Goal: Task Accomplishment & Management: Manage account settings

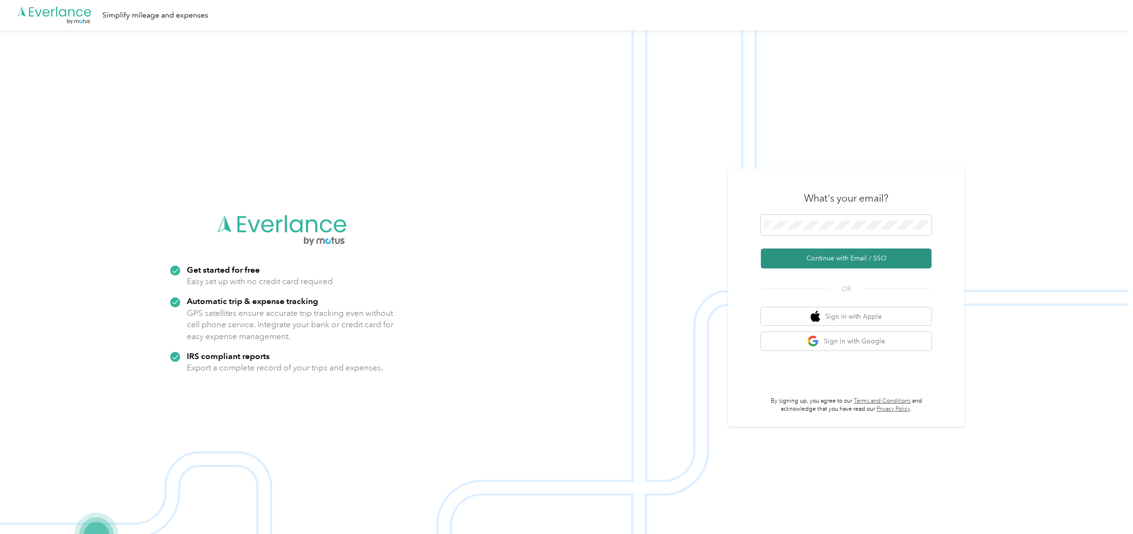
click at [850, 260] on button "Continue with Email / SSO" at bounding box center [846, 258] width 171 height 20
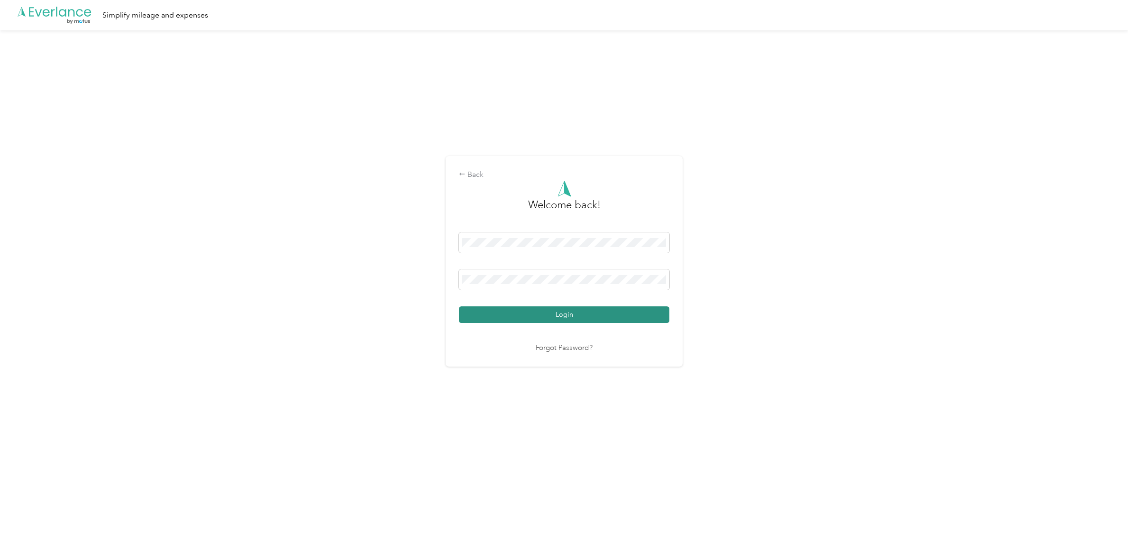
click at [583, 313] on button "Login" at bounding box center [564, 314] width 211 height 17
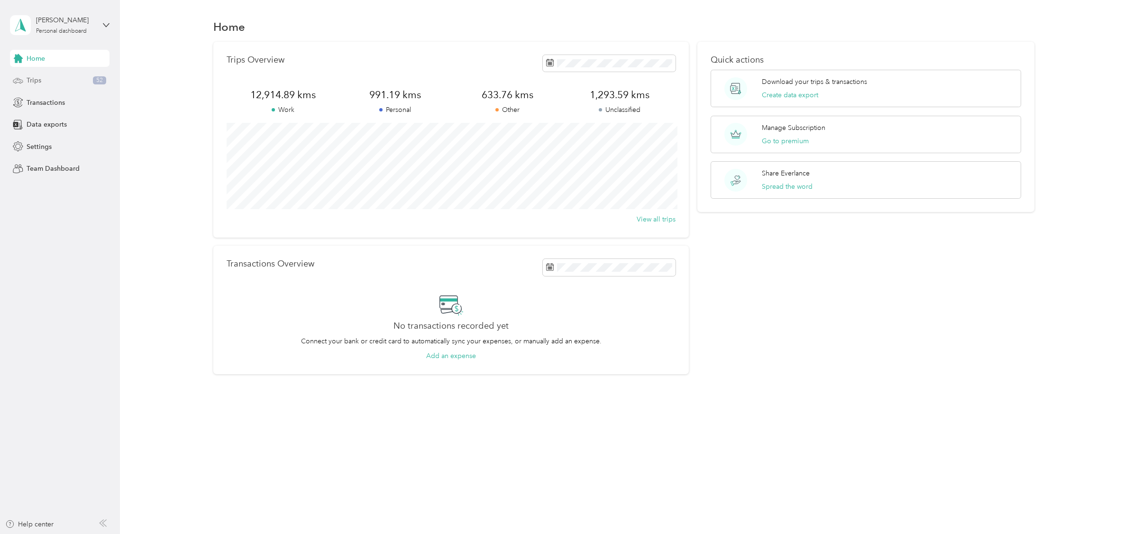
click at [37, 82] on span "Trips" at bounding box center [34, 80] width 15 height 10
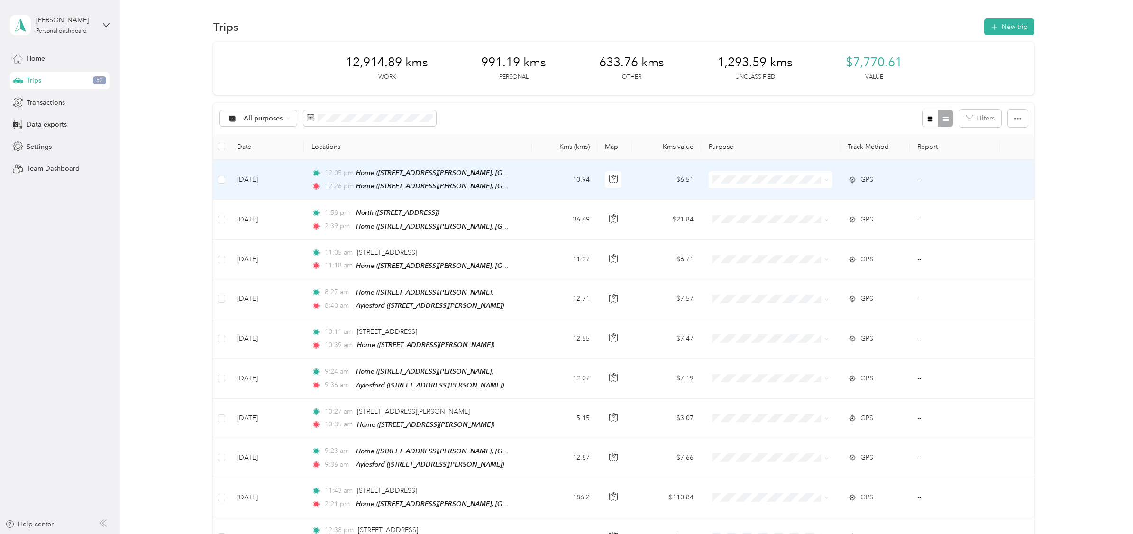
click at [824, 182] on icon at bounding box center [826, 180] width 4 height 4
click at [735, 216] on span "Personal" at bounding box center [776, 216] width 93 height 10
click at [532, 181] on td "10.94" at bounding box center [564, 180] width 65 height 40
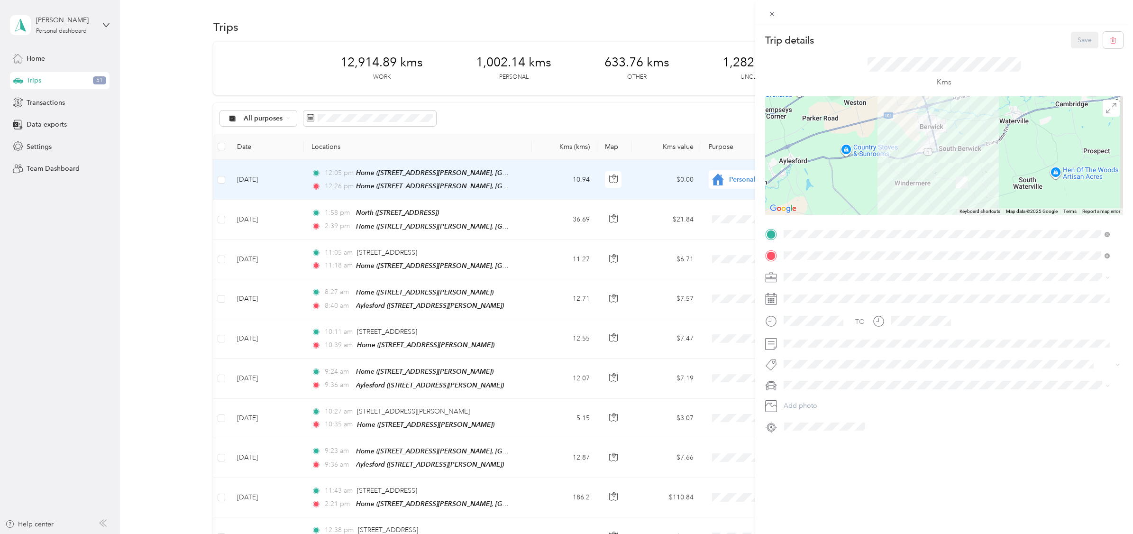
click at [220, 179] on div "Trip details Save This trip cannot be edited because it is either under review,…" at bounding box center [566, 267] width 1133 height 534
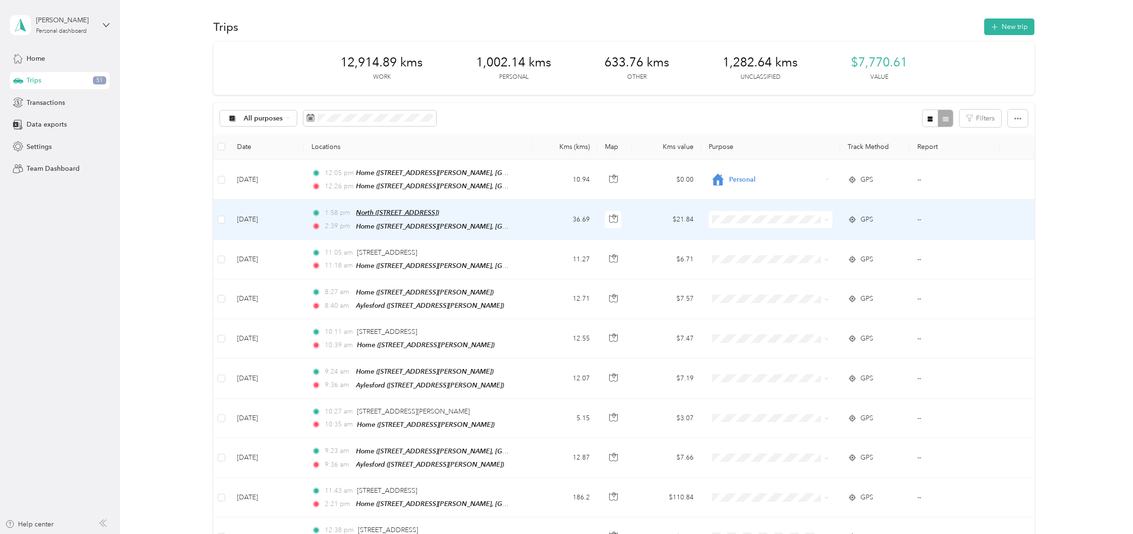
click at [386, 213] on span "North ([STREET_ADDRESS])" at bounding box center [397, 213] width 83 height 8
click at [282, 216] on td "[DATE]" at bounding box center [266, 220] width 74 height 40
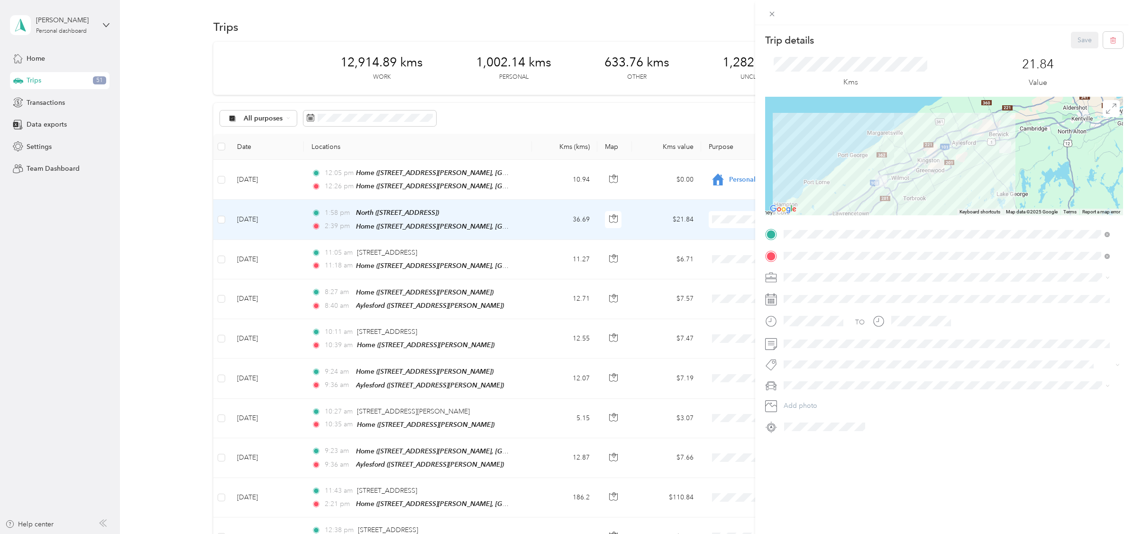
click at [719, 220] on div "Trip details Save This trip cannot be edited because it is either under review,…" at bounding box center [566, 267] width 1133 height 534
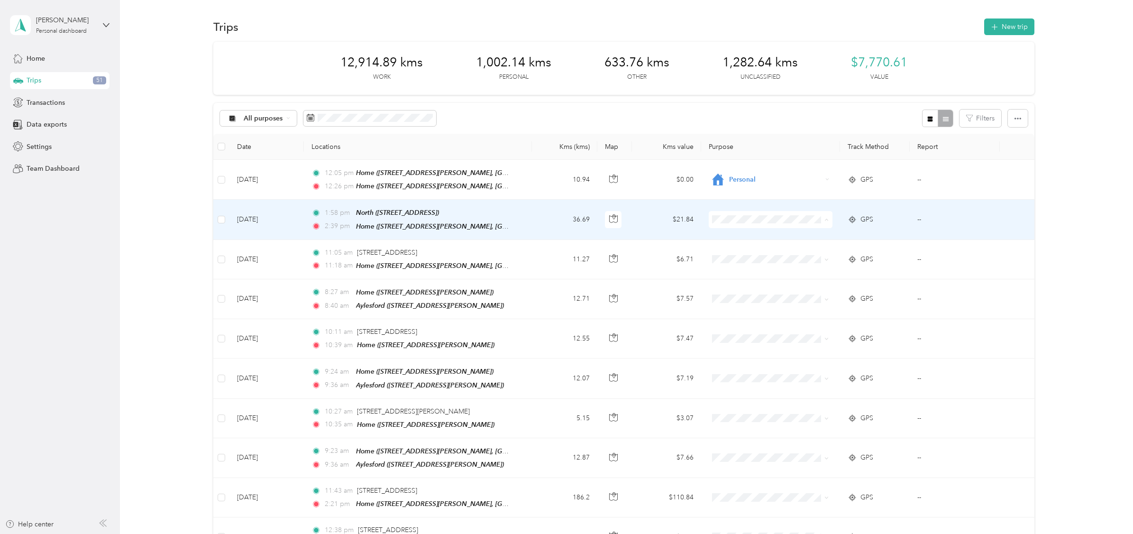
click at [723, 237] on icon at bounding box center [719, 237] width 12 height 10
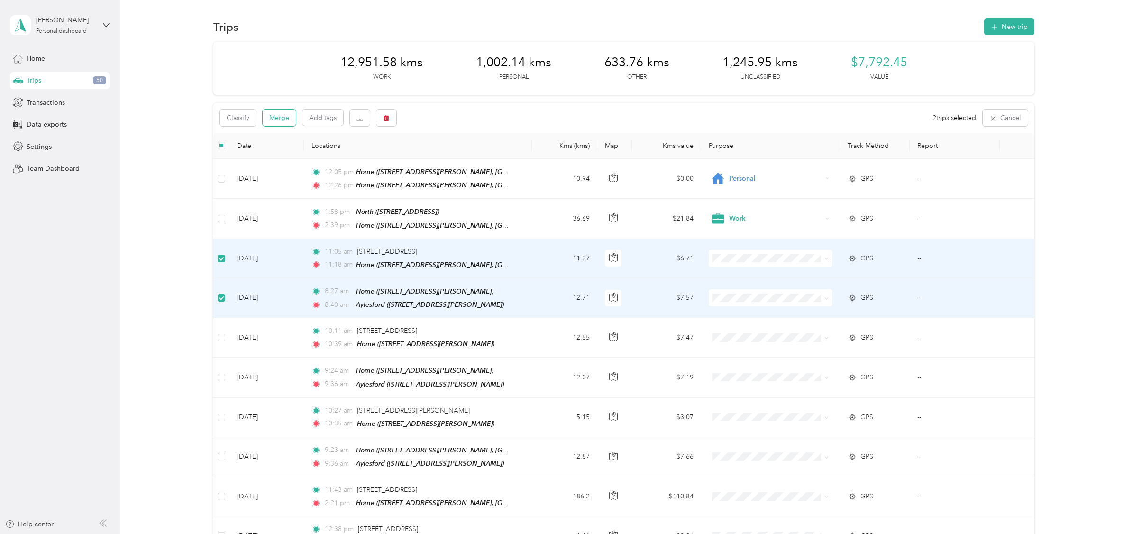
click at [279, 114] on button "Merge" at bounding box center [279, 118] width 33 height 17
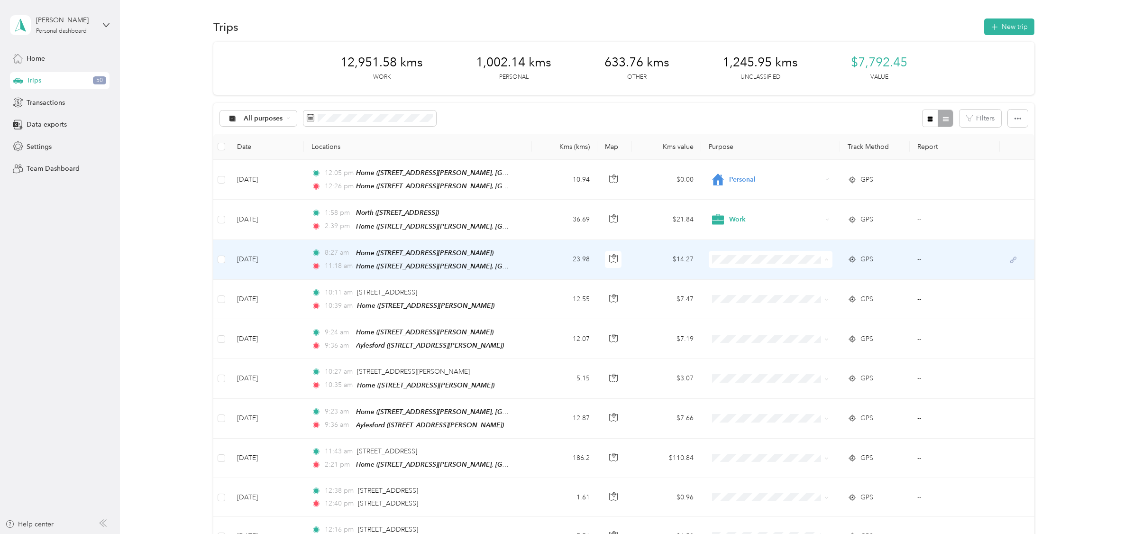
click at [735, 332] on span "Property Manager" at bounding box center [776, 332] width 93 height 10
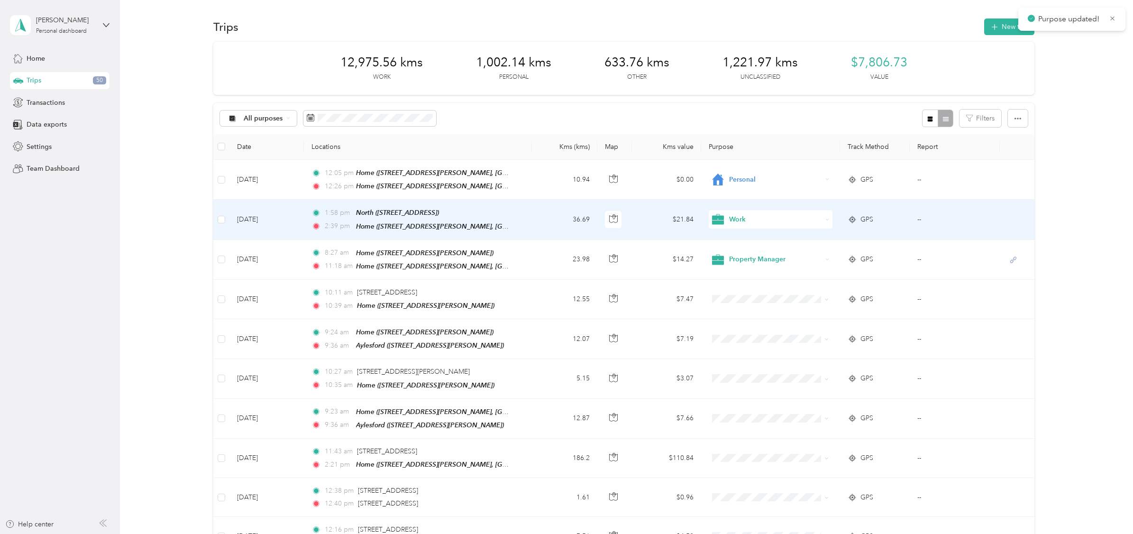
click at [717, 216] on icon at bounding box center [718, 219] width 12 height 10
click at [749, 294] on span "Property Manager" at bounding box center [776, 293] width 93 height 10
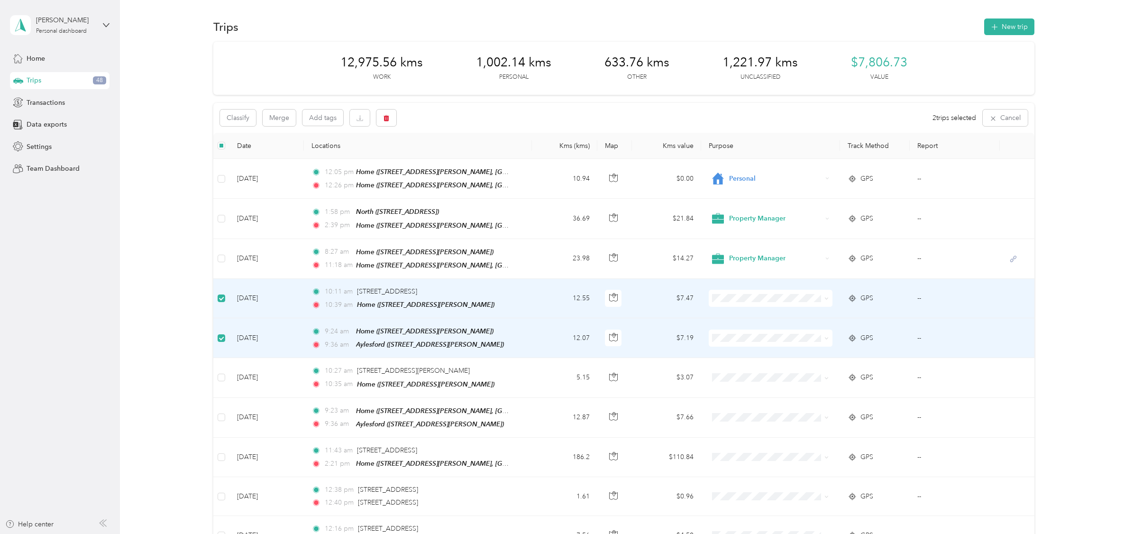
click at [738, 369] on span "Property Manager" at bounding box center [776, 368] width 93 height 10
click at [274, 116] on button "Merge" at bounding box center [279, 118] width 33 height 17
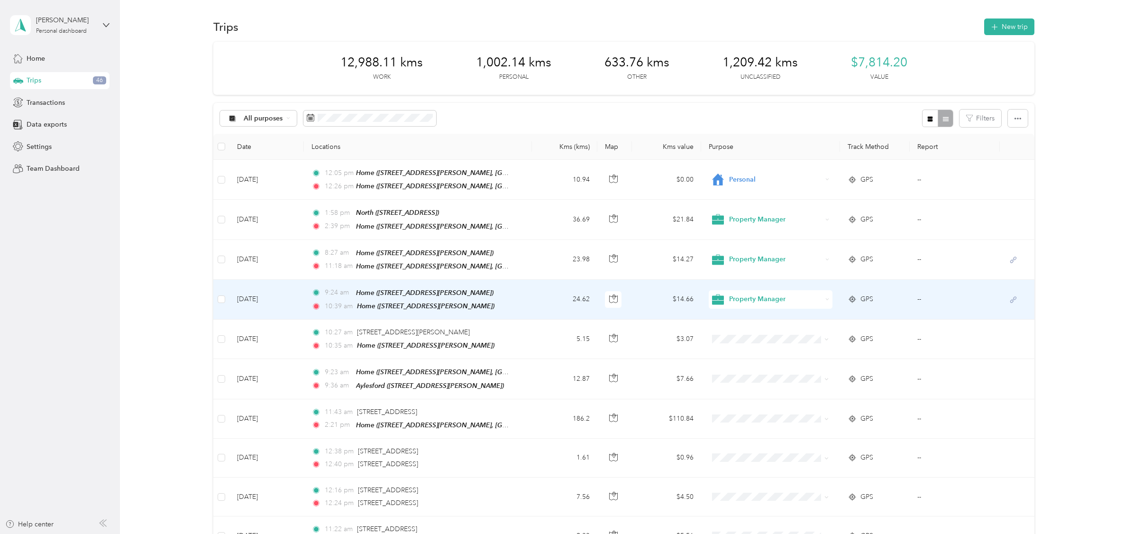
scroll to position [50, 0]
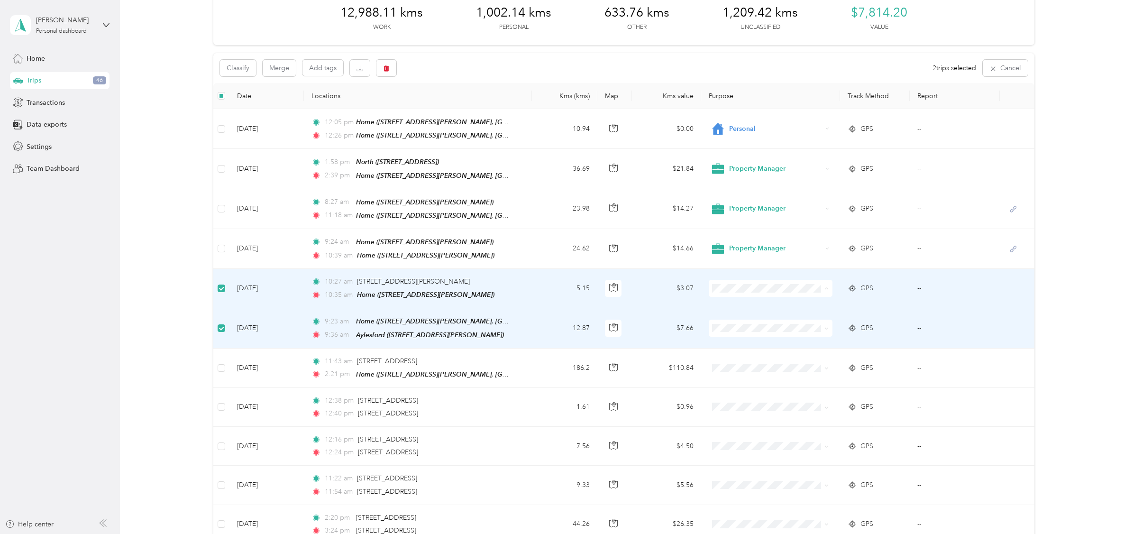
click at [742, 358] on span "Property Manager" at bounding box center [776, 359] width 93 height 10
click at [277, 68] on button "Merge" at bounding box center [279, 68] width 33 height 17
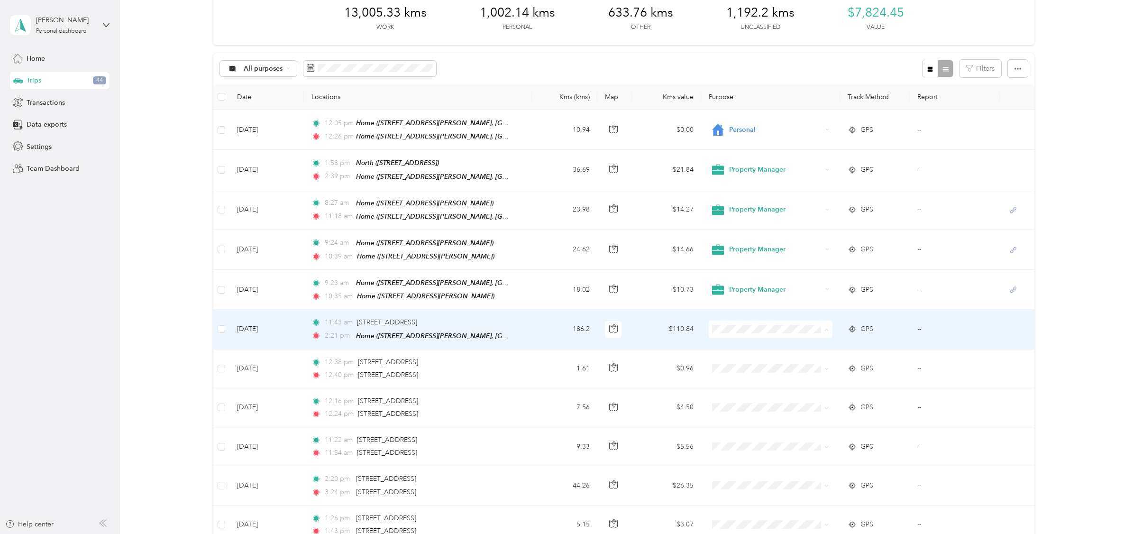
click at [756, 378] on span "Travel Business" at bounding box center [776, 381] width 93 height 10
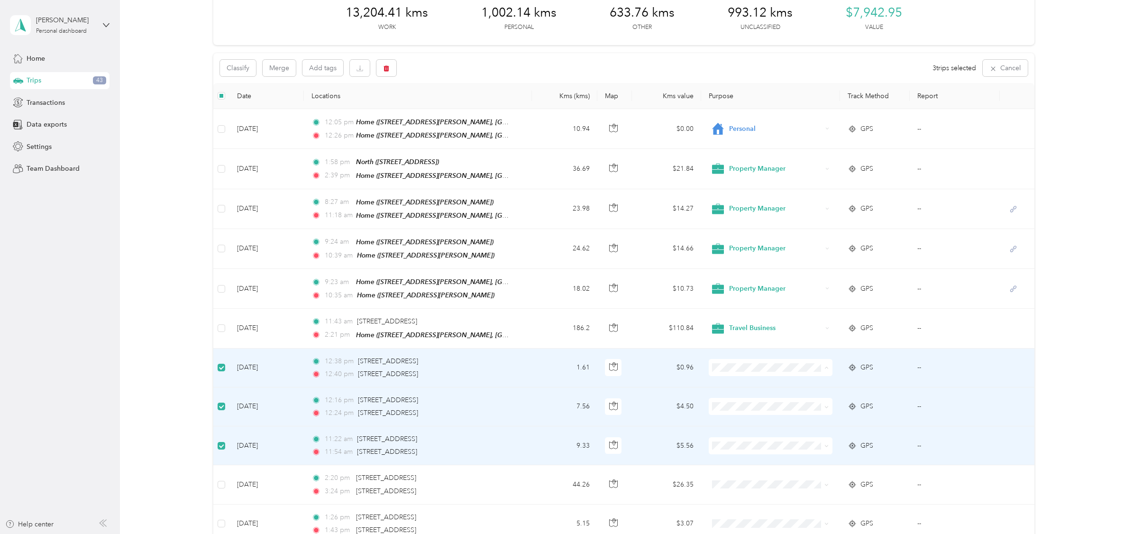
click at [732, 420] on span "Travel Business" at bounding box center [768, 419] width 110 height 12
click at [283, 69] on button "Merge" at bounding box center [279, 68] width 33 height 17
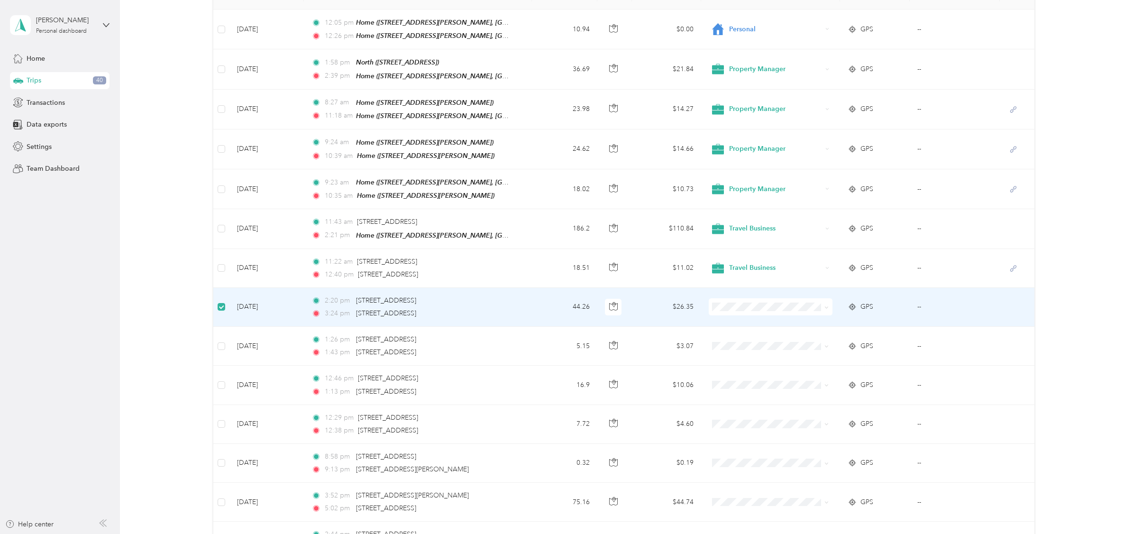
scroll to position [148, 0]
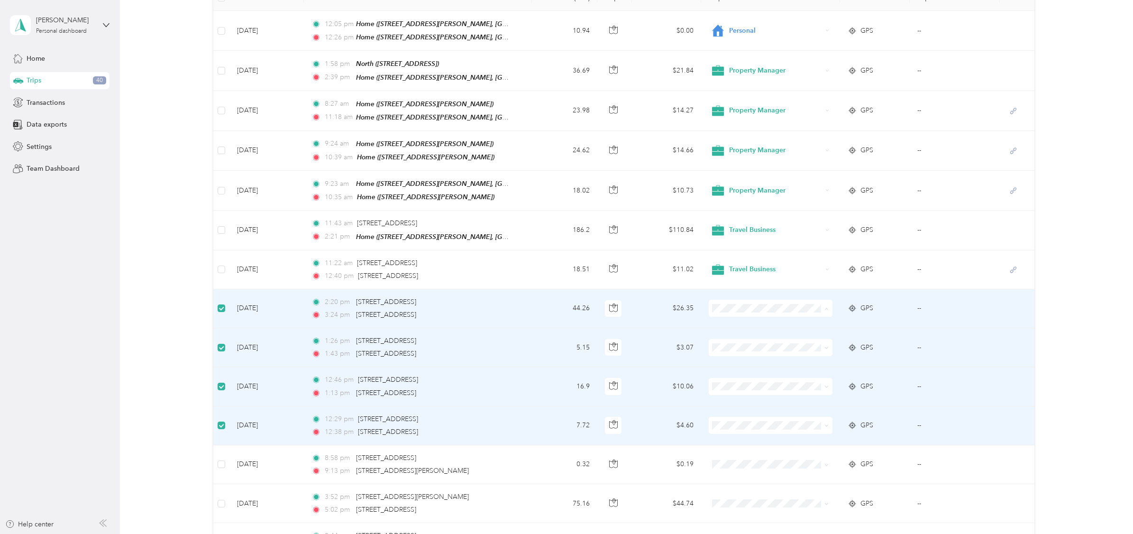
click at [755, 359] on span "Travel Business" at bounding box center [776, 360] width 93 height 10
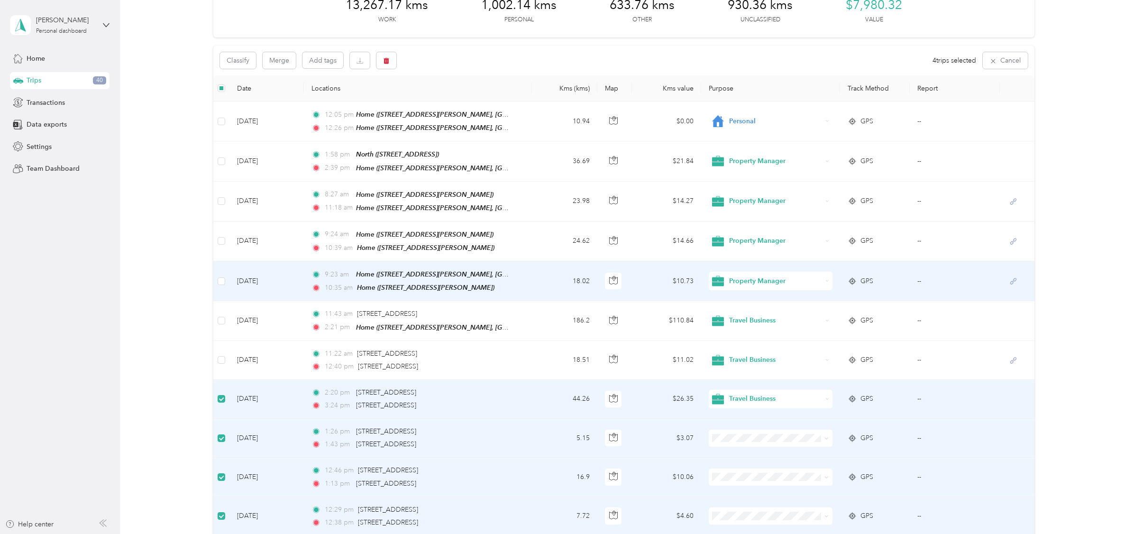
scroll to position [48, 0]
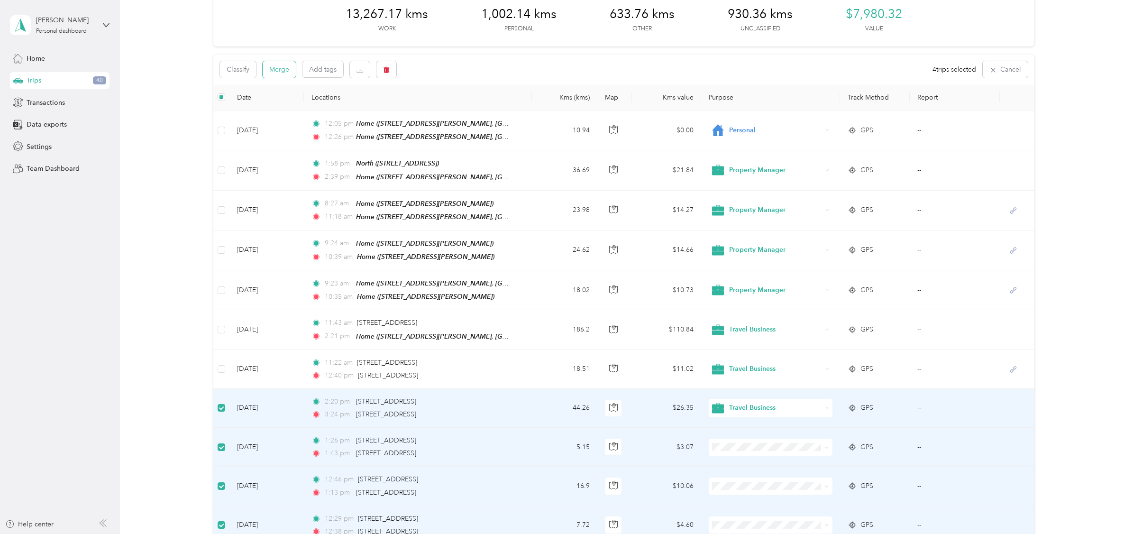
click at [271, 67] on button "Merge" at bounding box center [279, 69] width 33 height 17
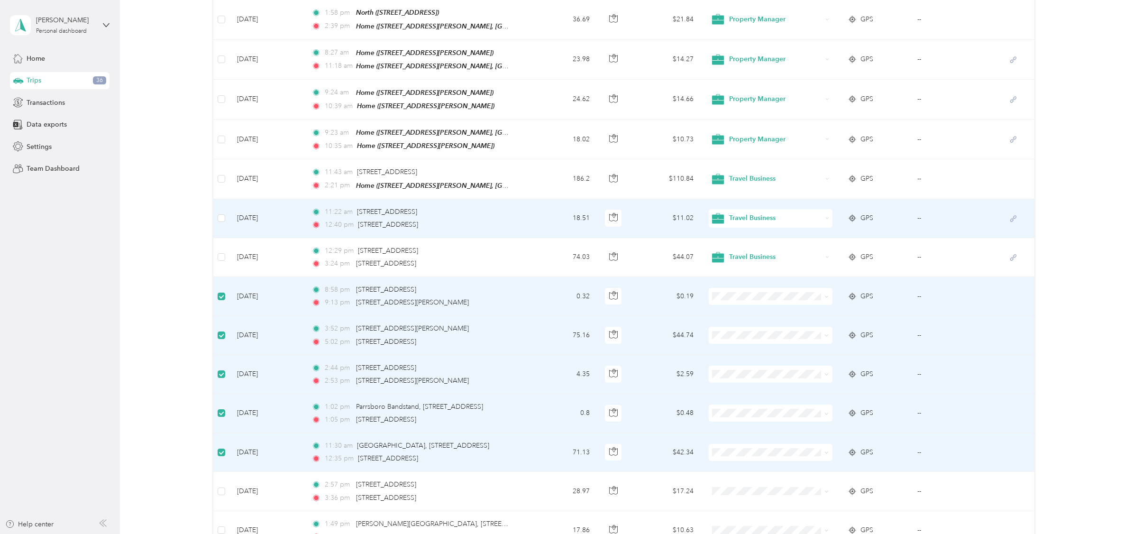
scroll to position [0, 0]
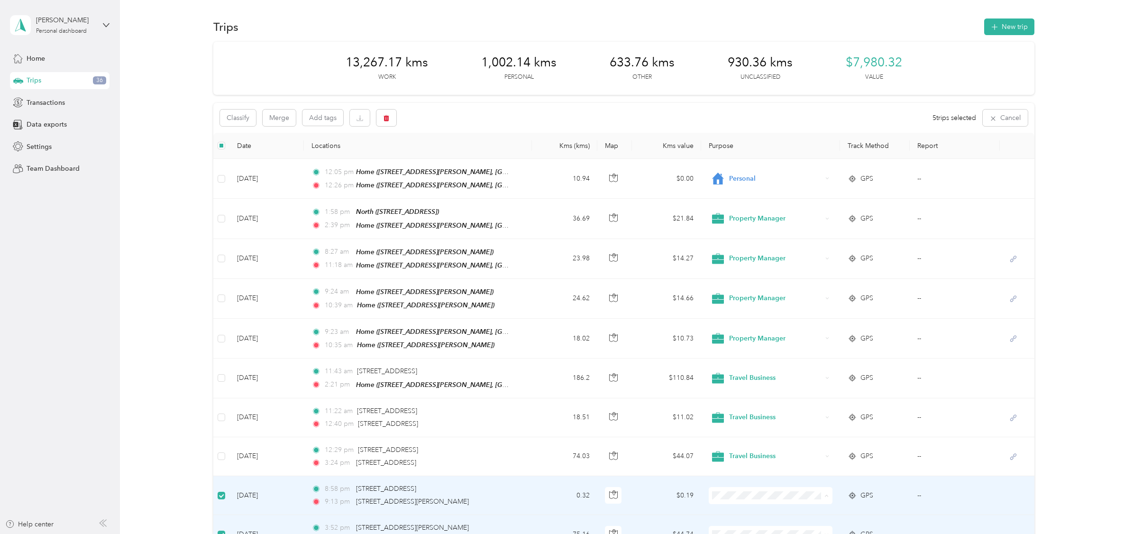
click at [751, 396] on span "Travel Business" at bounding box center [776, 395] width 93 height 10
click at [270, 119] on button "Merge" at bounding box center [279, 118] width 33 height 17
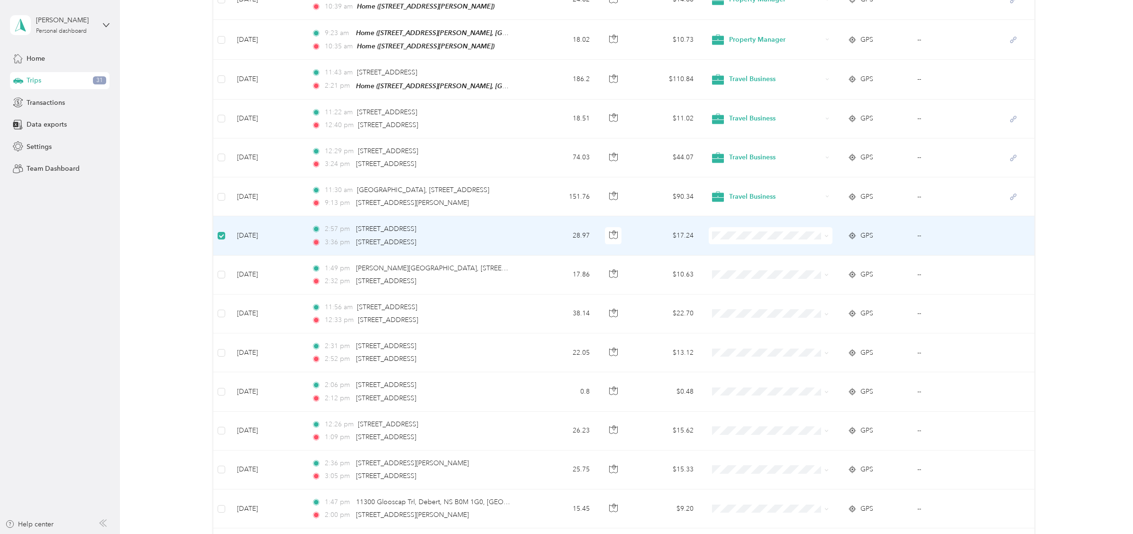
scroll to position [297, 0]
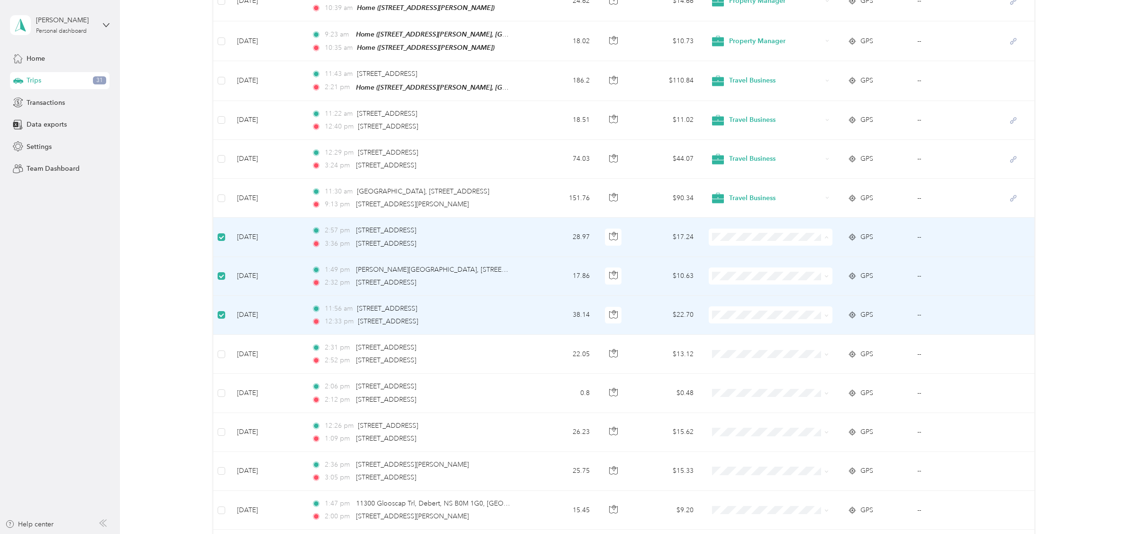
click at [747, 291] on span "Travel Business" at bounding box center [776, 289] width 93 height 10
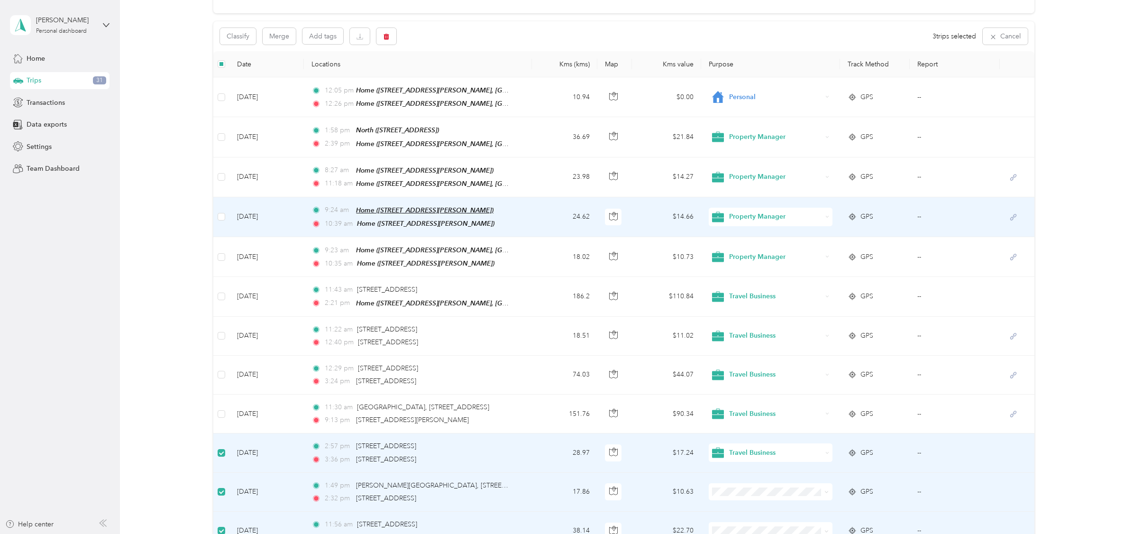
scroll to position [0, 0]
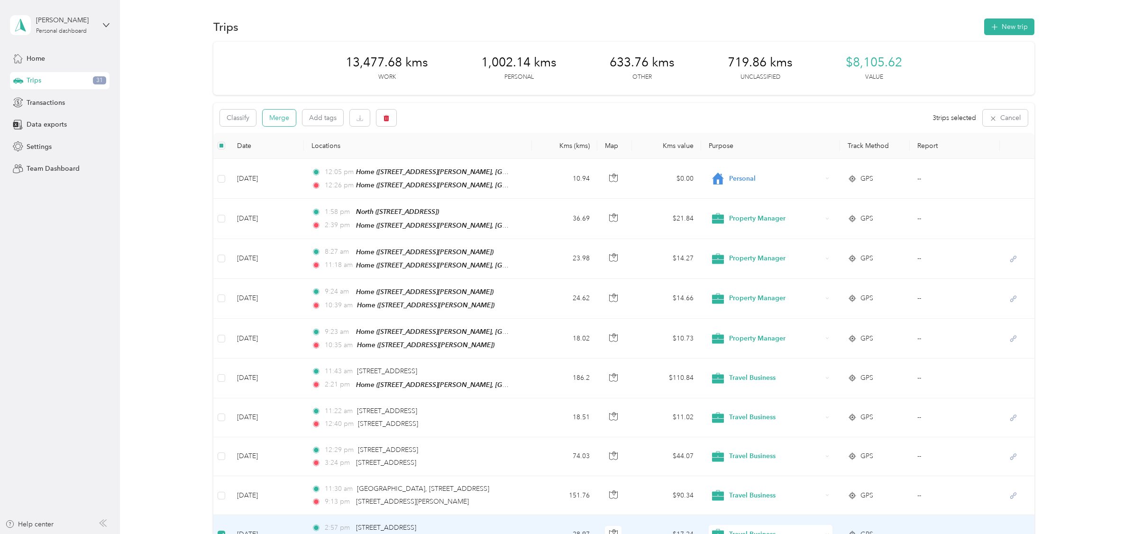
click at [284, 117] on button "Merge" at bounding box center [279, 118] width 33 height 17
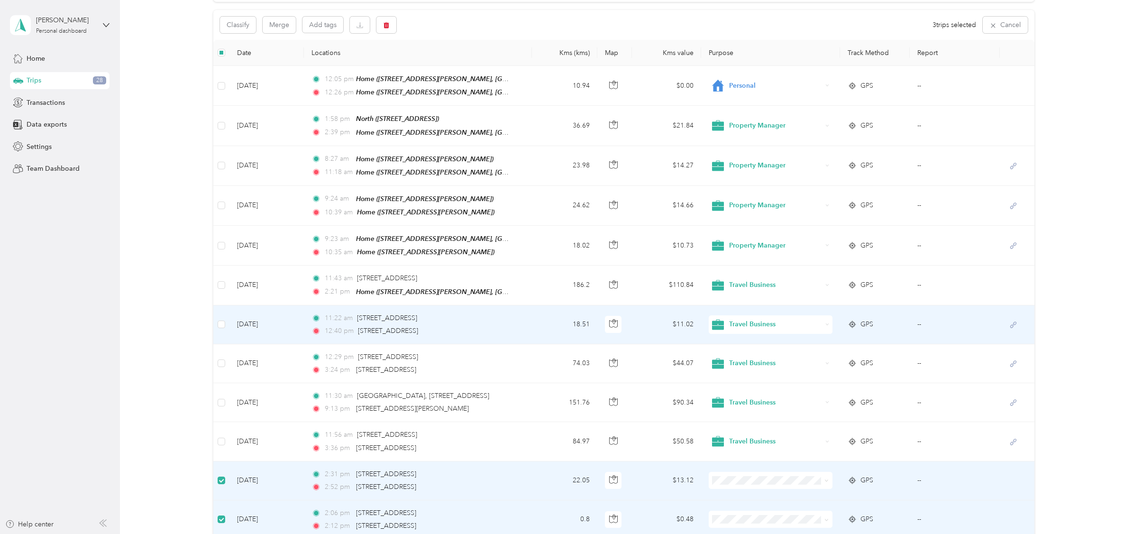
scroll to position [48, 0]
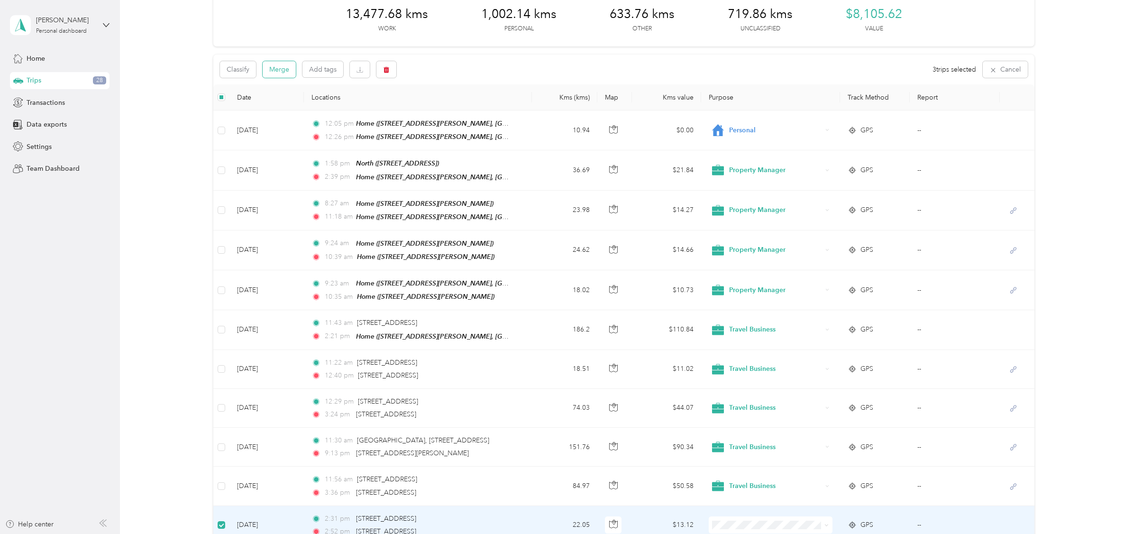
click at [279, 71] on button "Merge" at bounding box center [279, 69] width 33 height 17
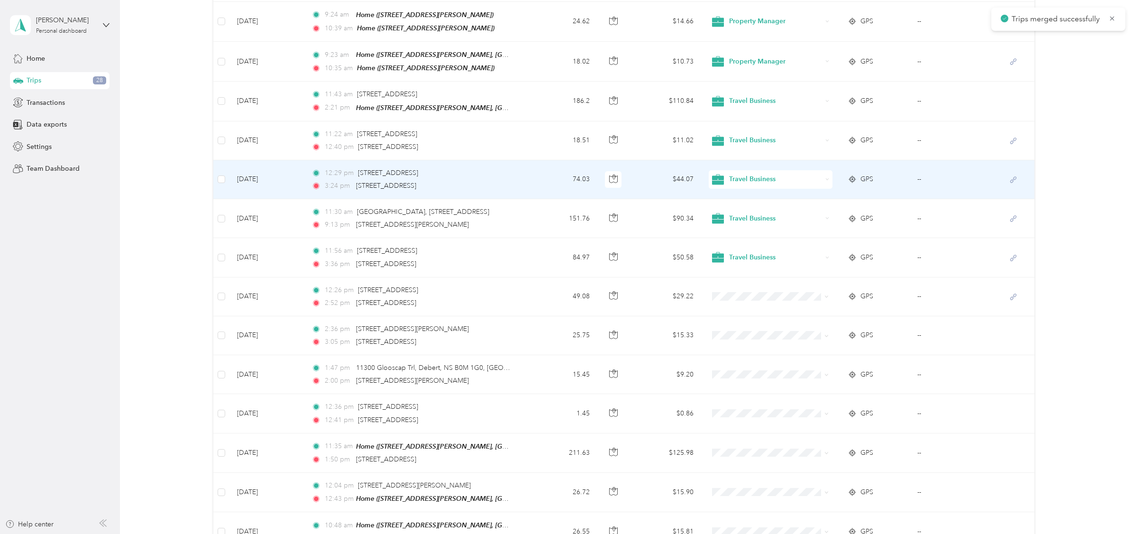
scroll to position [297, 0]
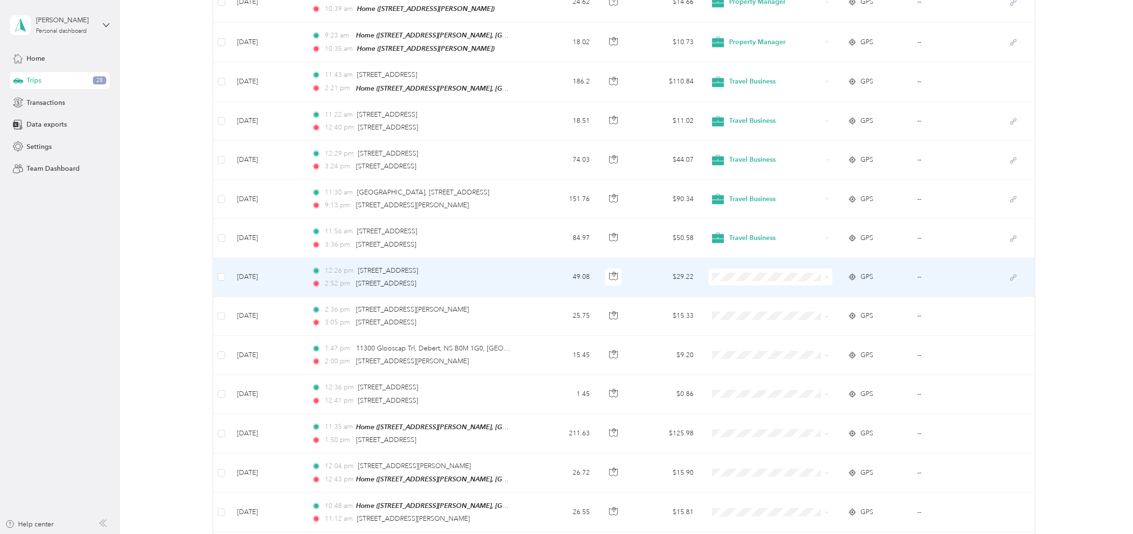
click at [753, 326] on span "Travel Business" at bounding box center [776, 329] width 93 height 10
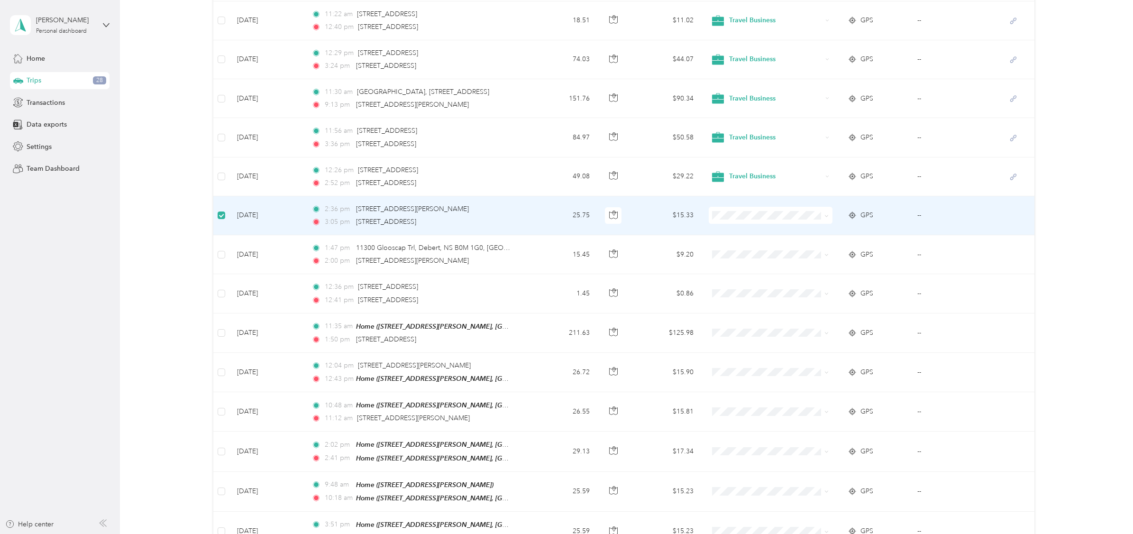
scroll to position [396, 0]
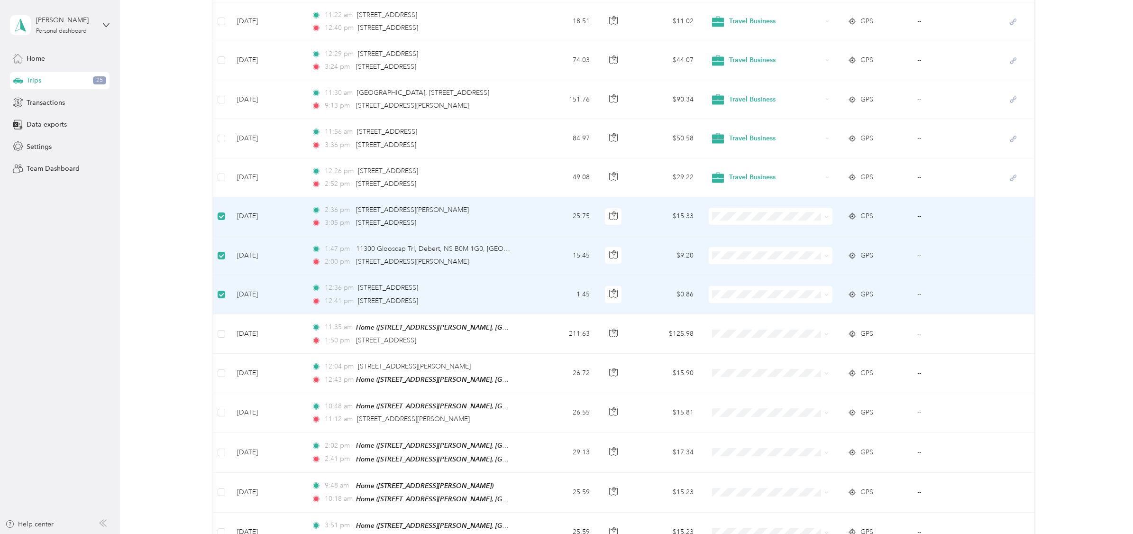
click at [737, 267] on span "Travel Business" at bounding box center [776, 266] width 93 height 10
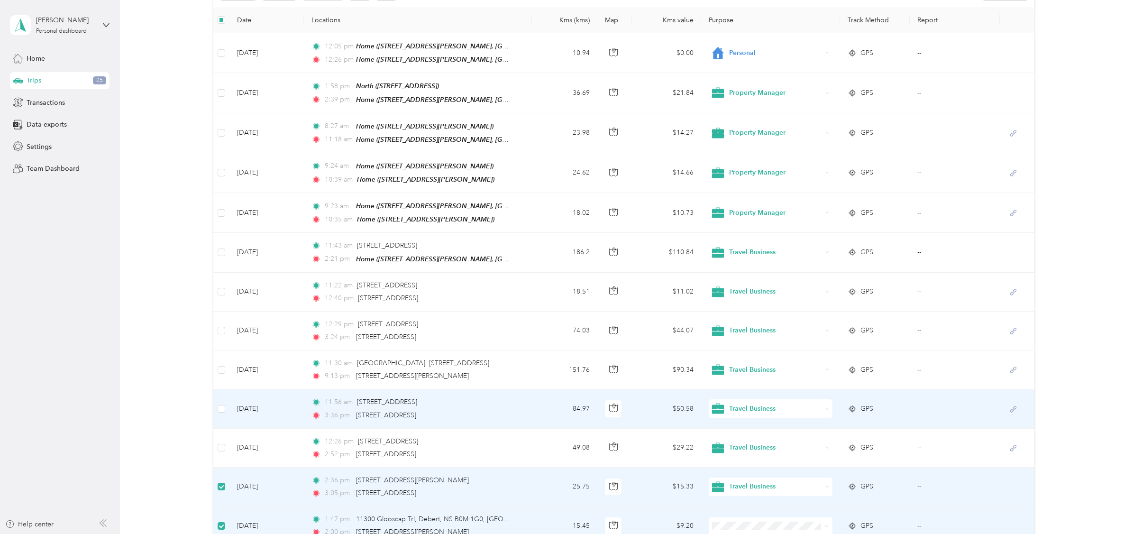
scroll to position [50, 0]
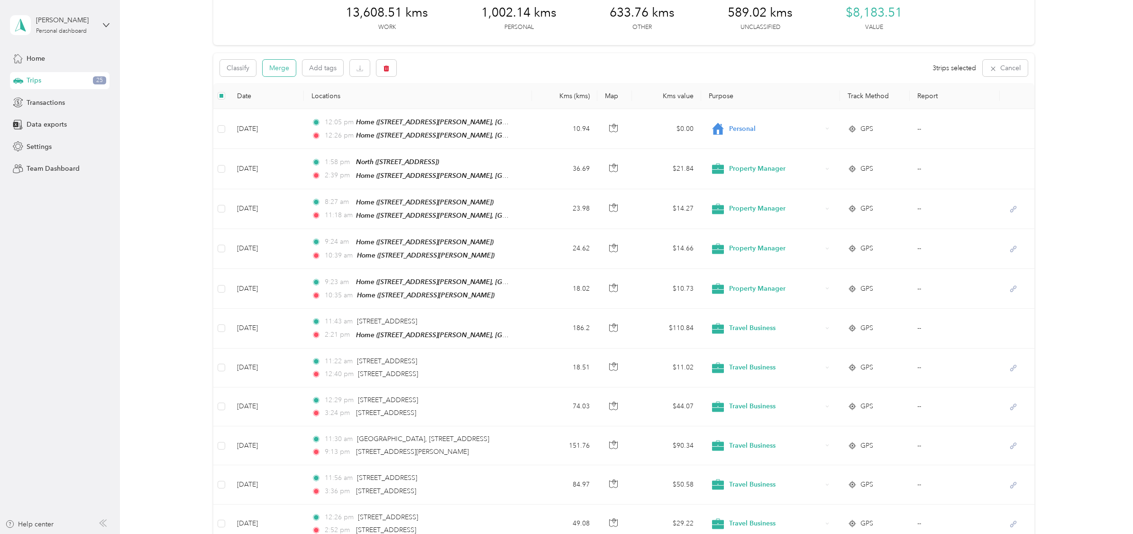
click at [282, 72] on button "Merge" at bounding box center [279, 68] width 33 height 17
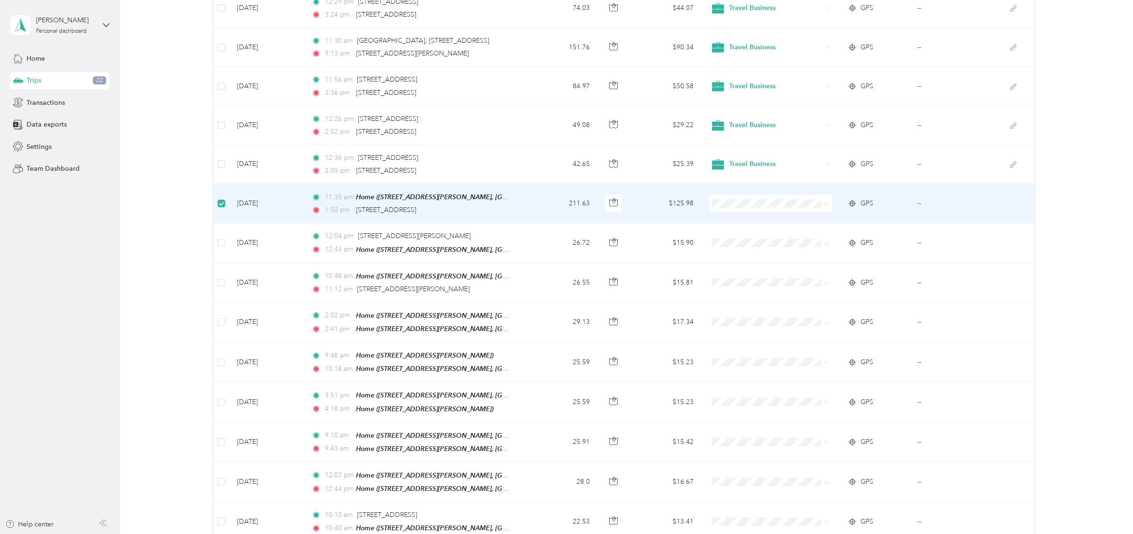
scroll to position [447, 0]
click at [746, 256] on span "Travel Business" at bounding box center [776, 256] width 93 height 10
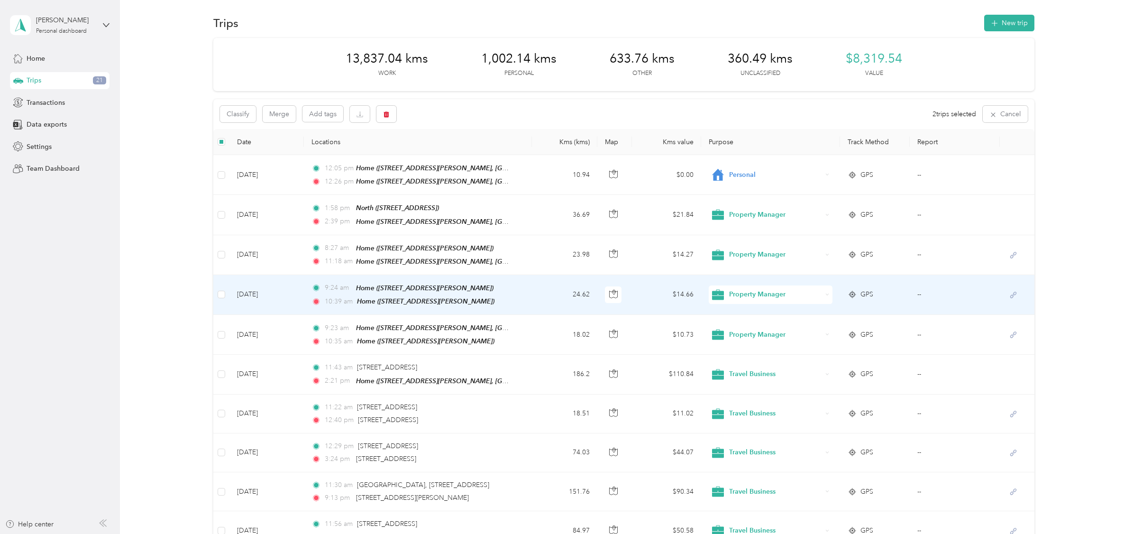
scroll to position [0, 0]
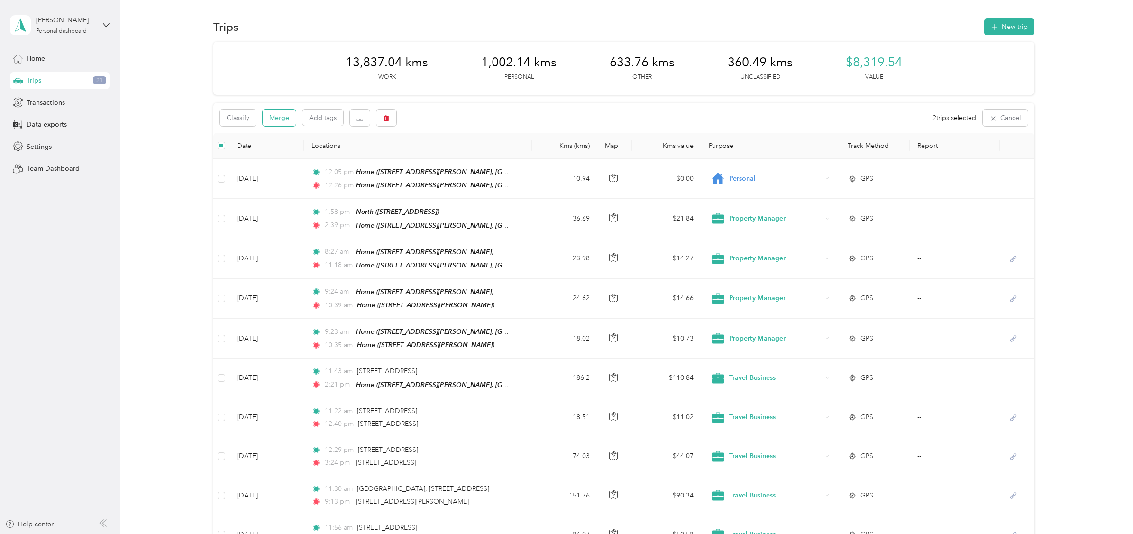
click at [275, 116] on button "Merge" at bounding box center [279, 118] width 33 height 17
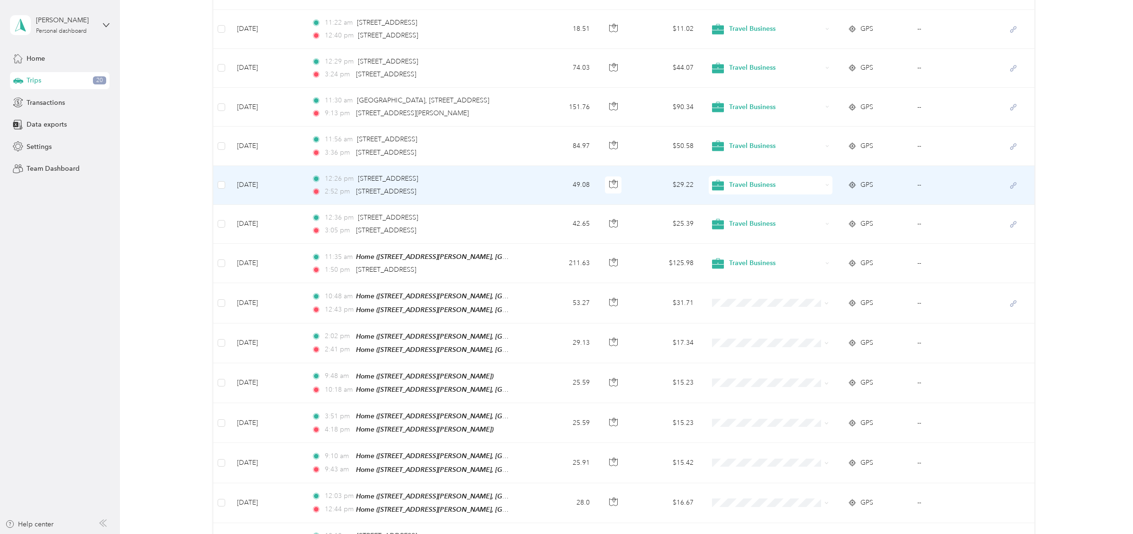
scroll to position [398, 0]
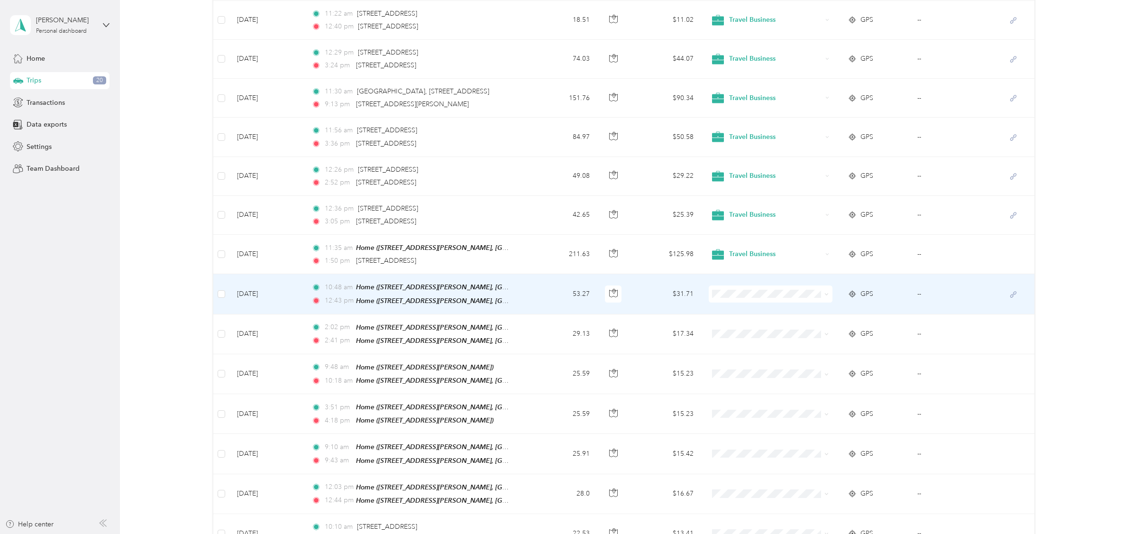
click at [740, 327] on span "Personal" at bounding box center [776, 324] width 93 height 10
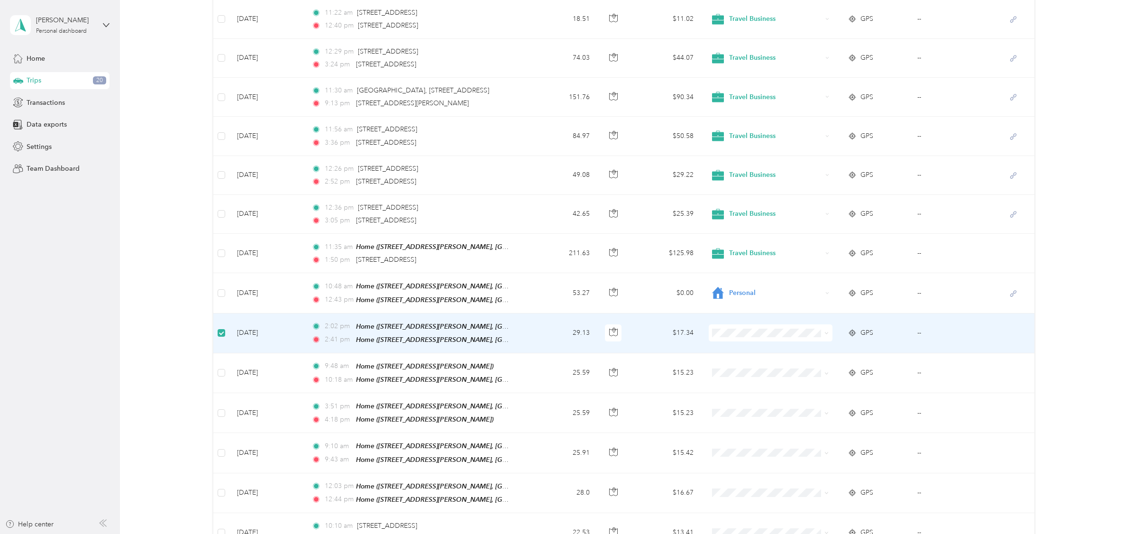
scroll to position [397, 0]
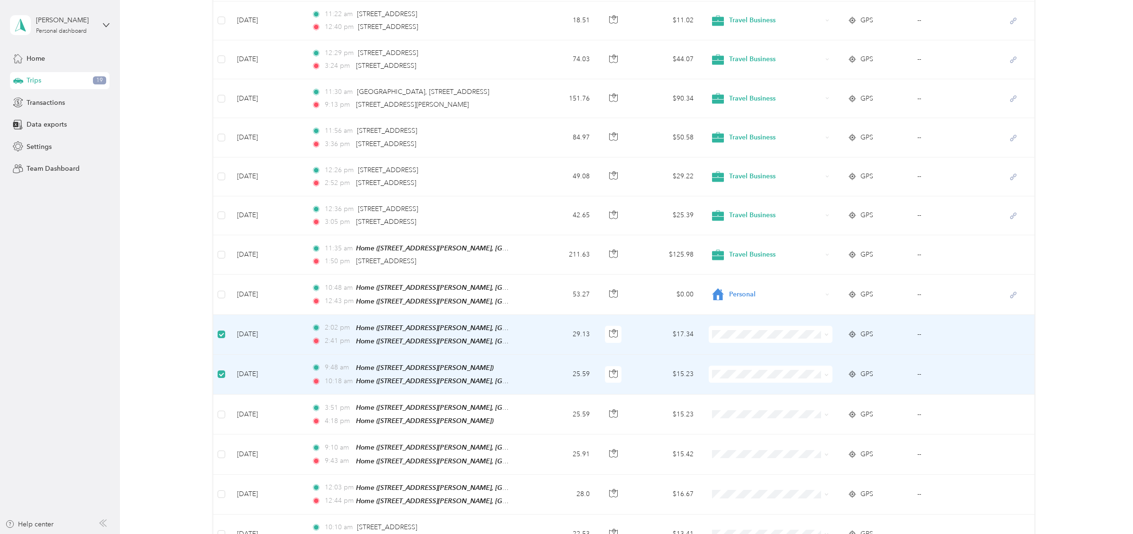
click at [741, 366] on span "Personal" at bounding box center [776, 362] width 93 height 10
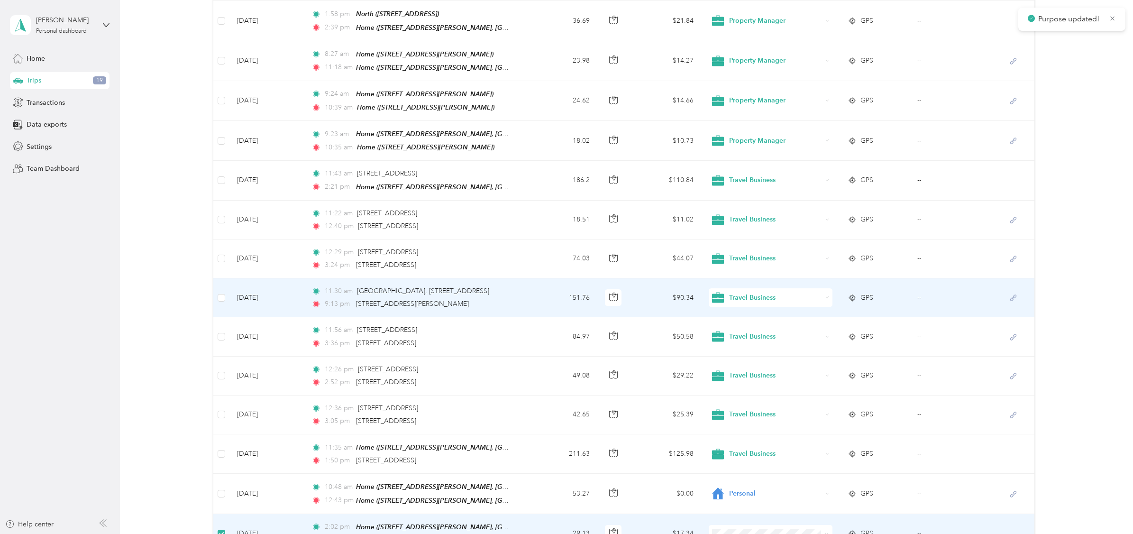
scroll to position [0, 0]
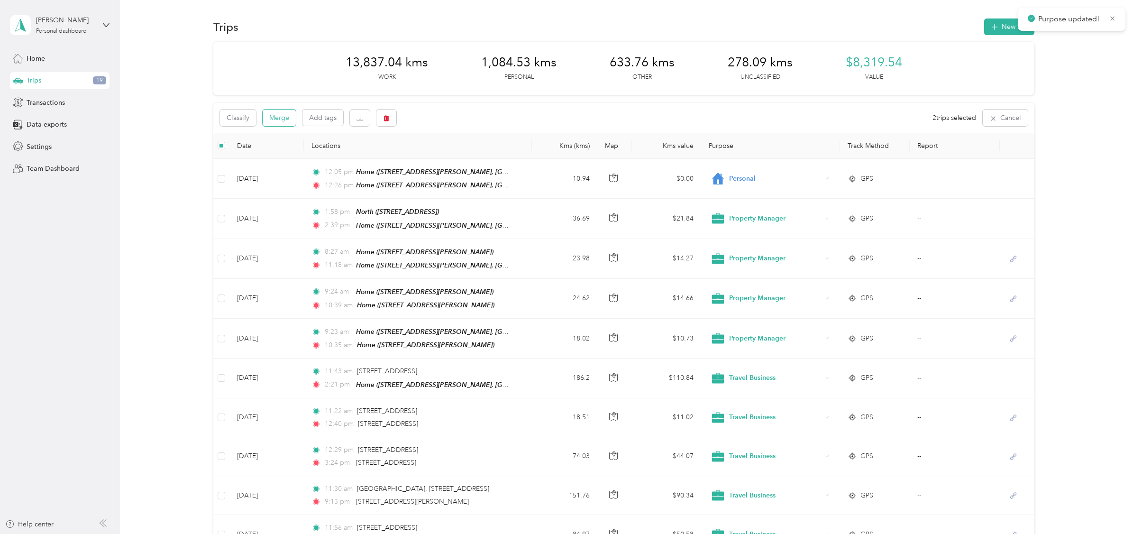
click at [280, 119] on button "Merge" at bounding box center [279, 118] width 33 height 17
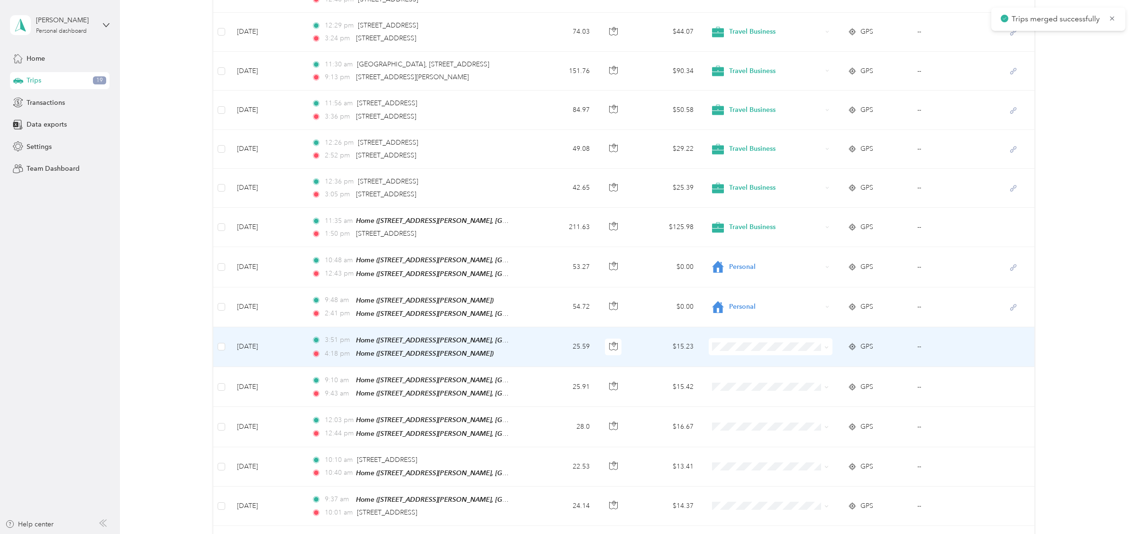
scroll to position [448, 0]
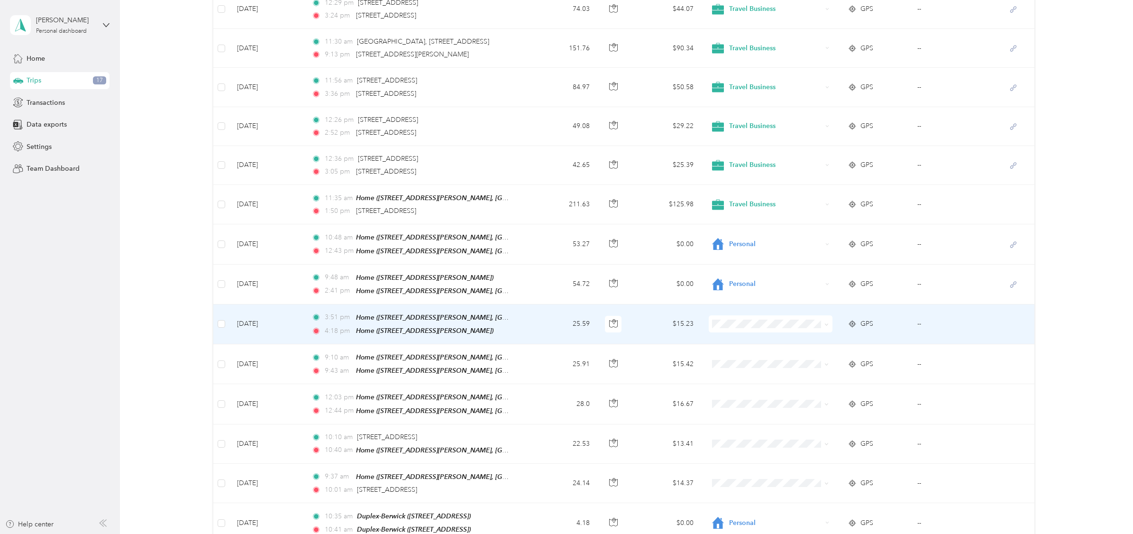
click at [354, 313] on div "3:51 pm Home ([STREET_ADDRESS][PERSON_NAME], [GEOGRAPHIC_DATA], [GEOGRAPHIC_DAT…" at bounding box center [410, 317] width 199 height 11
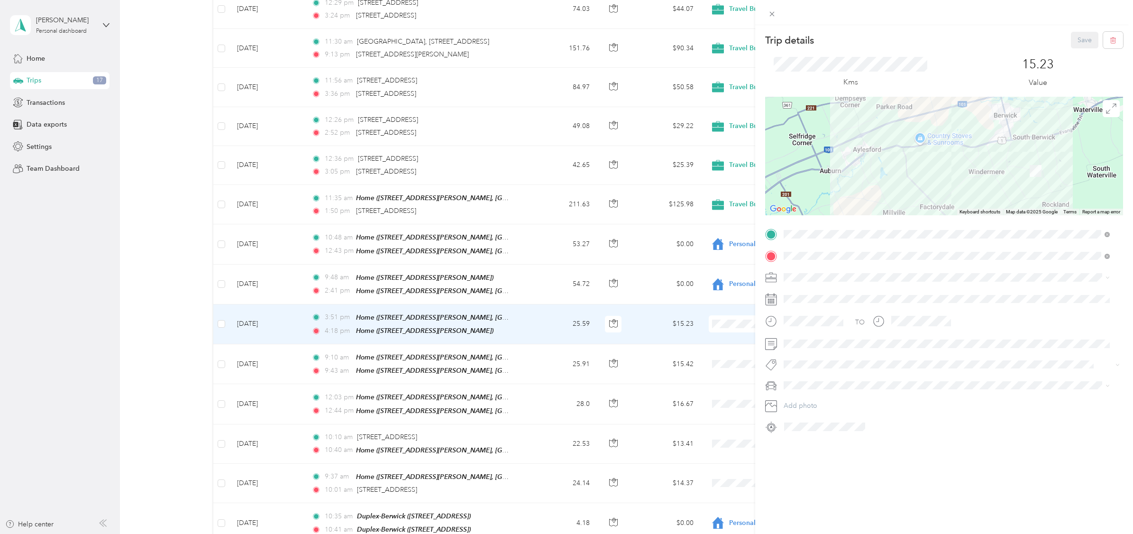
click at [347, 273] on div "Trip details Save This trip cannot be edited because it is either under review,…" at bounding box center [566, 267] width 1133 height 534
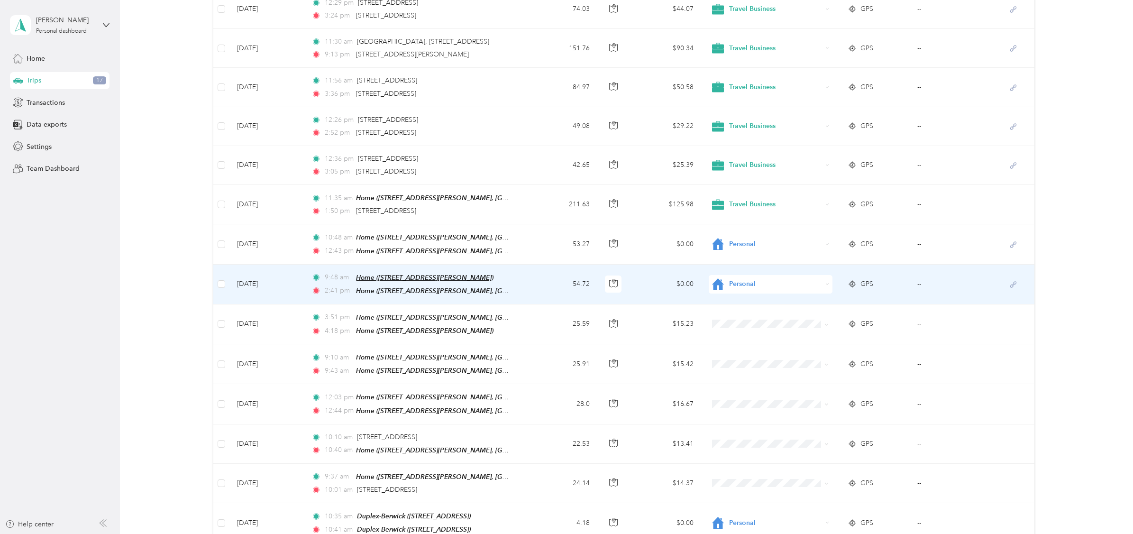
click at [373, 276] on span "Home ([STREET_ADDRESS][PERSON_NAME])" at bounding box center [424, 278] width 137 height 8
click at [367, 274] on span "Home ([STREET_ADDRESS][PERSON_NAME])" at bounding box center [424, 278] width 137 height 8
click at [420, 287] on span "Home ([STREET_ADDRESS][PERSON_NAME], [GEOGRAPHIC_DATA], [GEOGRAPHIC_DATA])" at bounding box center [495, 291] width 278 height 8
click at [433, 253] on div "Edit Place" at bounding box center [497, 261] width 277 height 20
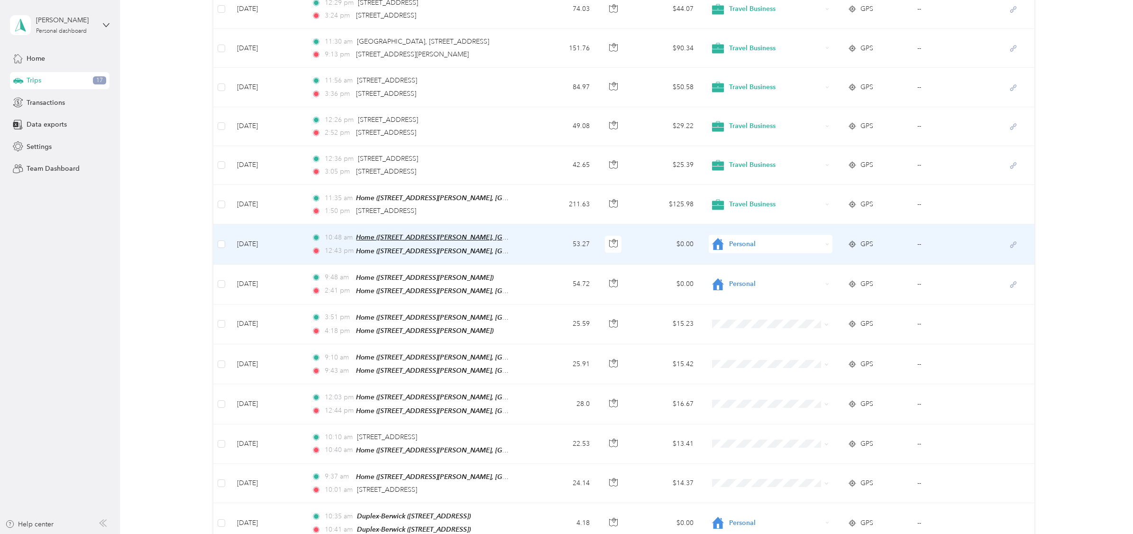
click at [413, 233] on span "Home ([STREET_ADDRESS][PERSON_NAME], [GEOGRAPHIC_DATA], [GEOGRAPHIC_DATA])" at bounding box center [495, 237] width 278 height 8
click at [413, 234] on span "Home ([STREET_ADDRESS][PERSON_NAME], [GEOGRAPHIC_DATA], [GEOGRAPHIC_DATA])" at bounding box center [495, 237] width 278 height 8
click at [868, 239] on span "GPS" at bounding box center [867, 244] width 13 height 10
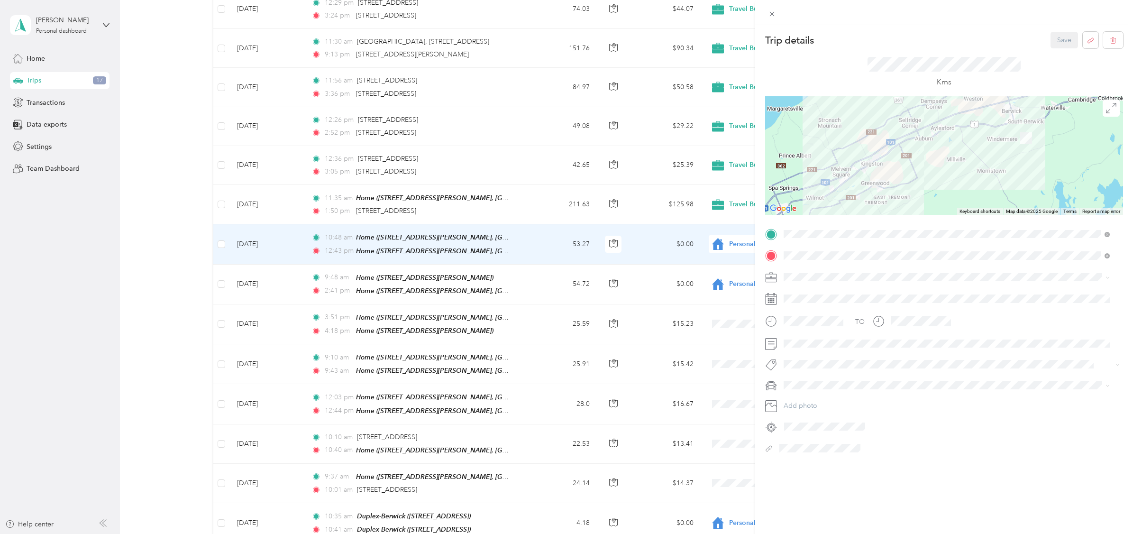
click at [659, 242] on div "Trip details Save This trip cannot be edited because it is either under review,…" at bounding box center [566, 267] width 1133 height 534
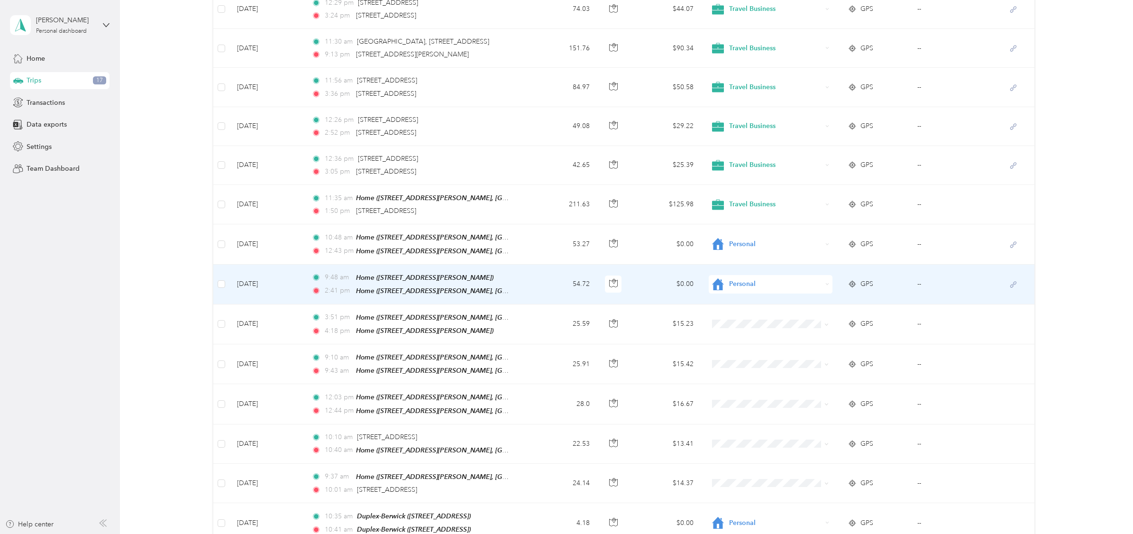
click at [866, 280] on span "GPS" at bounding box center [867, 284] width 13 height 10
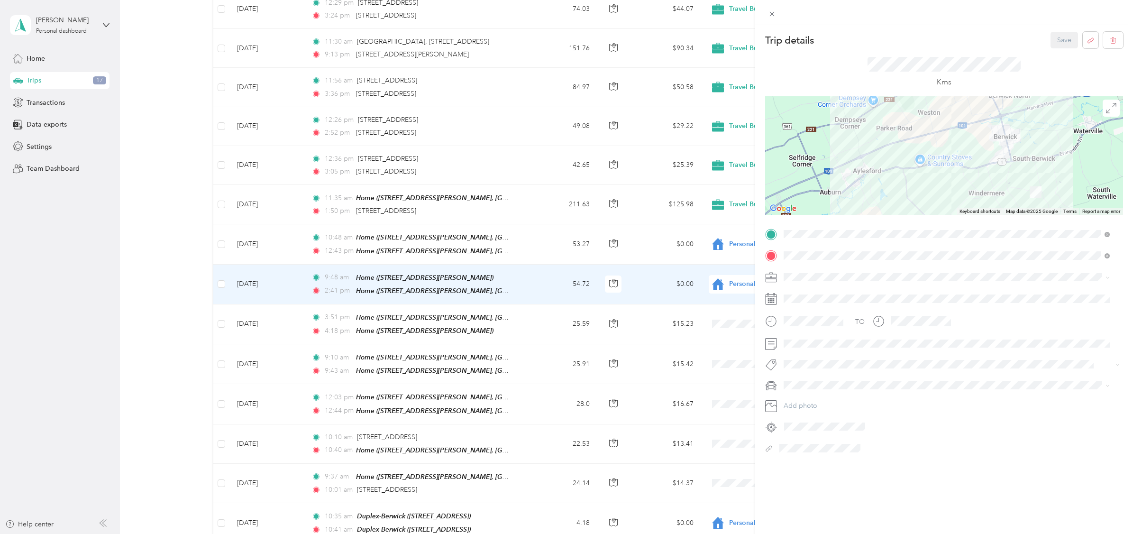
click at [715, 280] on div "Trip details Save This trip cannot be edited because it is either under review,…" at bounding box center [566, 267] width 1133 height 534
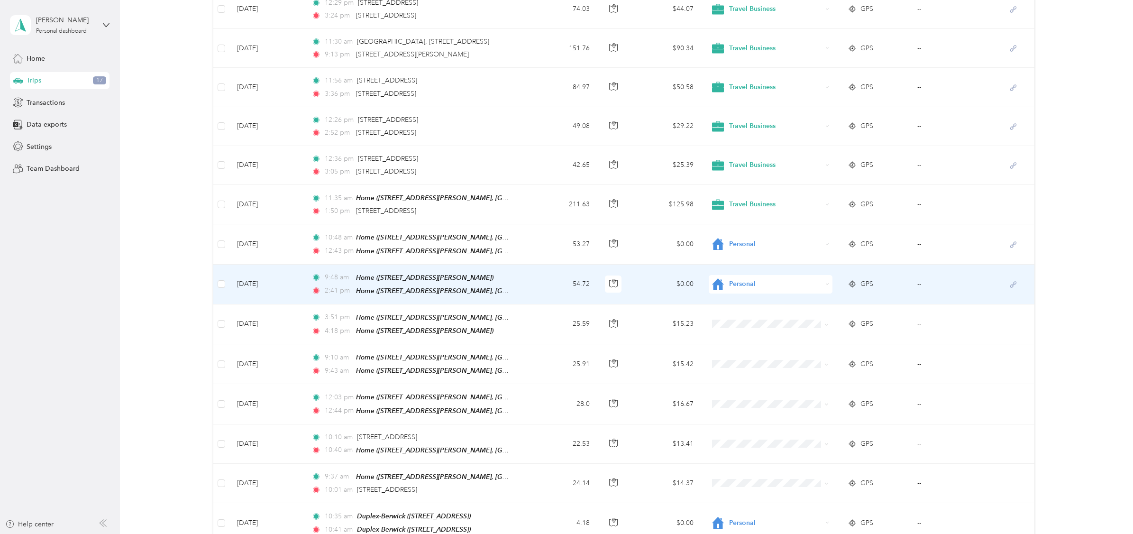
click at [715, 281] on icon at bounding box center [718, 284] width 12 height 12
click at [718, 353] on icon at bounding box center [719, 353] width 12 height 10
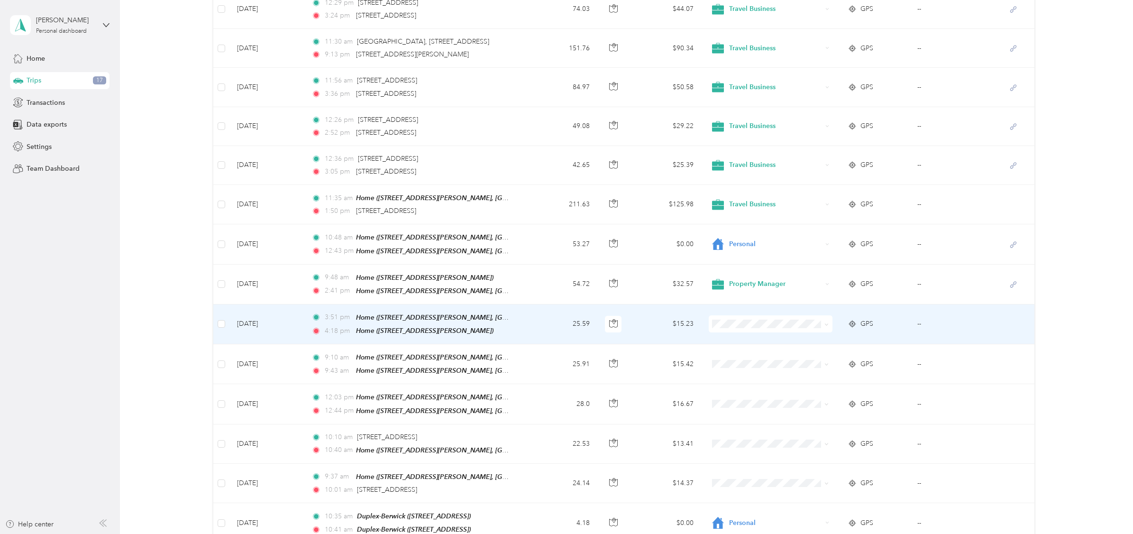
click at [666, 315] on td "$15.23" at bounding box center [666, 324] width 69 height 40
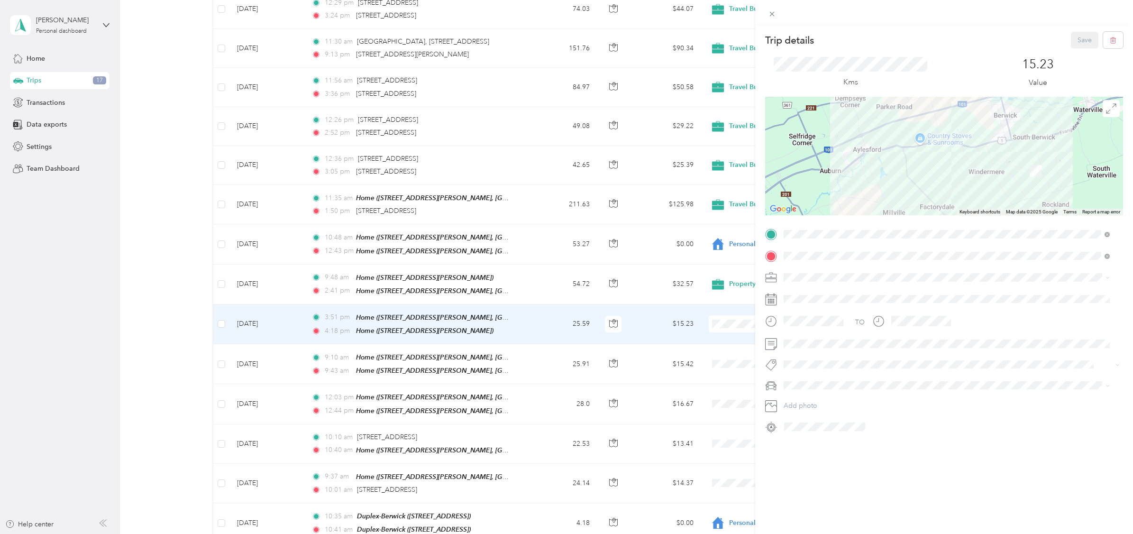
click at [725, 318] on div "Trip details Save This trip cannot be edited because it is either under review,…" at bounding box center [566, 267] width 1133 height 534
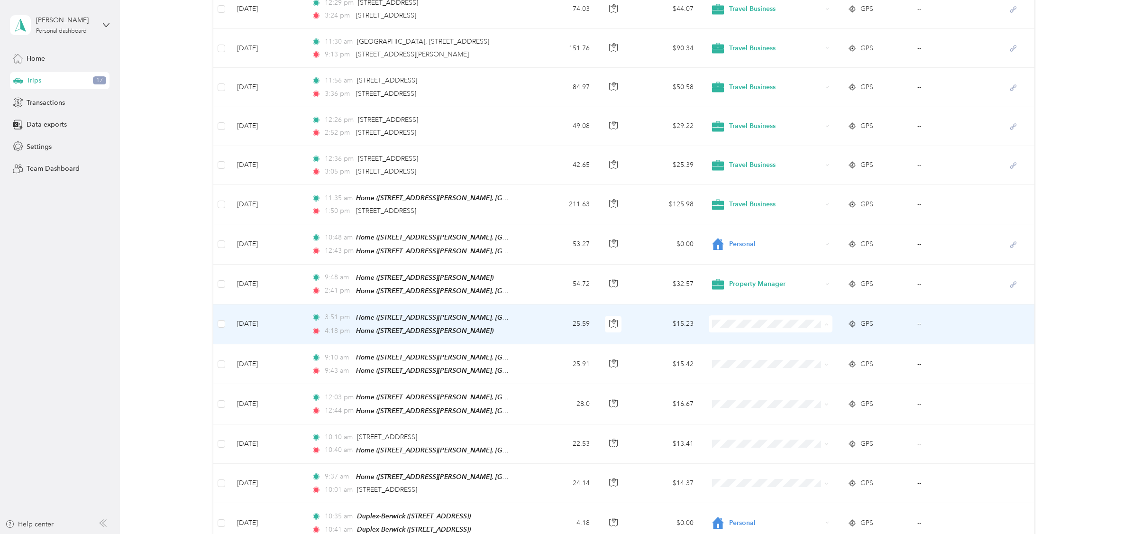
click at [723, 392] on icon at bounding box center [719, 392] width 12 height 10
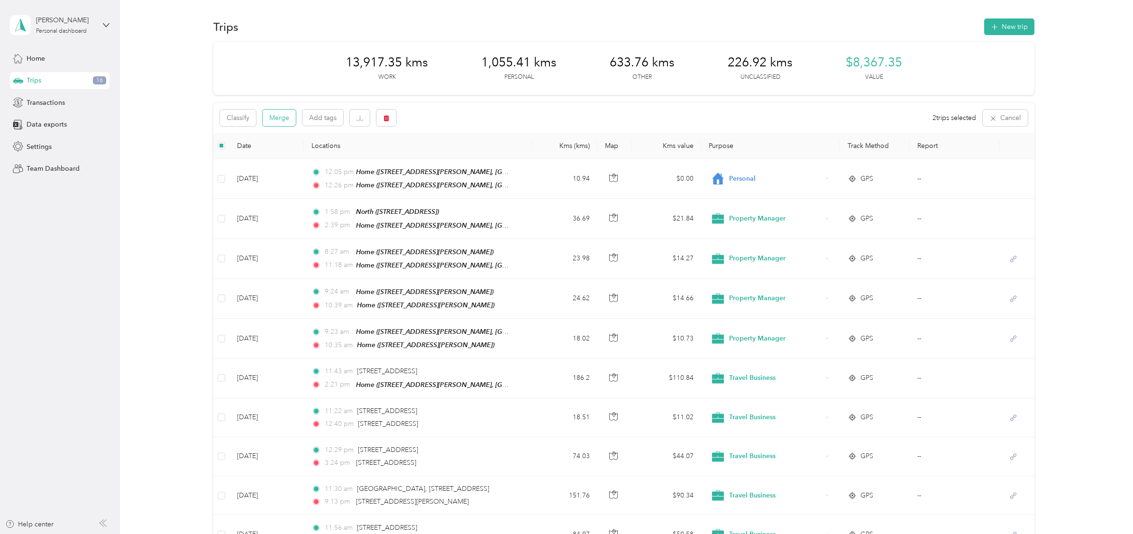
click at [284, 118] on button "Merge" at bounding box center [279, 118] width 33 height 17
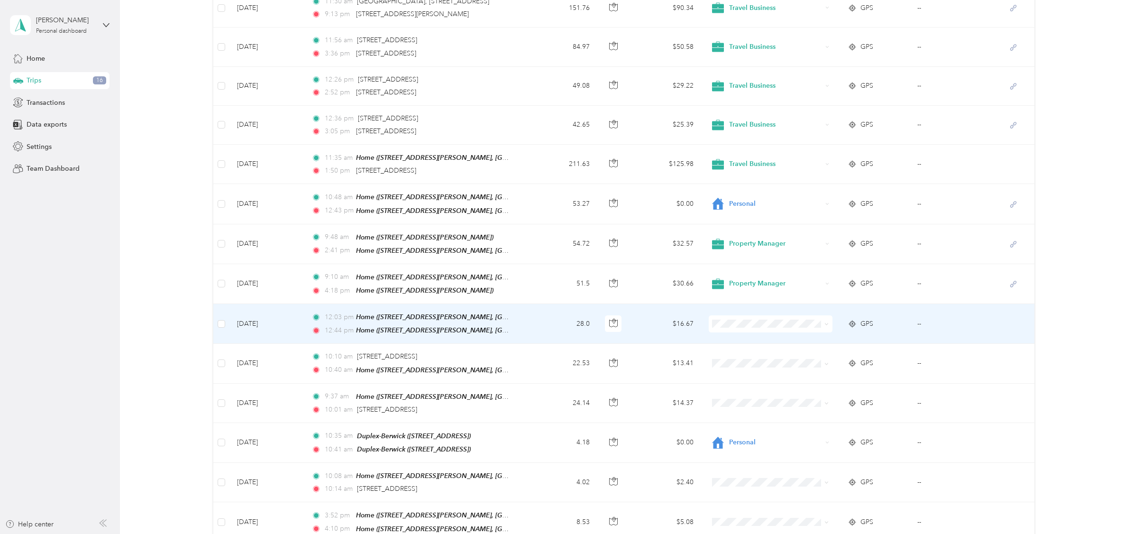
scroll to position [498, 0]
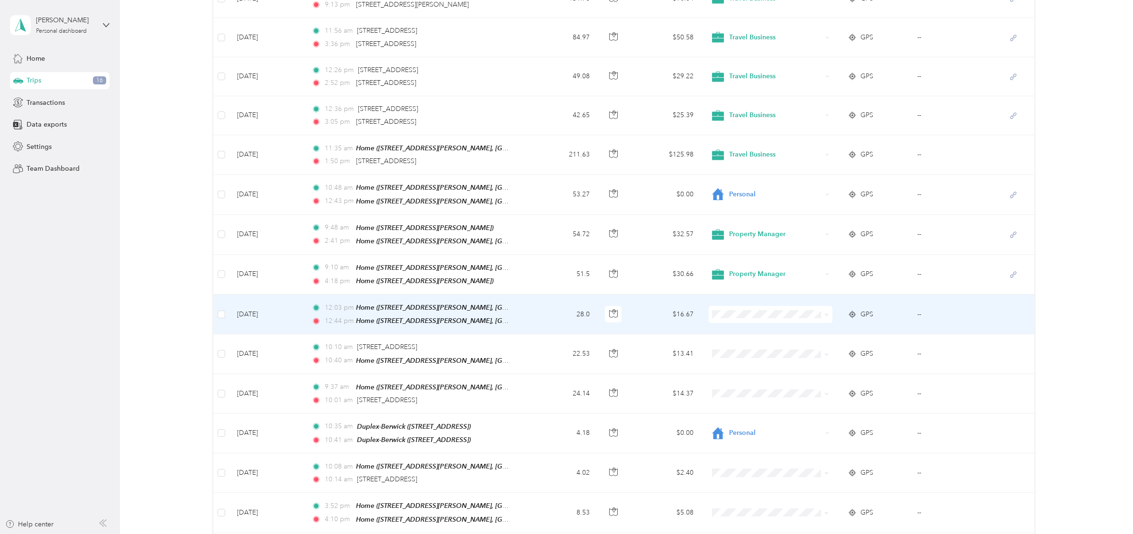
click at [862, 309] on span "GPS" at bounding box center [867, 314] width 13 height 10
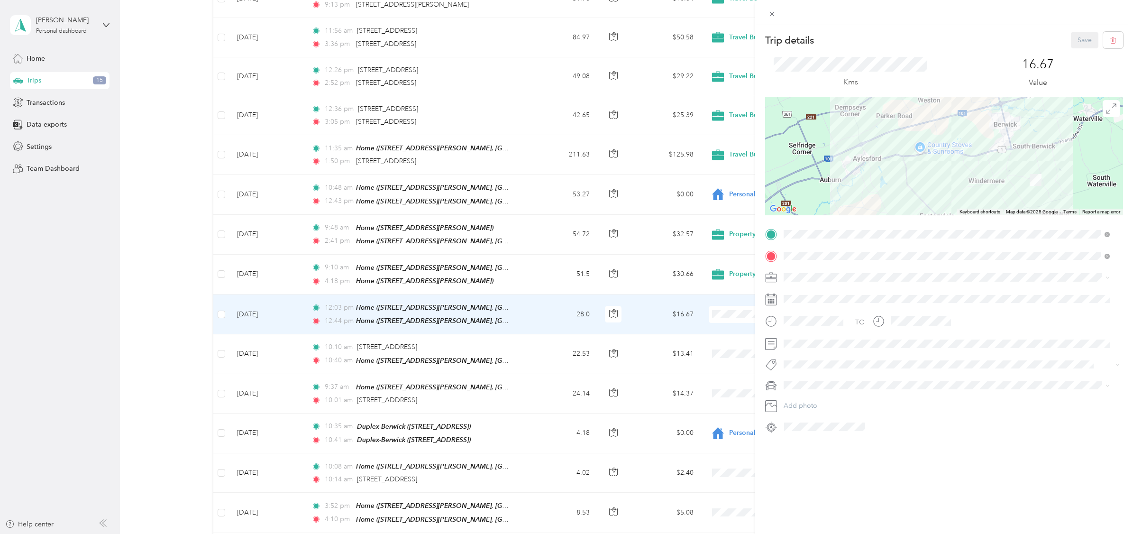
click at [862, 307] on div "TO Add photo" at bounding box center [944, 331] width 358 height 208
click at [221, 306] on div "Trip details Save This trip cannot be edited because it is either under review,…" at bounding box center [566, 267] width 1133 height 534
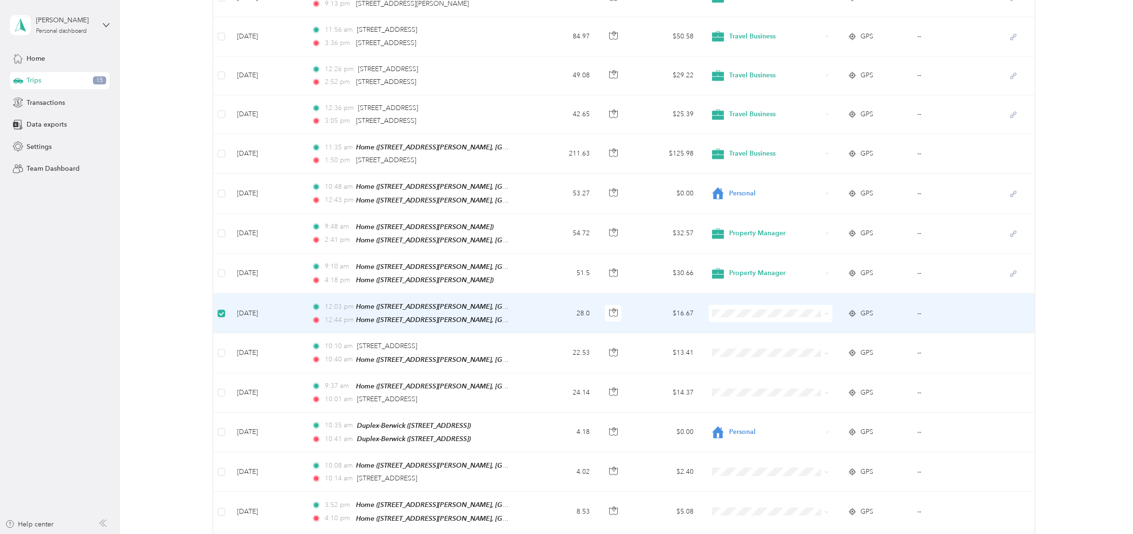
scroll to position [496, 0]
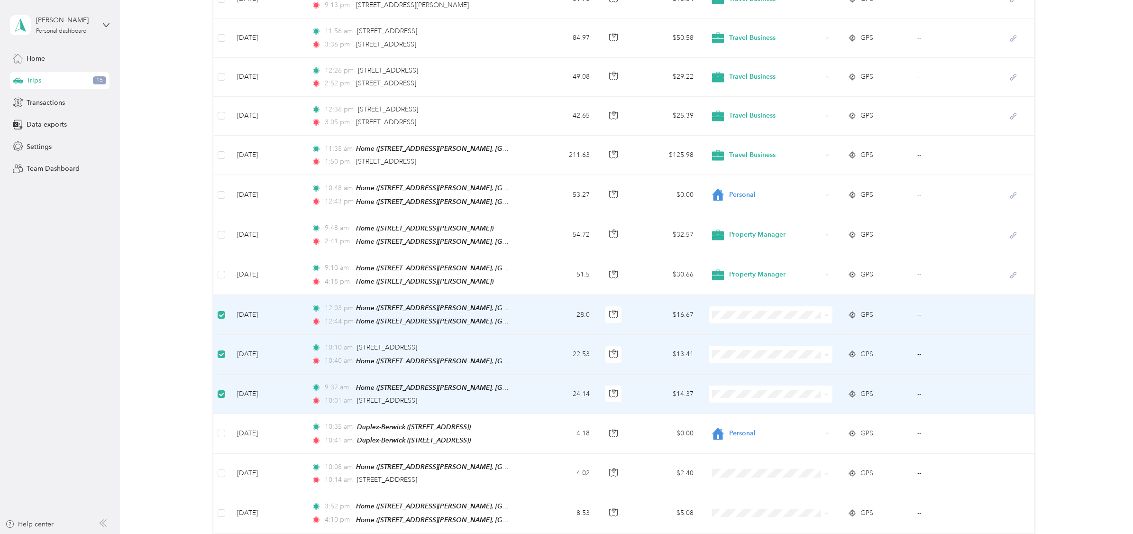
click at [739, 381] on span "Property Manager" at bounding box center [776, 381] width 93 height 10
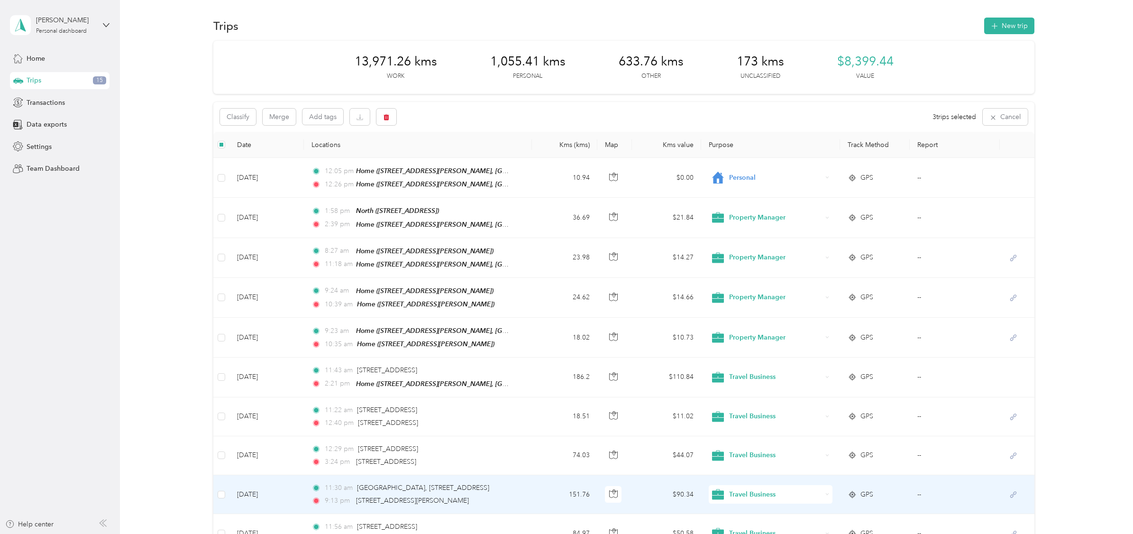
scroll to position [0, 0]
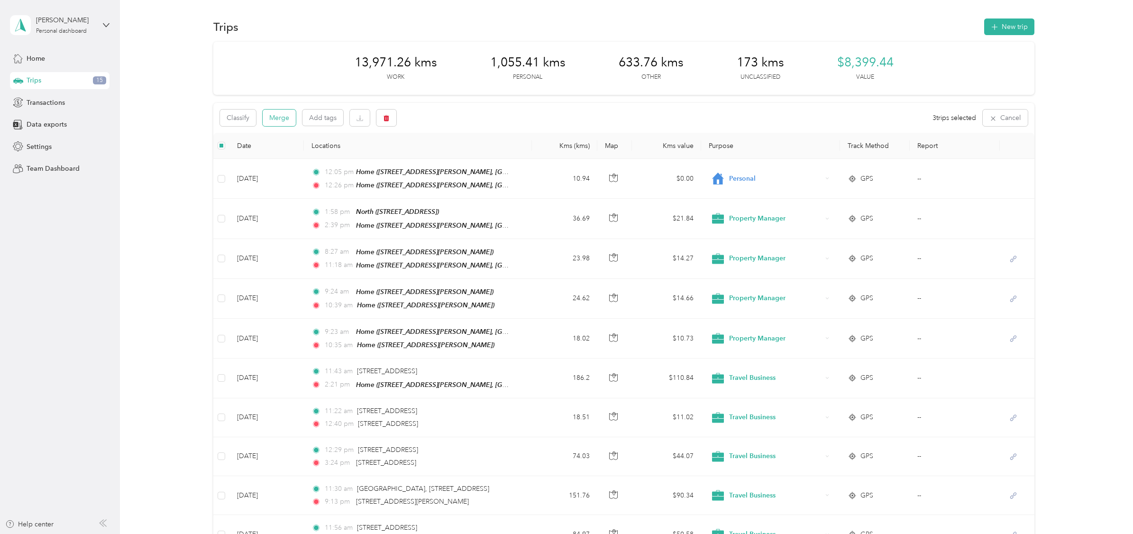
click at [278, 119] on button "Merge" at bounding box center [279, 118] width 33 height 17
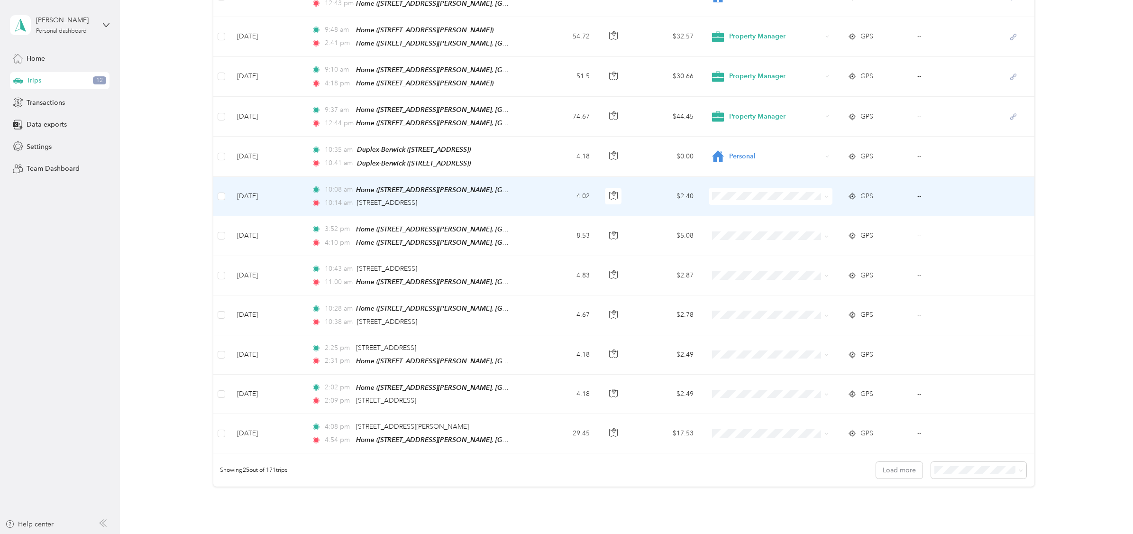
scroll to position [697, 0]
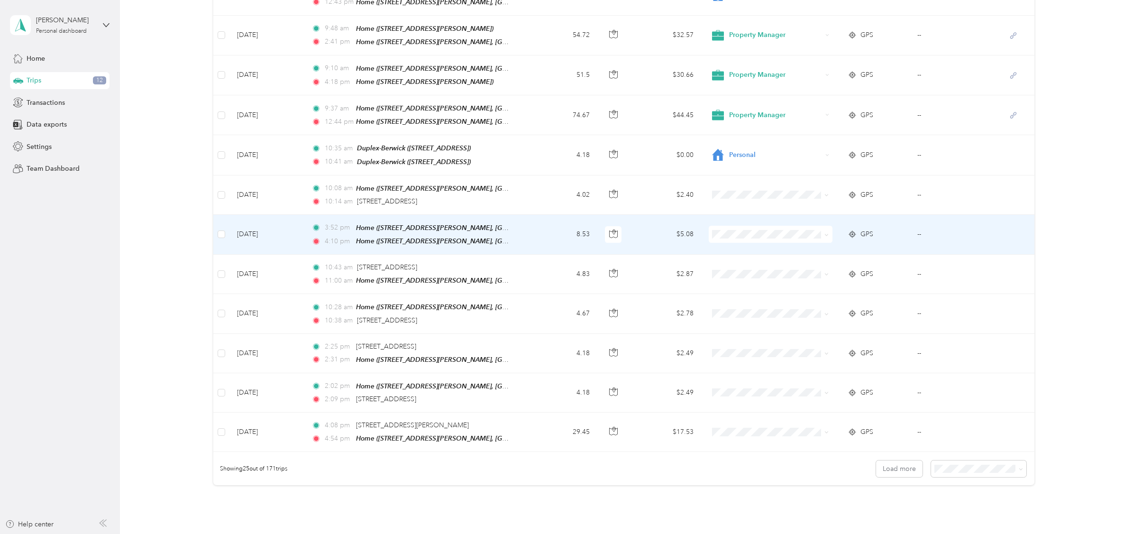
click at [866, 229] on span "GPS" at bounding box center [867, 234] width 13 height 10
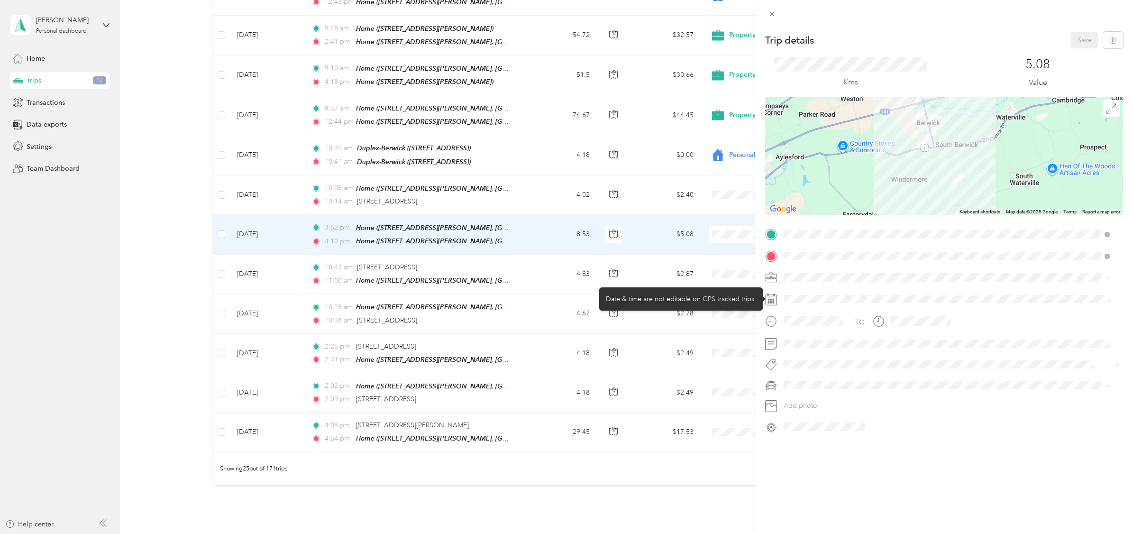
click at [1014, 293] on div at bounding box center [951, 299] width 343 height 15
click at [287, 263] on div "Trip details Save This trip cannot be edited because it is either under review,…" at bounding box center [566, 267] width 1133 height 534
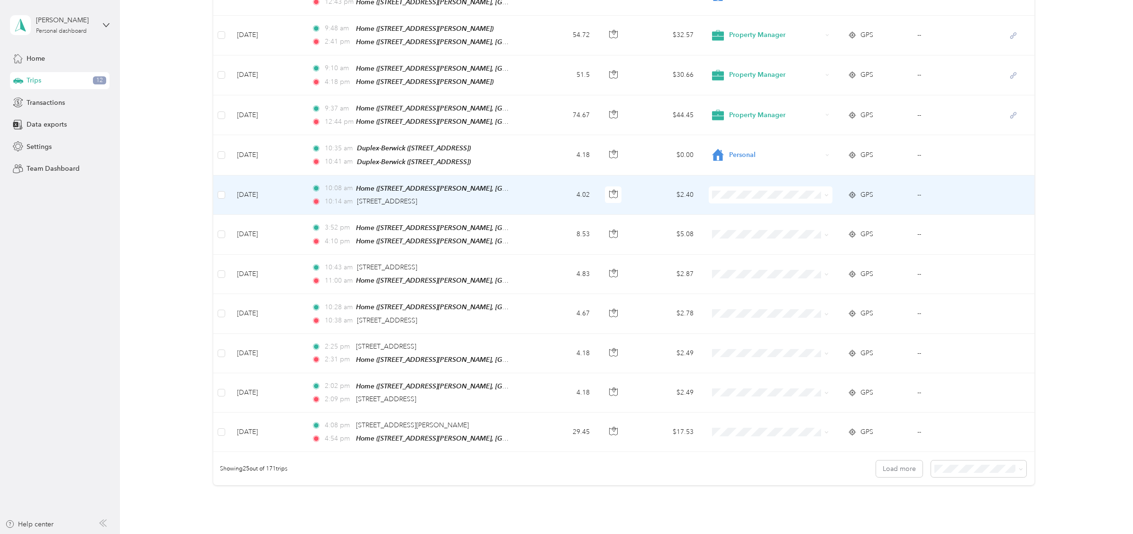
click at [862, 190] on span "GPS" at bounding box center [867, 195] width 13 height 10
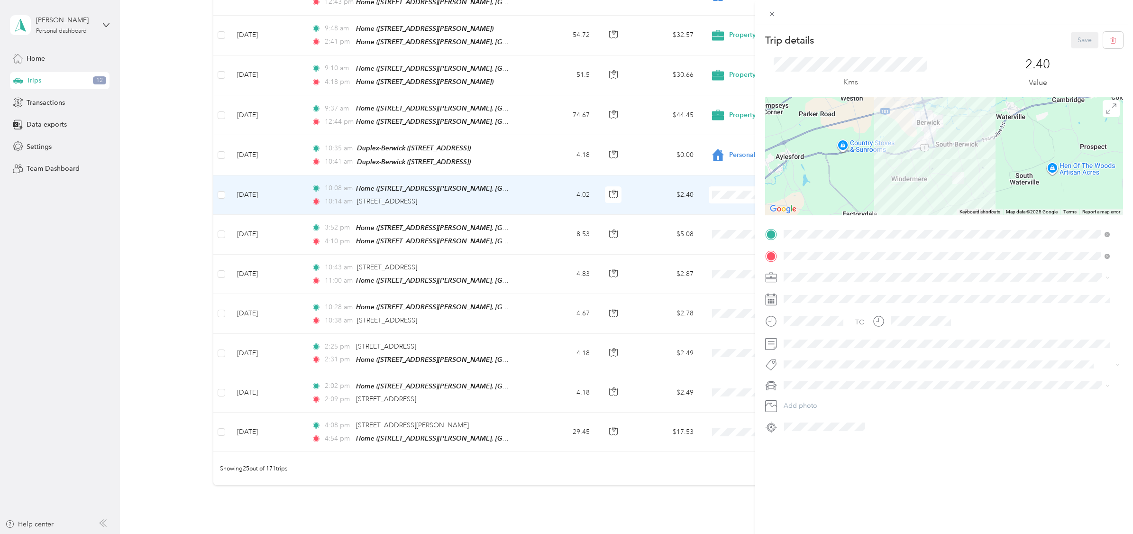
click at [725, 188] on div "Trip details Save This trip cannot be edited because it is either under review,…" at bounding box center [566, 267] width 1133 height 534
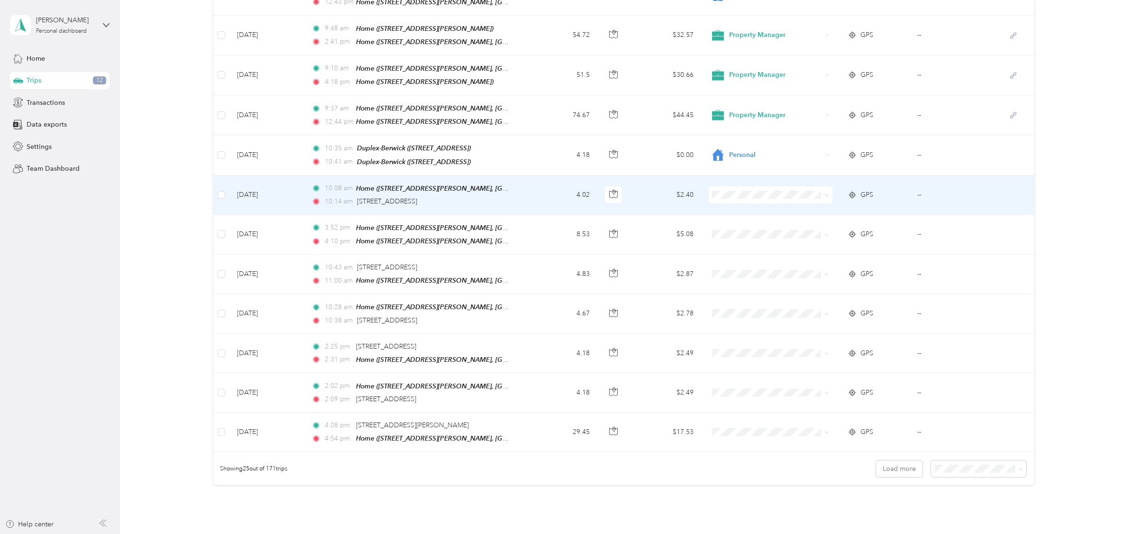
click at [735, 223] on span "Personal" at bounding box center [776, 223] width 93 height 10
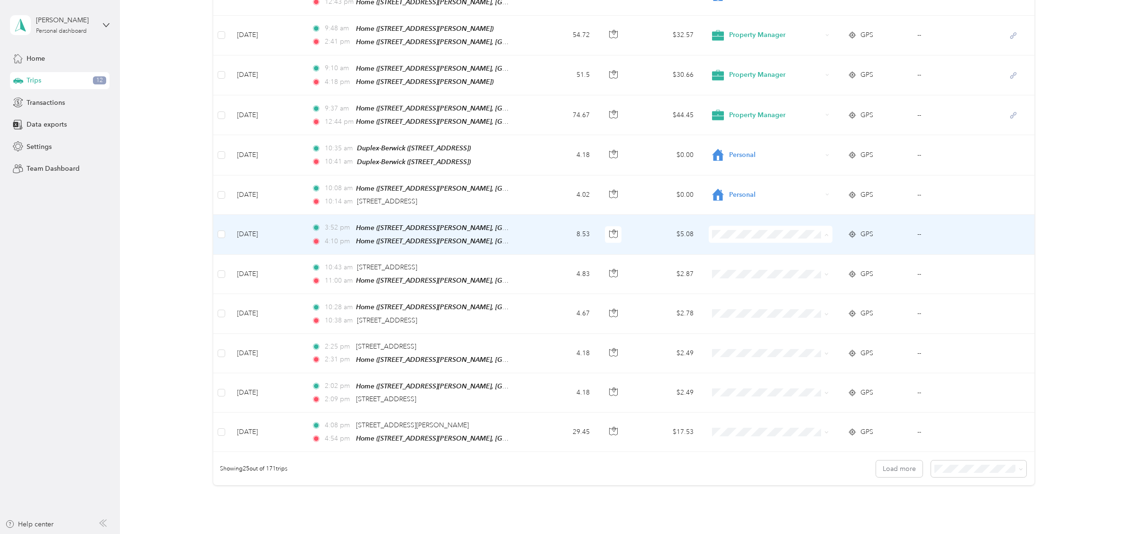
click at [725, 263] on span "Personal" at bounding box center [768, 263] width 110 height 12
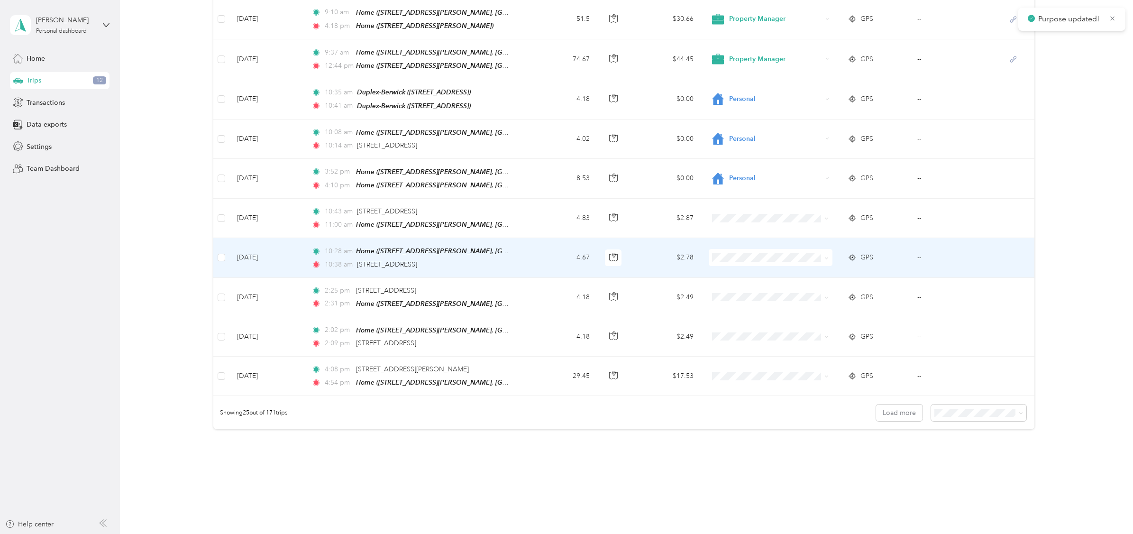
scroll to position [768, 0]
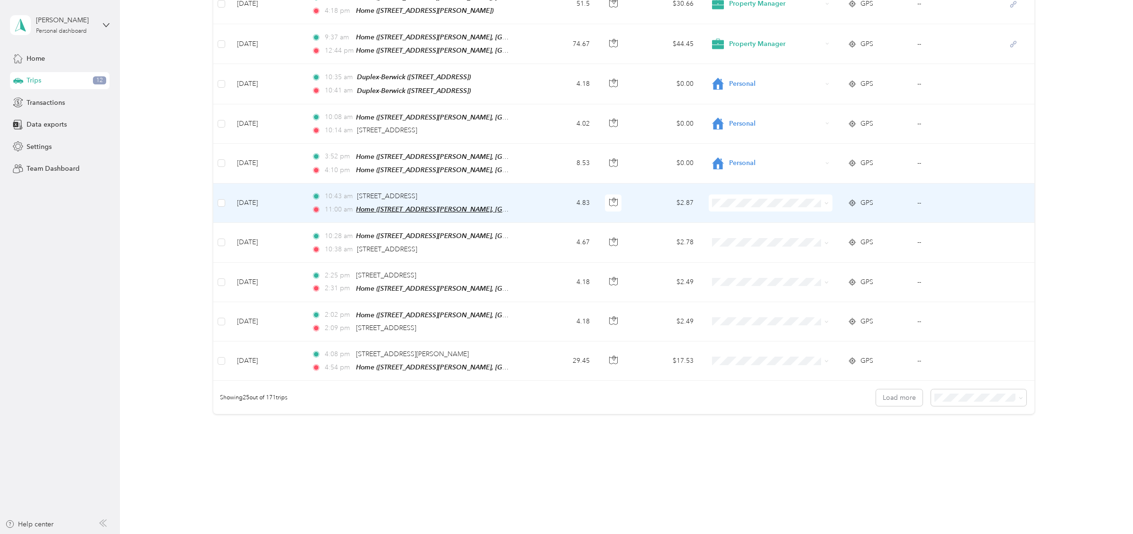
click at [471, 205] on span "Home ([STREET_ADDRESS][PERSON_NAME], [GEOGRAPHIC_DATA], [GEOGRAPHIC_DATA])" at bounding box center [495, 209] width 278 height 8
click at [866, 198] on span "GPS" at bounding box center [867, 203] width 13 height 10
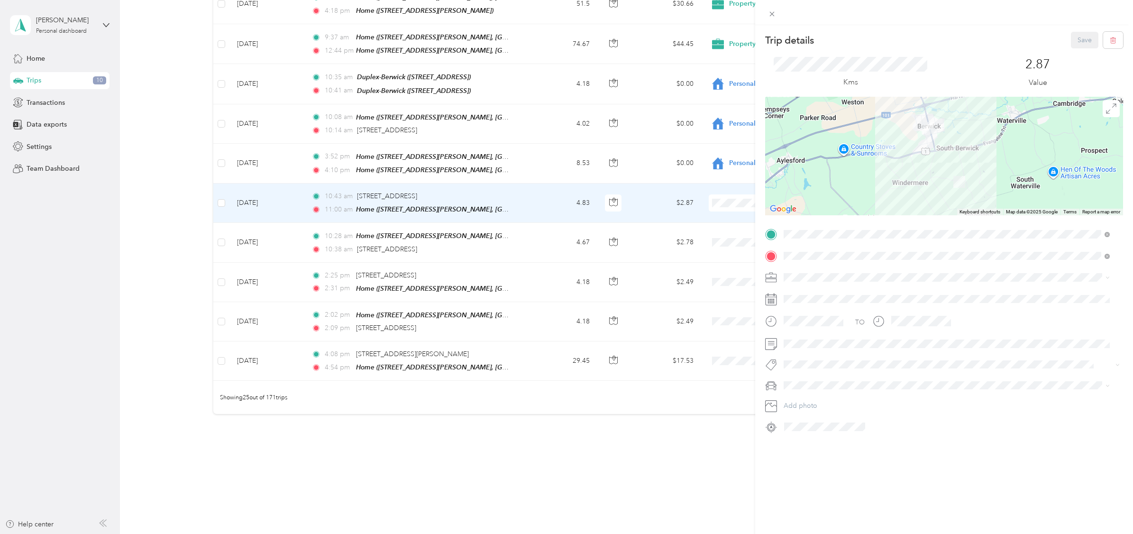
click at [222, 192] on div "Trip details Save This trip cannot be edited because it is either under review,…" at bounding box center [566, 267] width 1133 height 534
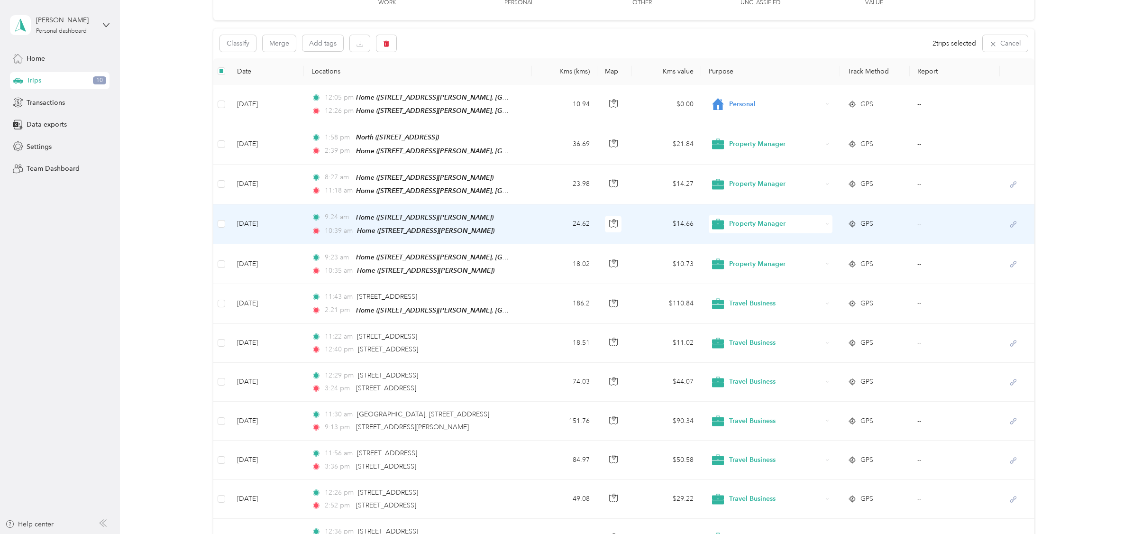
scroll to position [70, 0]
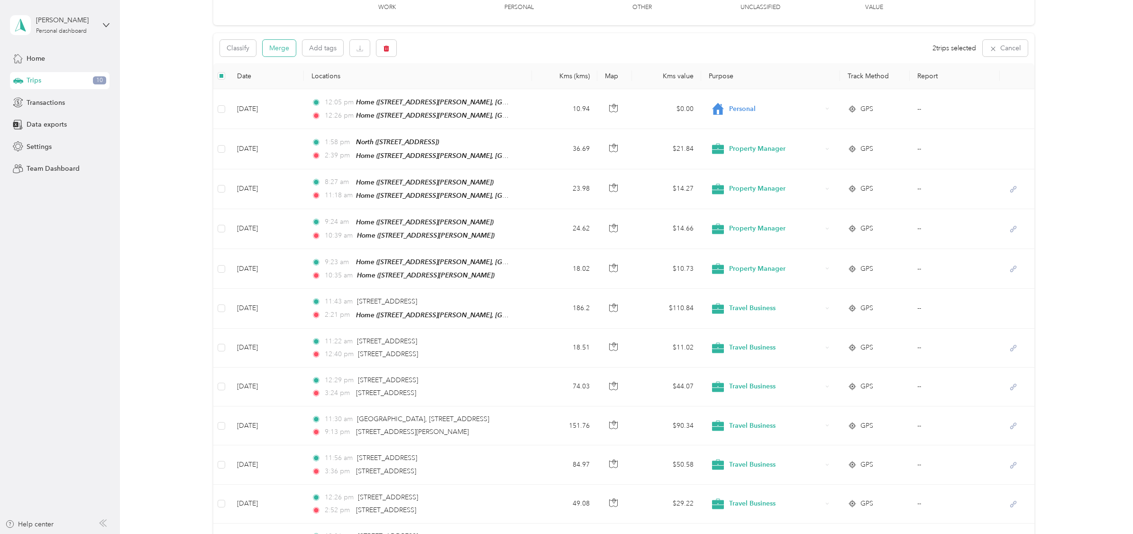
click at [279, 47] on button "Merge" at bounding box center [279, 48] width 33 height 17
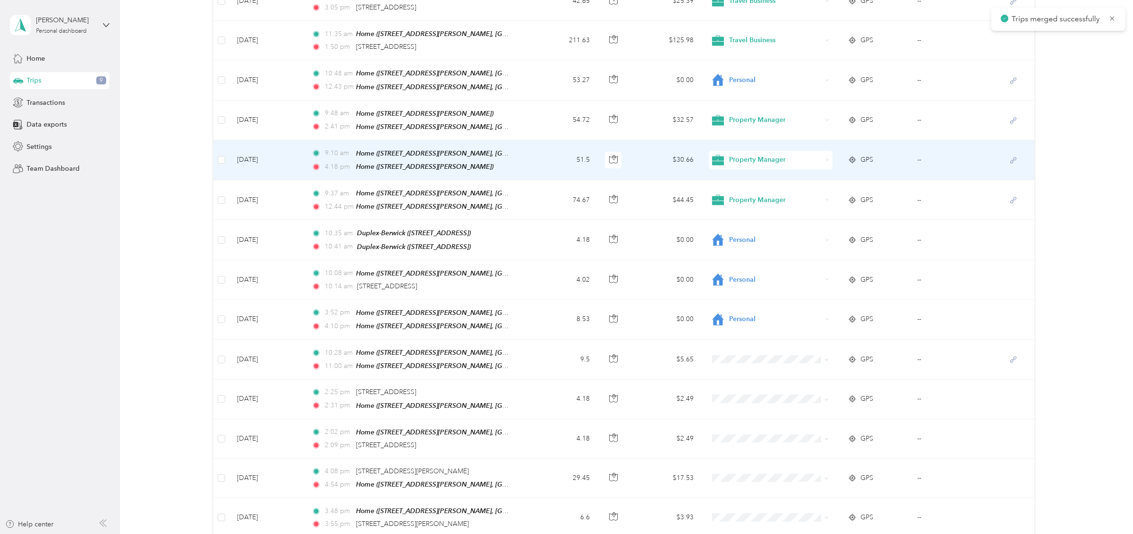
scroll to position [717, 0]
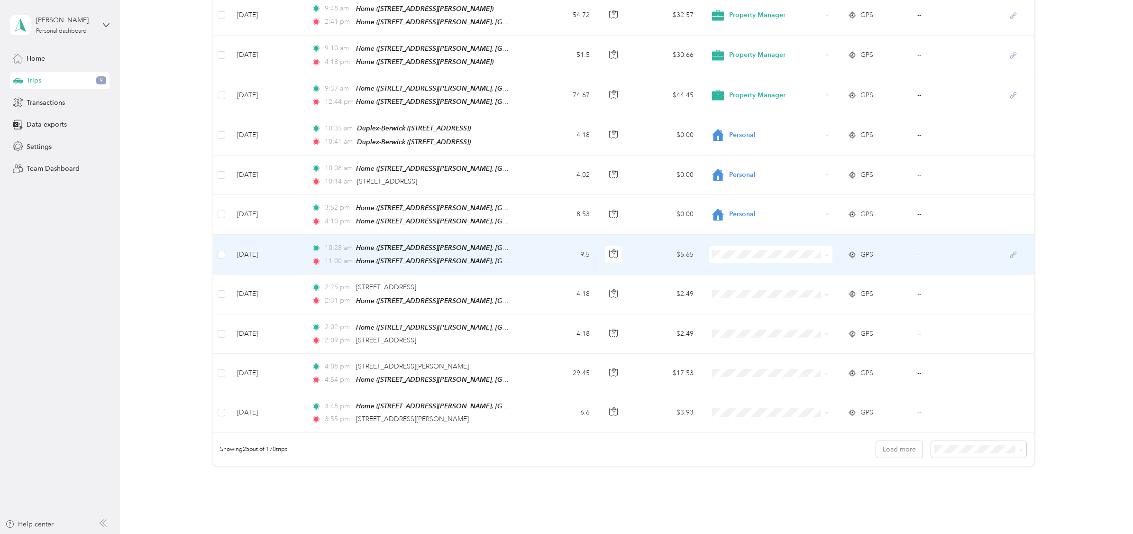
click at [735, 280] on span "Personal" at bounding box center [776, 282] width 93 height 10
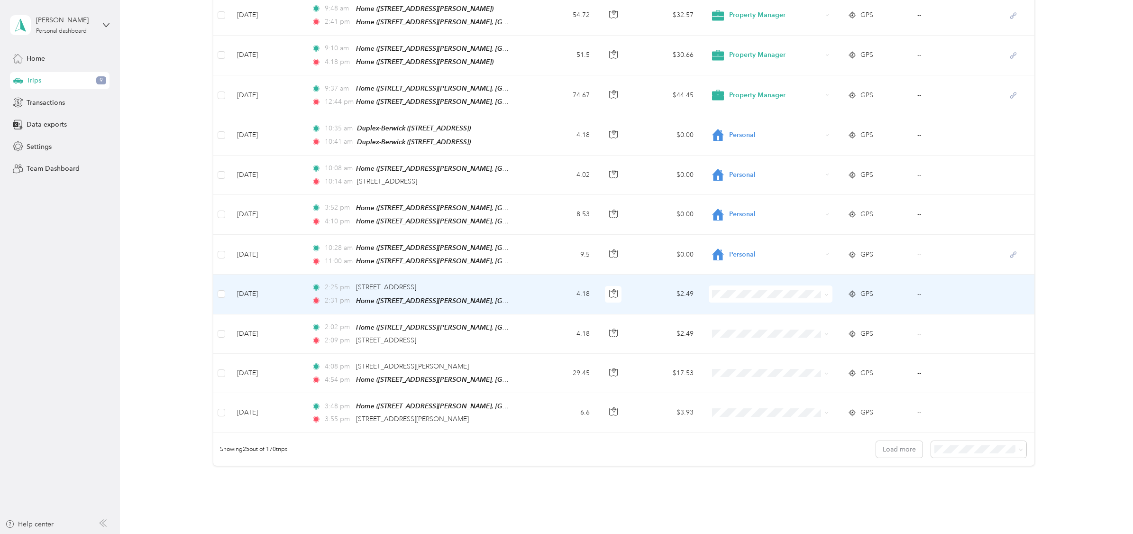
click at [217, 281] on td at bounding box center [221, 294] width 16 height 39
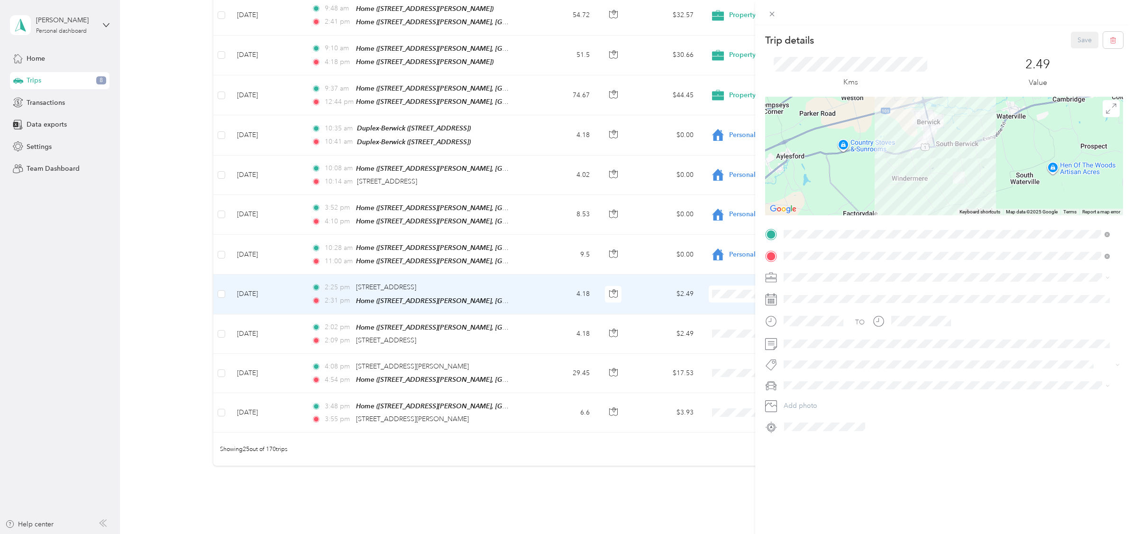
click at [222, 284] on div "Trip details Save This trip cannot be edited because it is either under review,…" at bounding box center [566, 267] width 1133 height 534
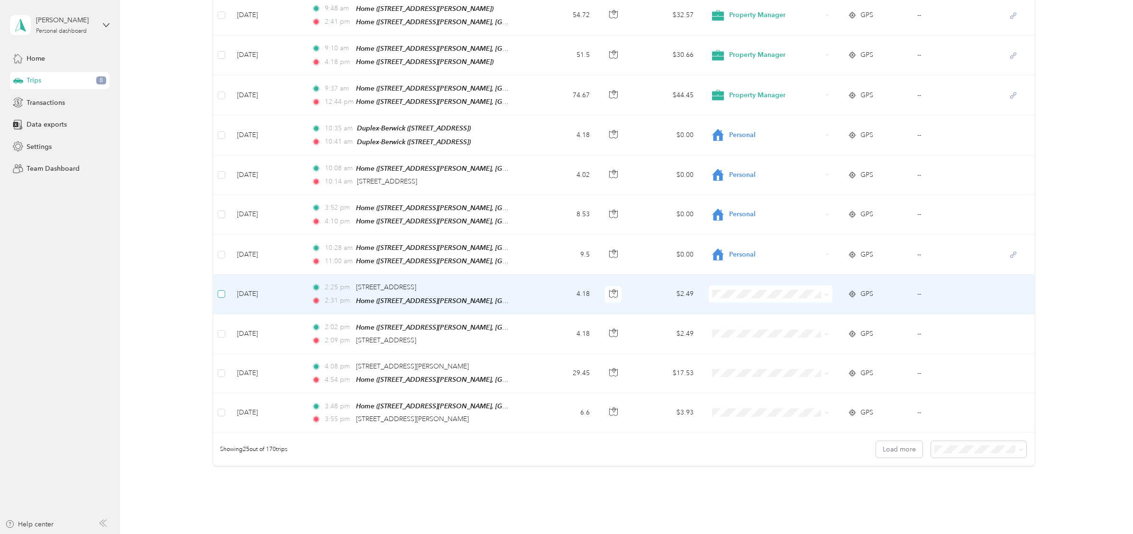
scroll to position [716, 0]
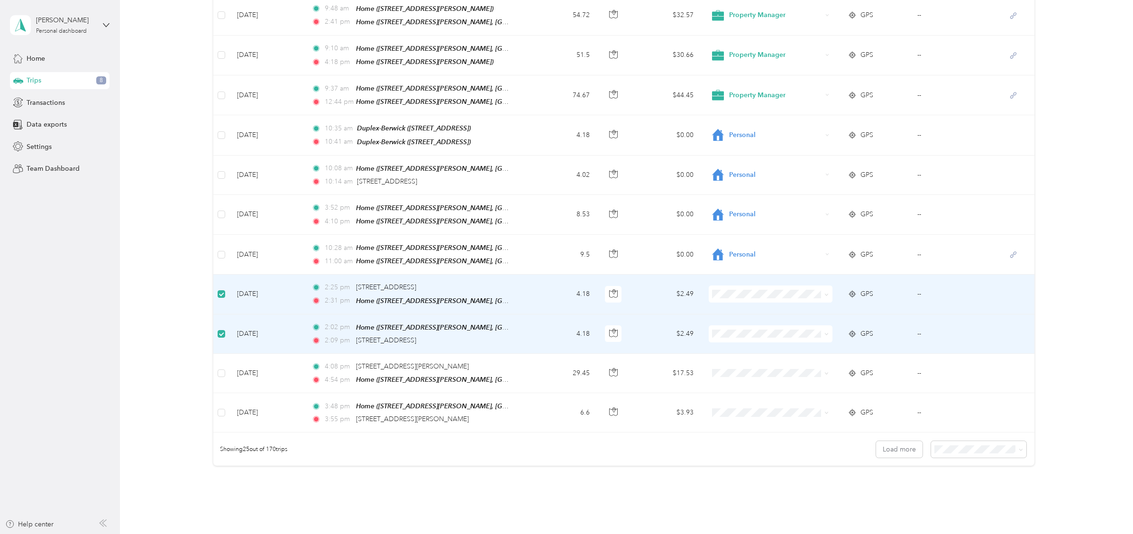
click at [738, 320] on span "Personal" at bounding box center [776, 319] width 93 height 10
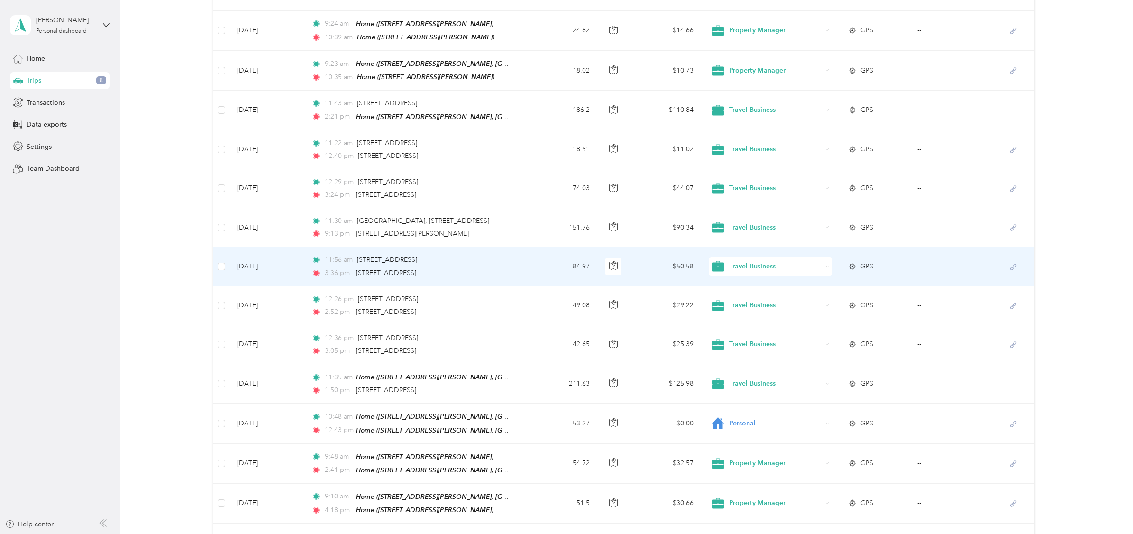
scroll to position [69, 0]
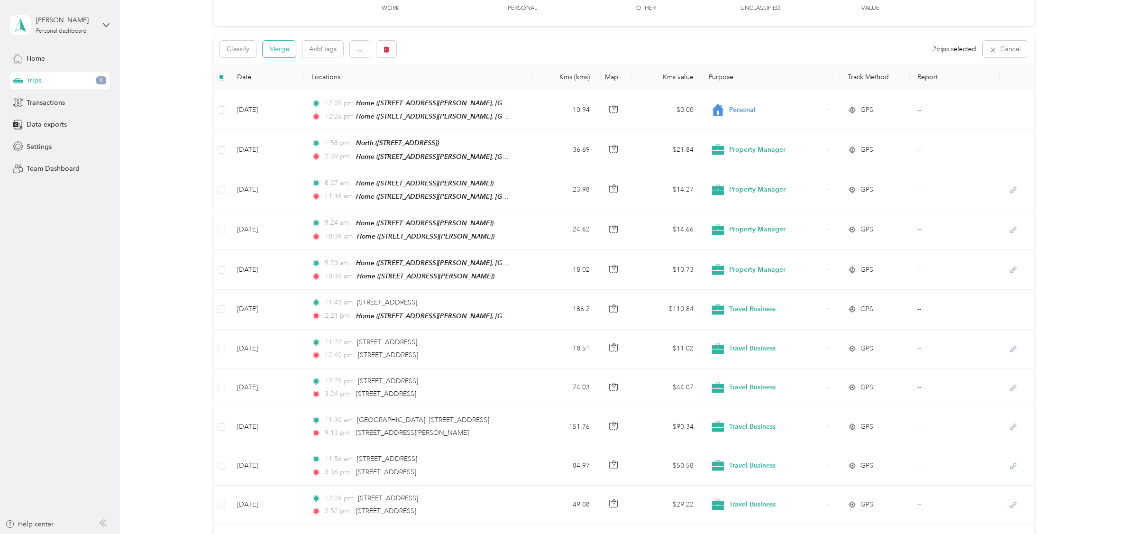
click at [278, 46] on button "Merge" at bounding box center [279, 49] width 33 height 17
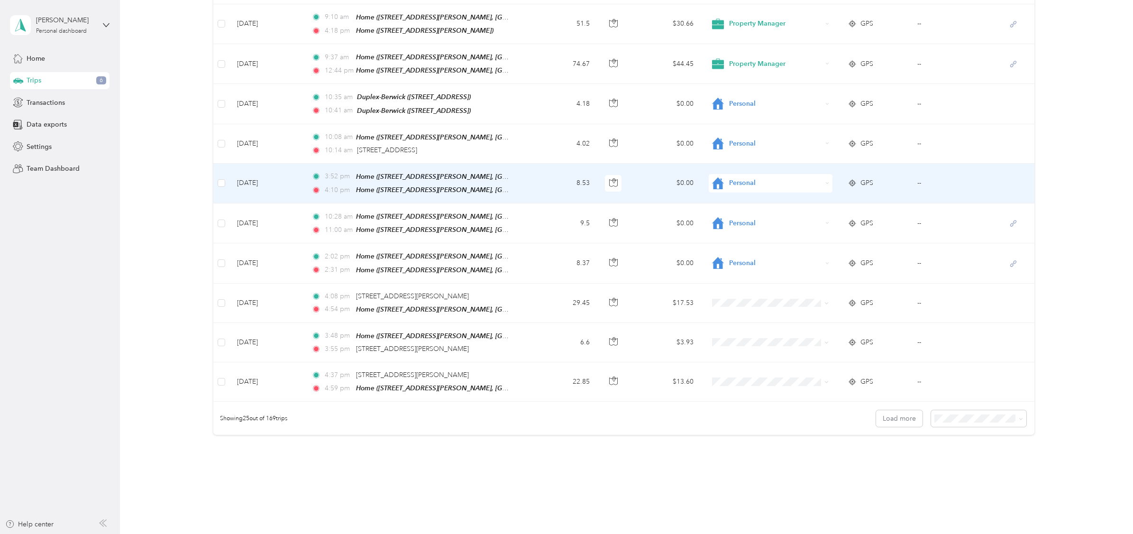
scroll to position [766, 0]
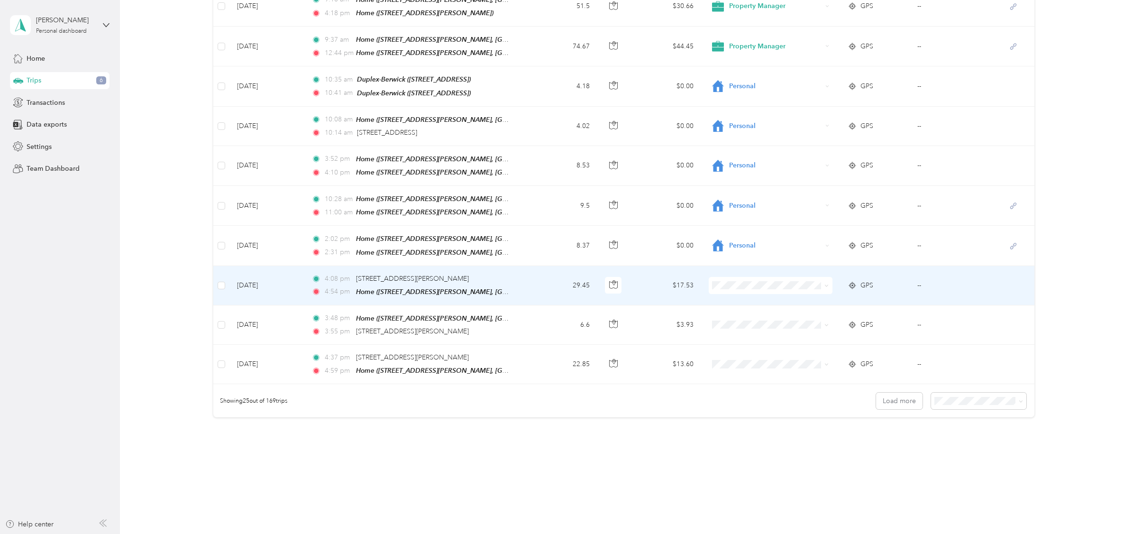
click at [862, 280] on span "GPS" at bounding box center [867, 285] width 13 height 10
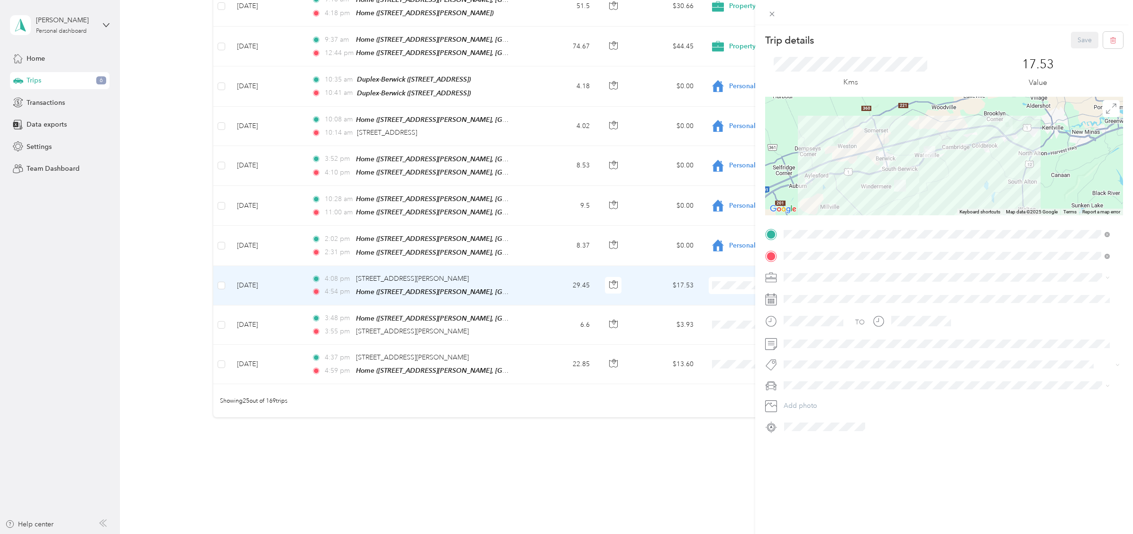
click at [261, 310] on div "Trip details Save This trip cannot be edited because it is either under review,…" at bounding box center [566, 267] width 1133 height 534
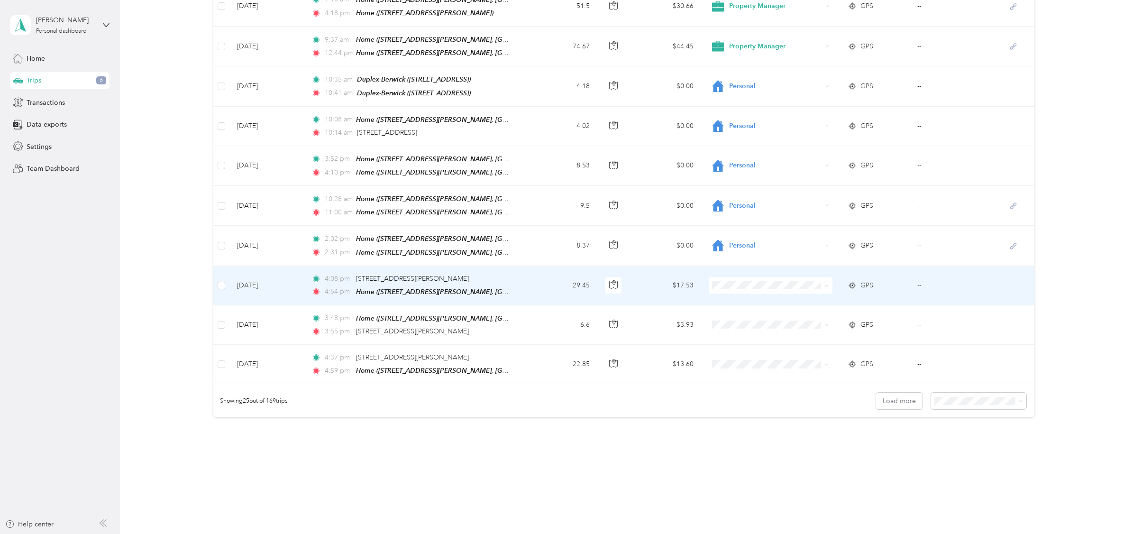
click at [915, 277] on td "--" at bounding box center [955, 285] width 90 height 39
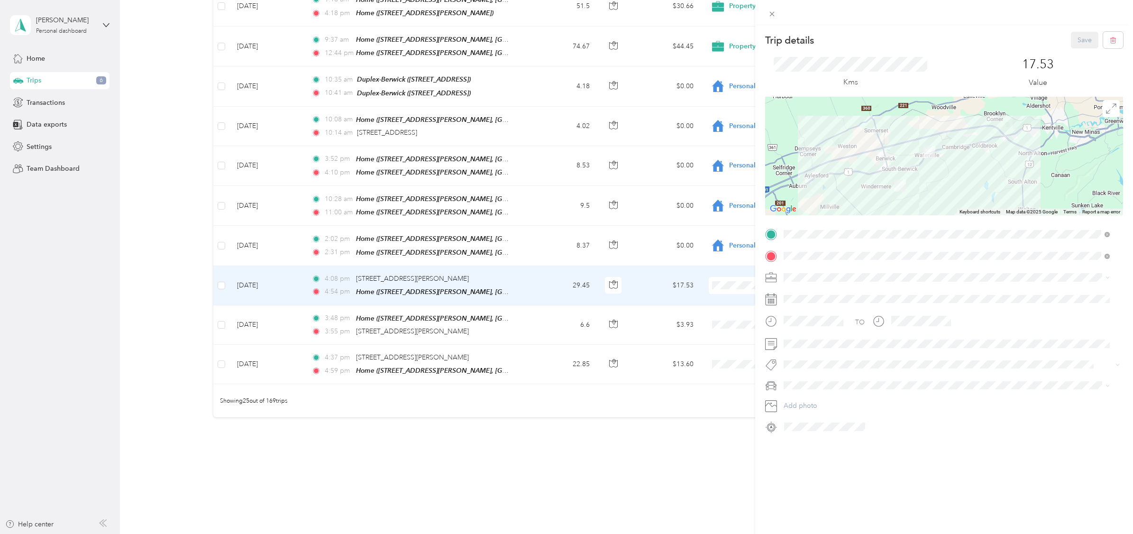
click at [728, 314] on div "Trip details Save This trip cannot be edited because it is either under review,…" at bounding box center [566, 267] width 1133 height 534
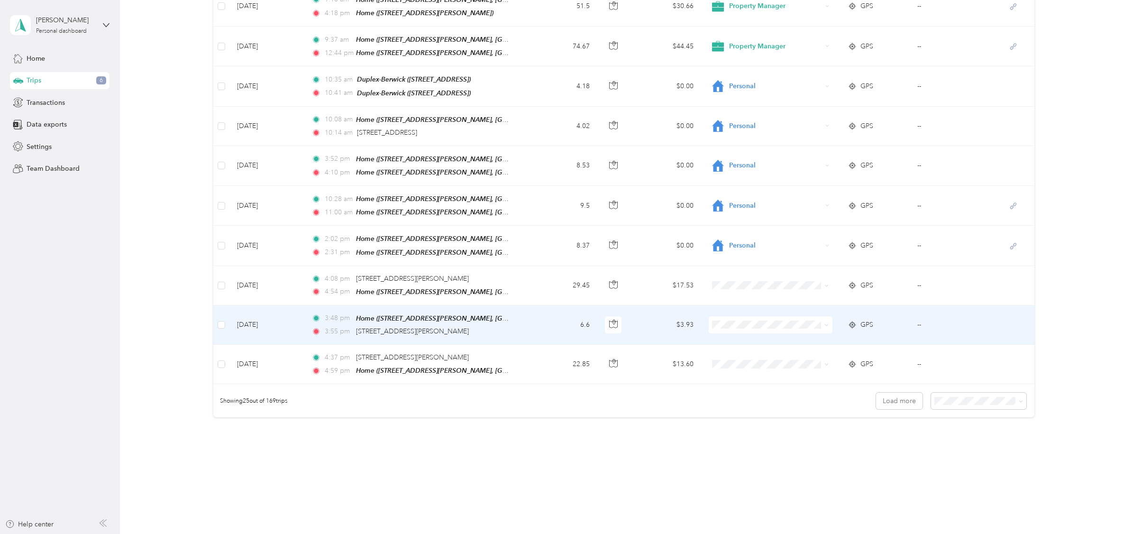
click at [866, 320] on span "GPS" at bounding box center [867, 325] width 13 height 10
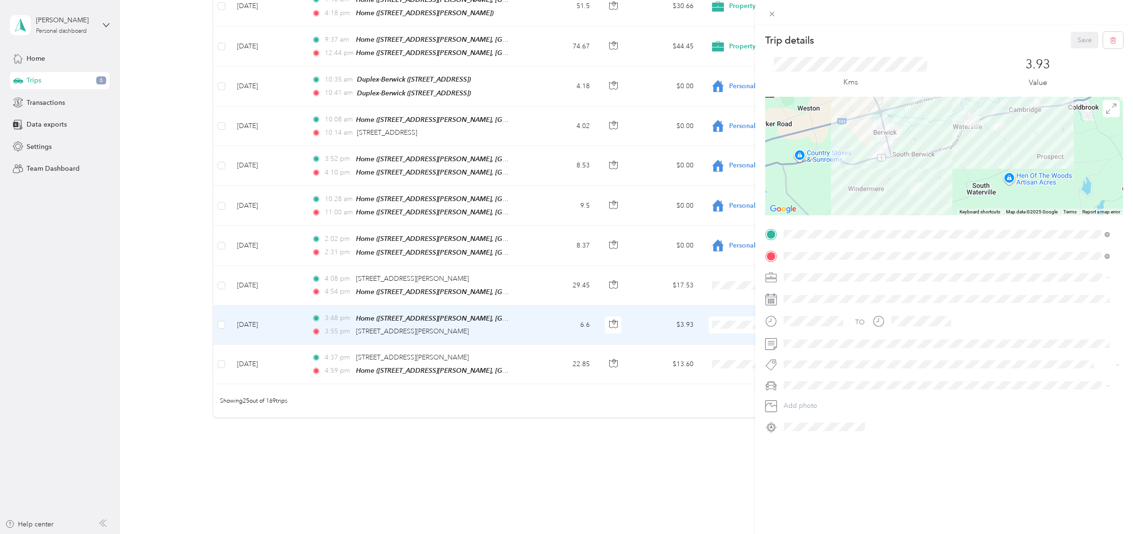
click at [220, 275] on div "Trip details Save This trip cannot be edited because it is either under review,…" at bounding box center [566, 267] width 1133 height 534
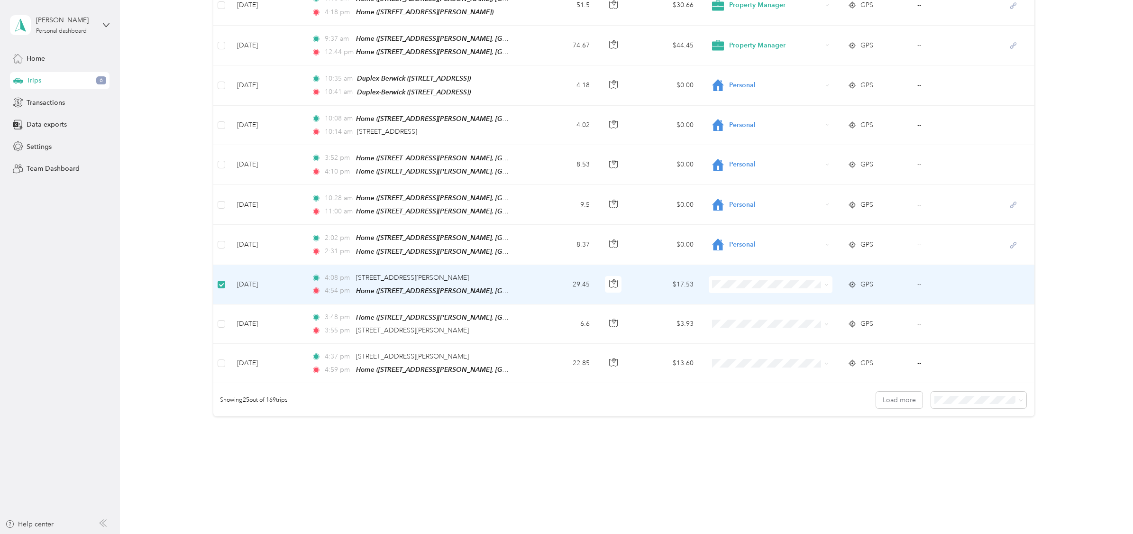
scroll to position [764, 0]
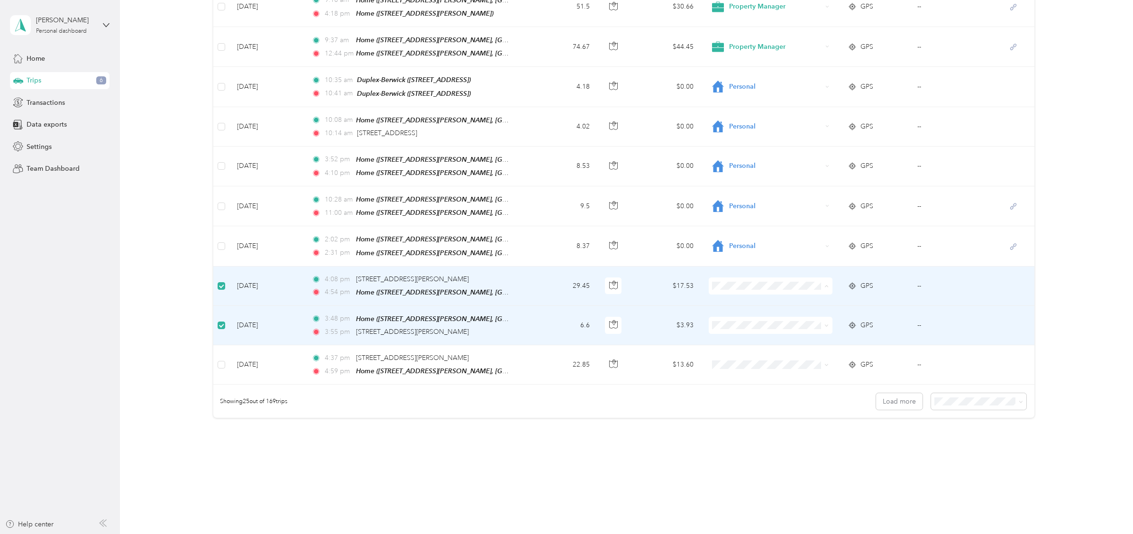
click at [749, 308] on span "Personal" at bounding box center [776, 311] width 93 height 10
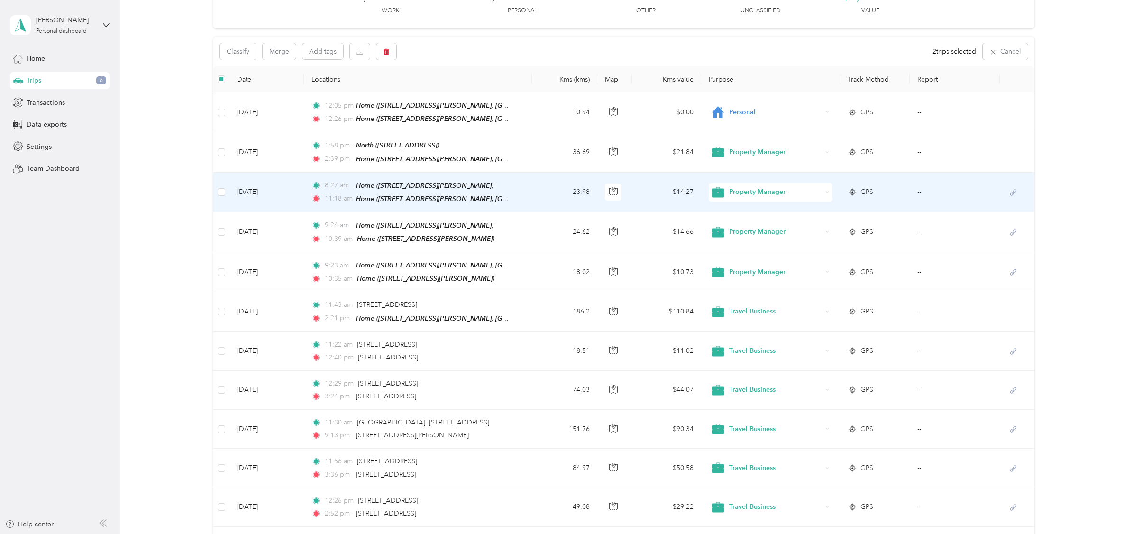
scroll to position [0, 0]
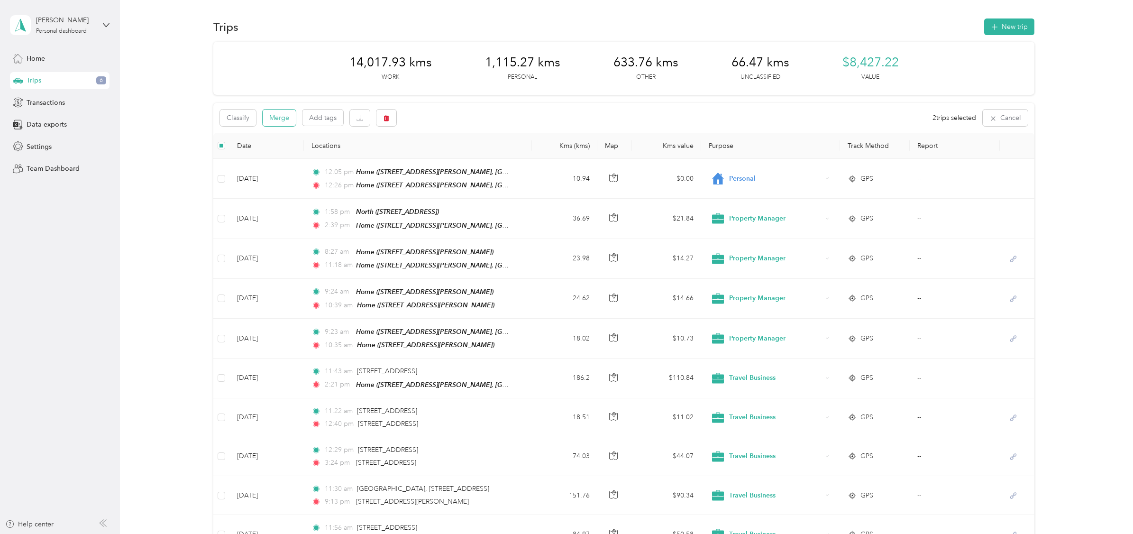
click at [282, 117] on button "Merge" at bounding box center [279, 118] width 33 height 17
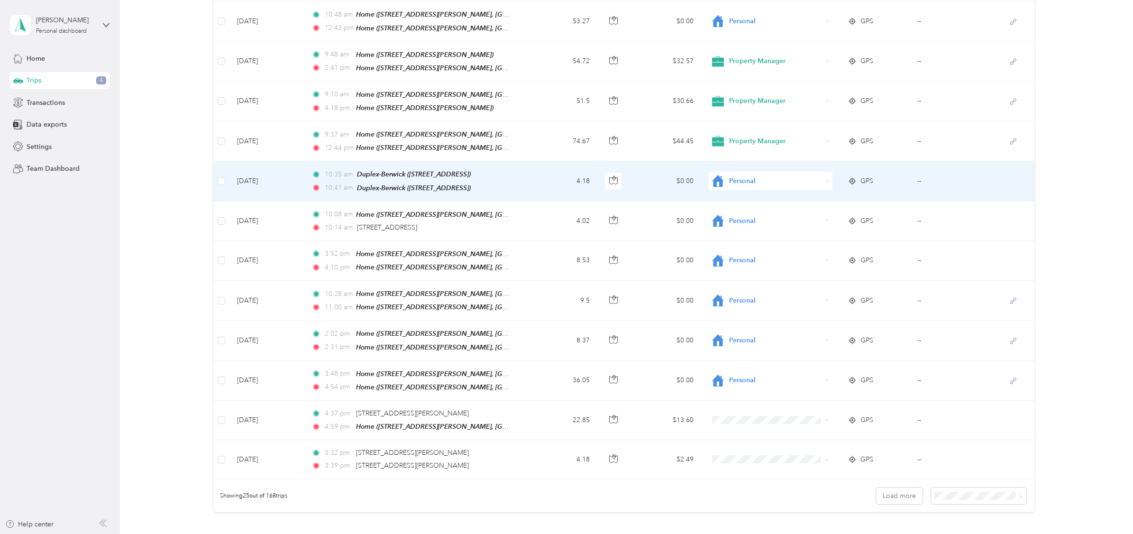
scroll to position [747, 0]
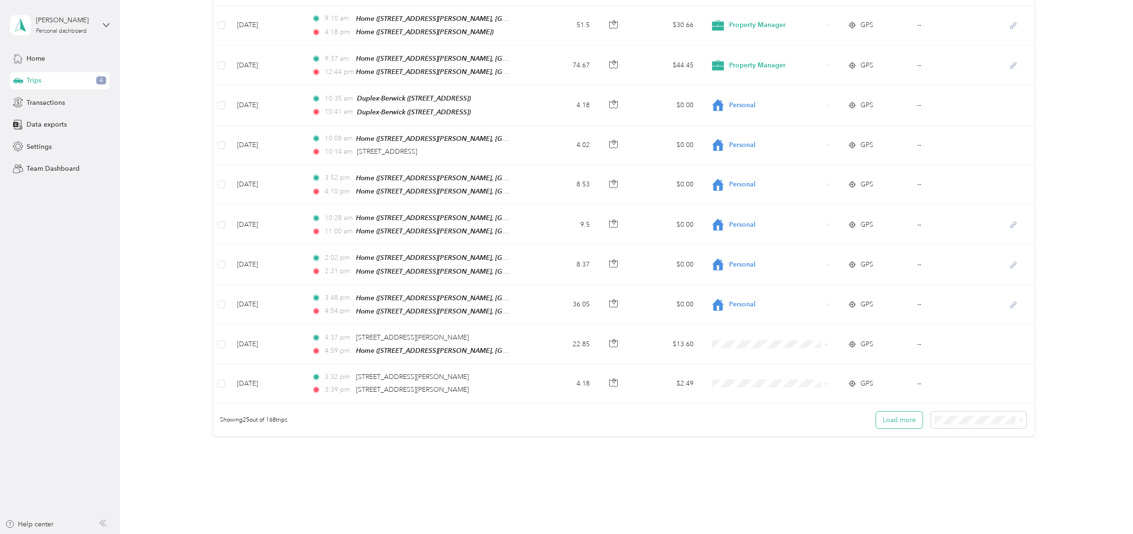
click at [897, 412] on button "Load more" at bounding box center [899, 420] width 46 height 17
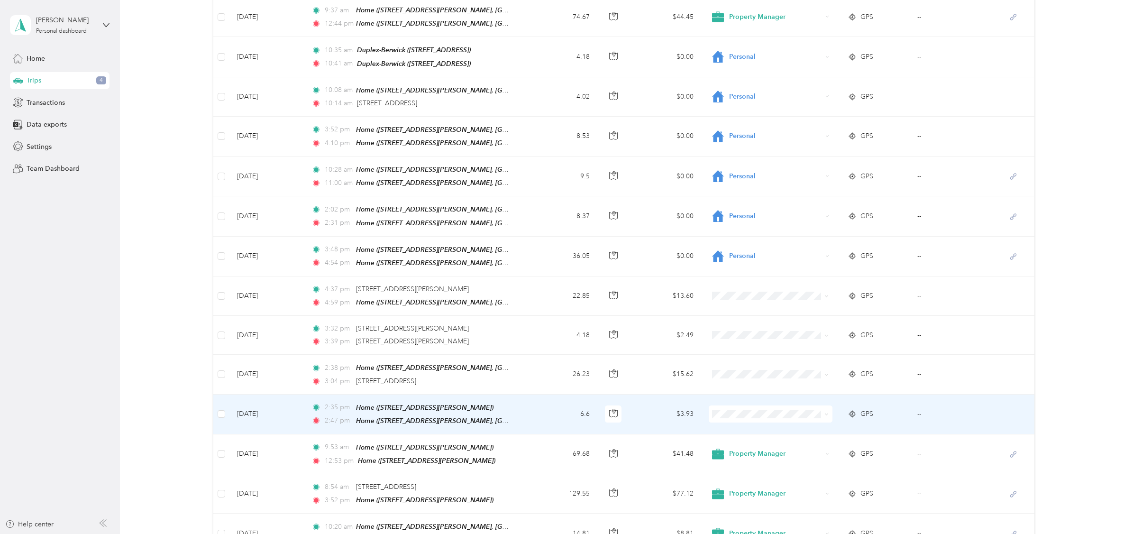
scroll to position [797, 0]
click at [740, 285] on span "Personal" at bounding box center [776, 283] width 93 height 10
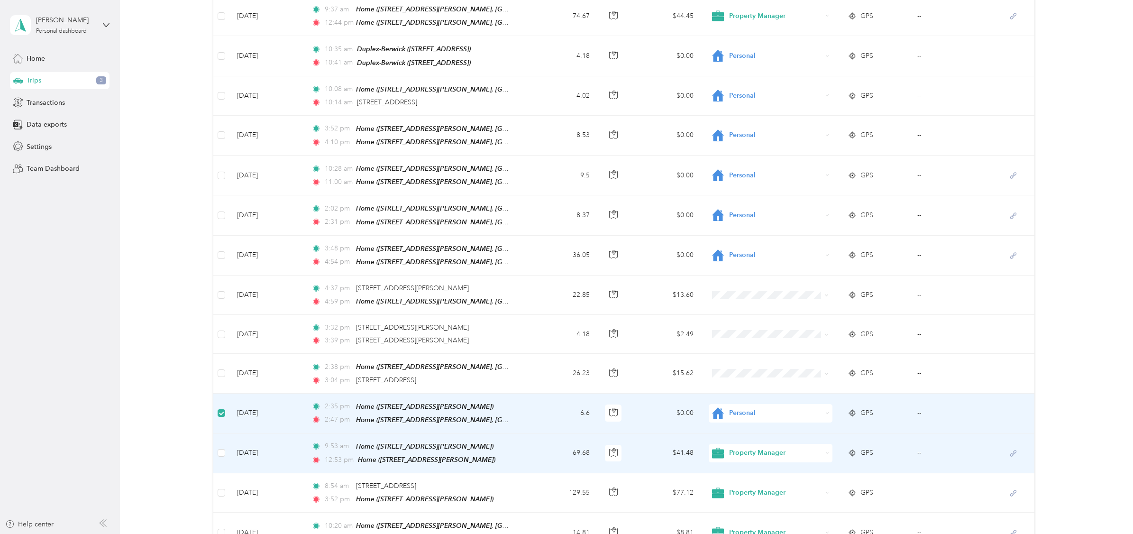
click at [863, 448] on span "GPS" at bounding box center [867, 453] width 13 height 10
click at [862, 448] on span "GPS" at bounding box center [867, 453] width 13 height 10
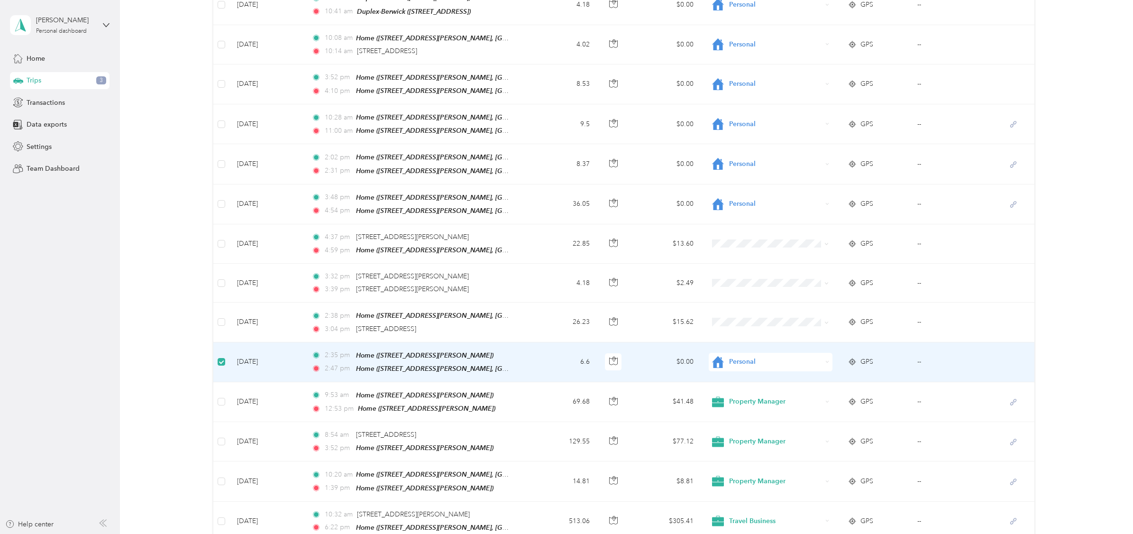
scroll to position [845, 0]
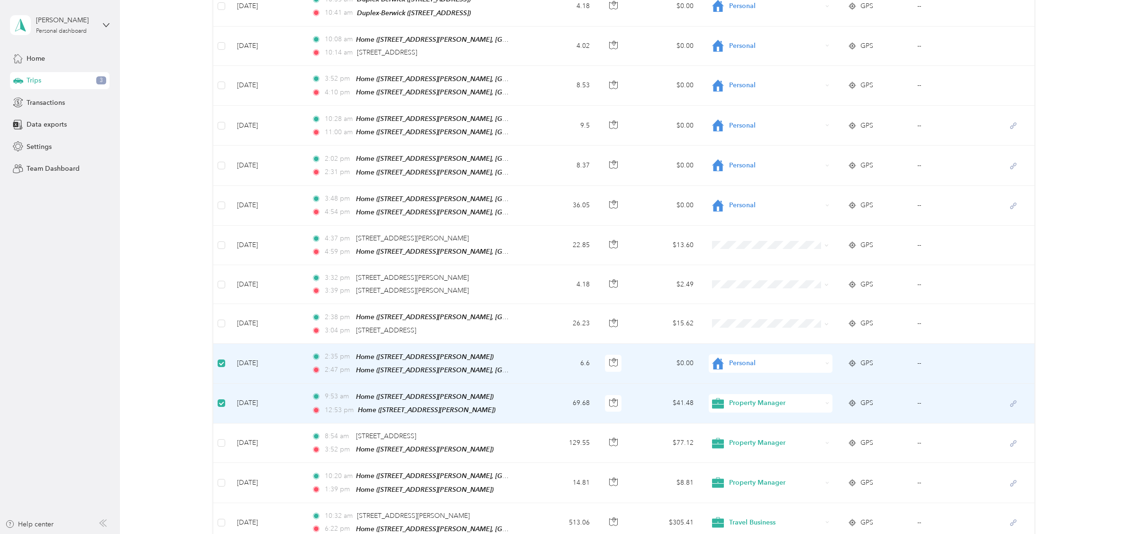
click at [749, 358] on span "Personal" at bounding box center [775, 363] width 93 height 10
click at [732, 425] on span "Property Manager" at bounding box center [776, 423] width 93 height 10
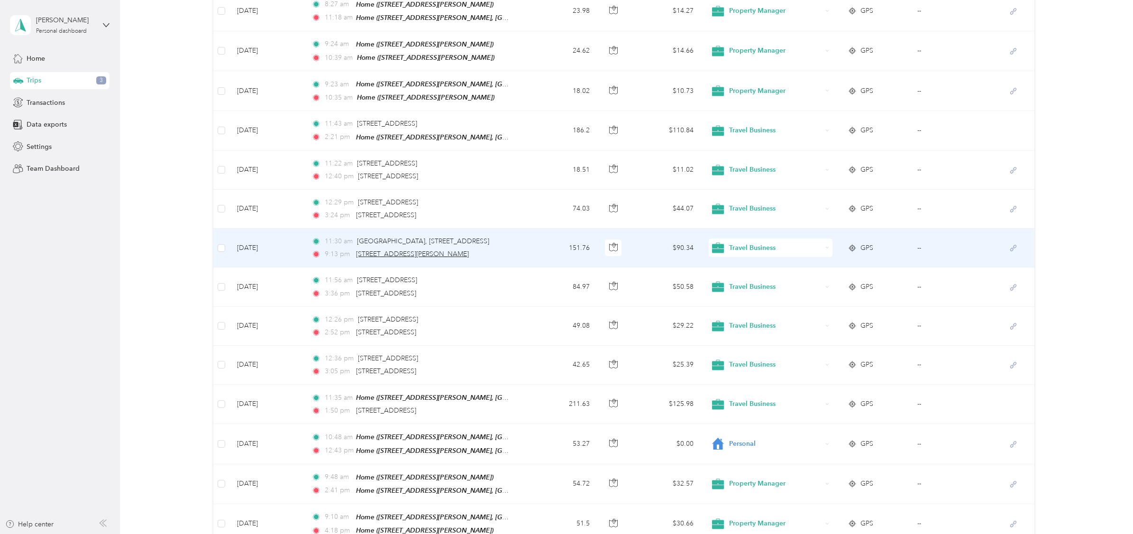
scroll to position [0, 0]
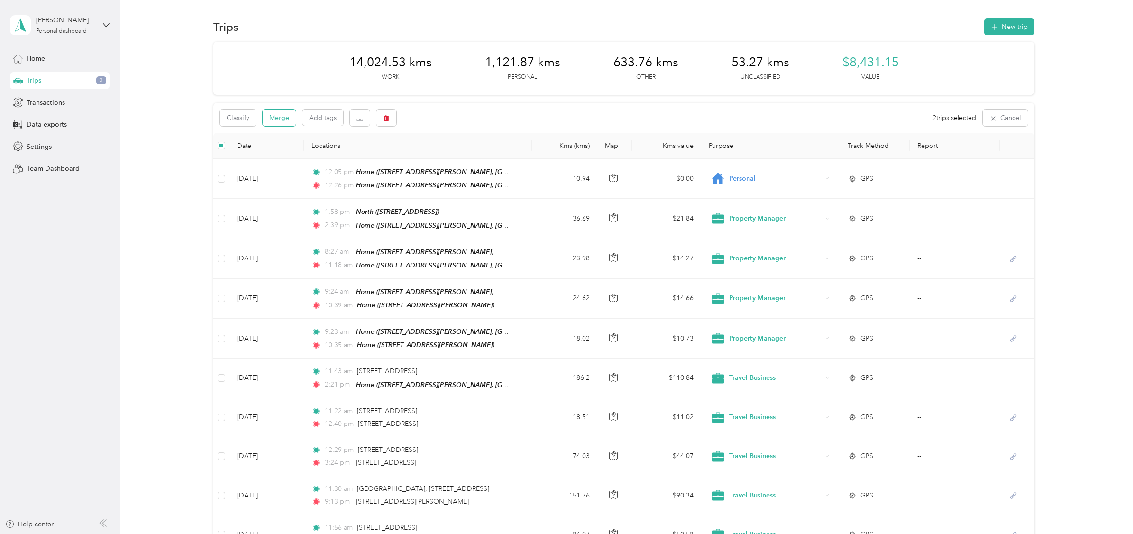
click at [286, 117] on button "Merge" at bounding box center [279, 118] width 33 height 17
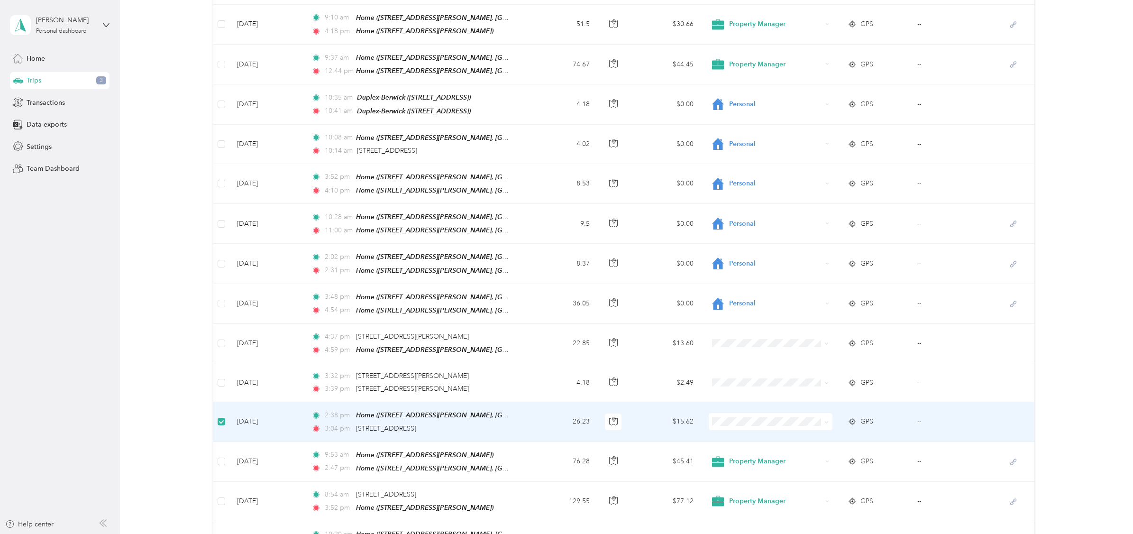
scroll to position [745, 0]
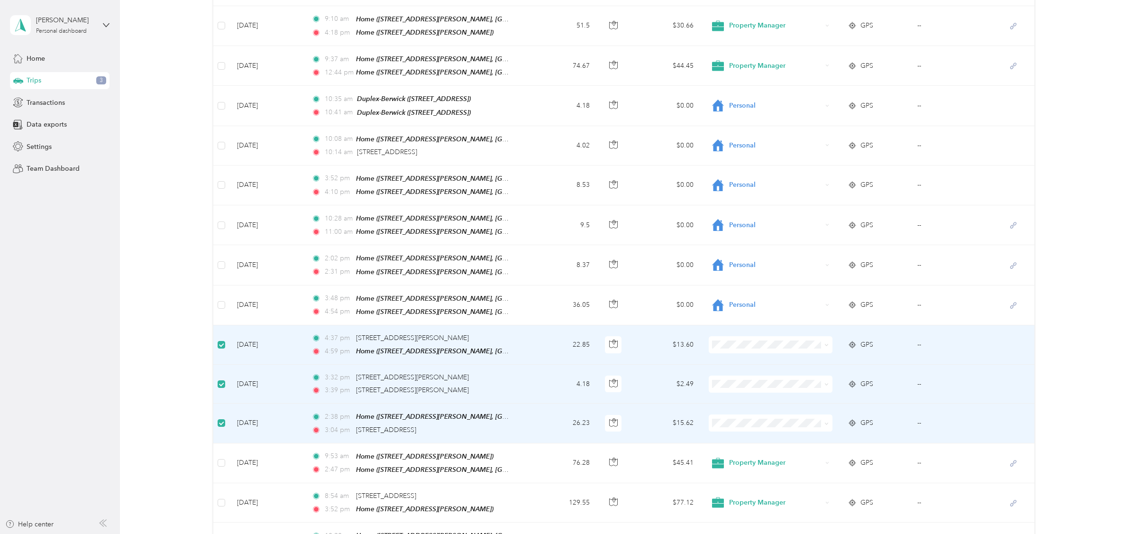
click at [742, 368] on span "Personal" at bounding box center [776, 367] width 93 height 10
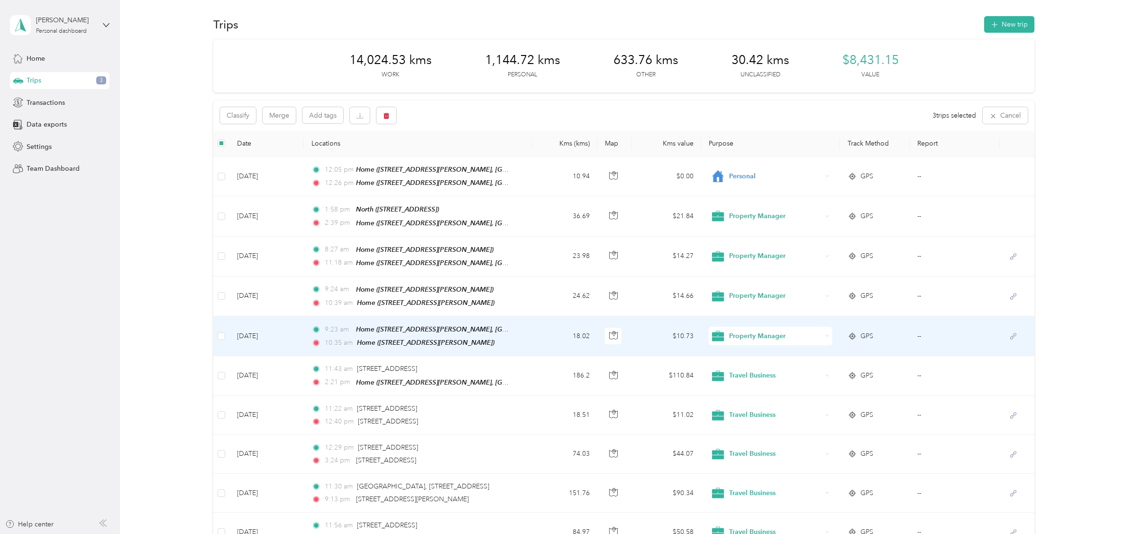
scroll to position [0, 0]
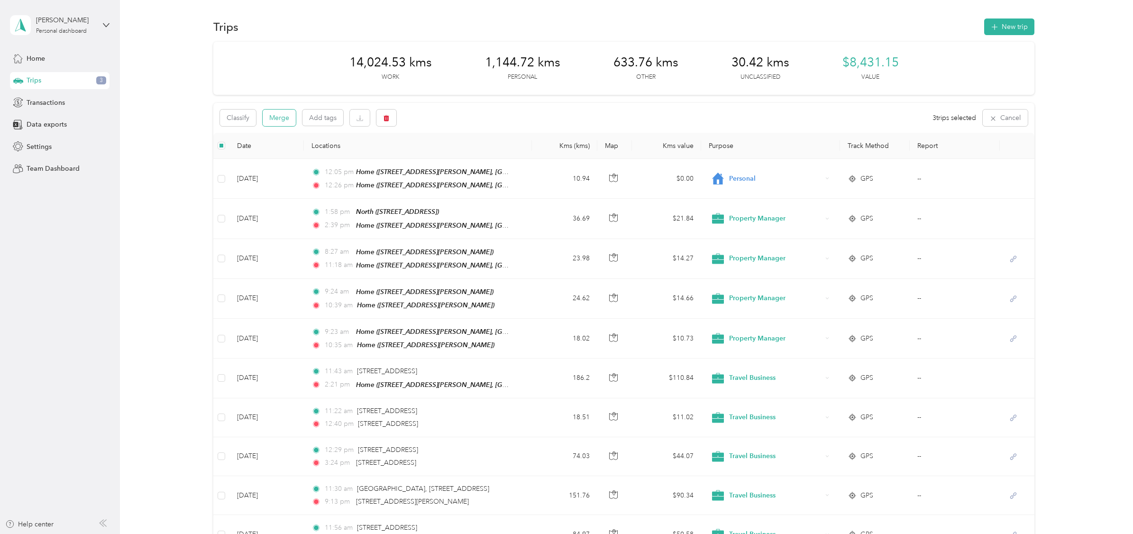
click at [284, 117] on button "Merge" at bounding box center [279, 118] width 33 height 17
click at [641, 64] on span "633.76 kms" at bounding box center [645, 62] width 65 height 15
click at [38, 80] on span "Trips" at bounding box center [34, 80] width 15 height 10
click at [983, 118] on button "Filters" at bounding box center [981, 119] width 42 height 18
click at [1015, 118] on icon "button" at bounding box center [1018, 118] width 7 height 7
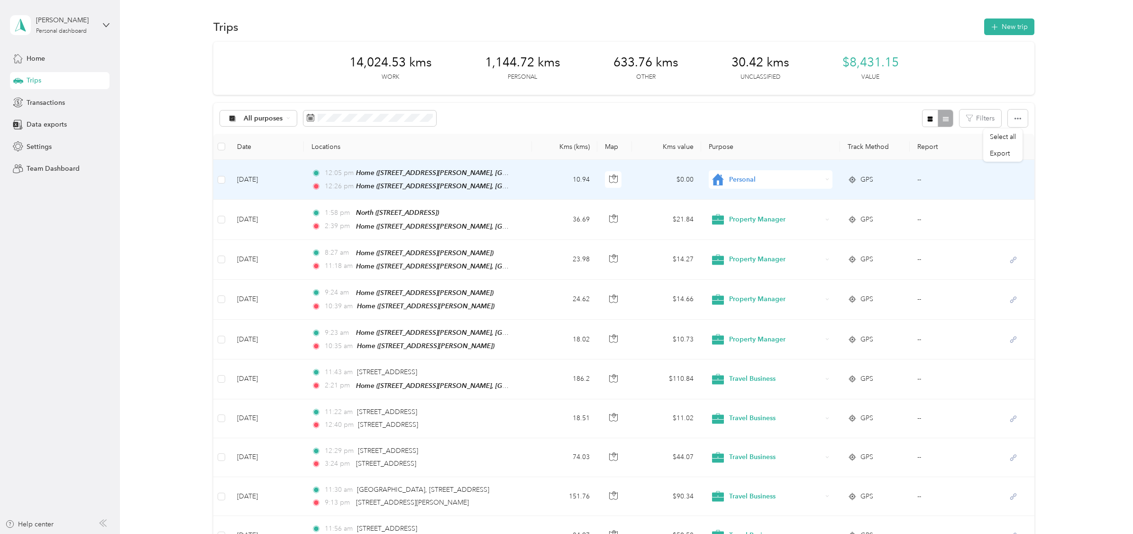
click at [939, 185] on td "--" at bounding box center [955, 180] width 90 height 40
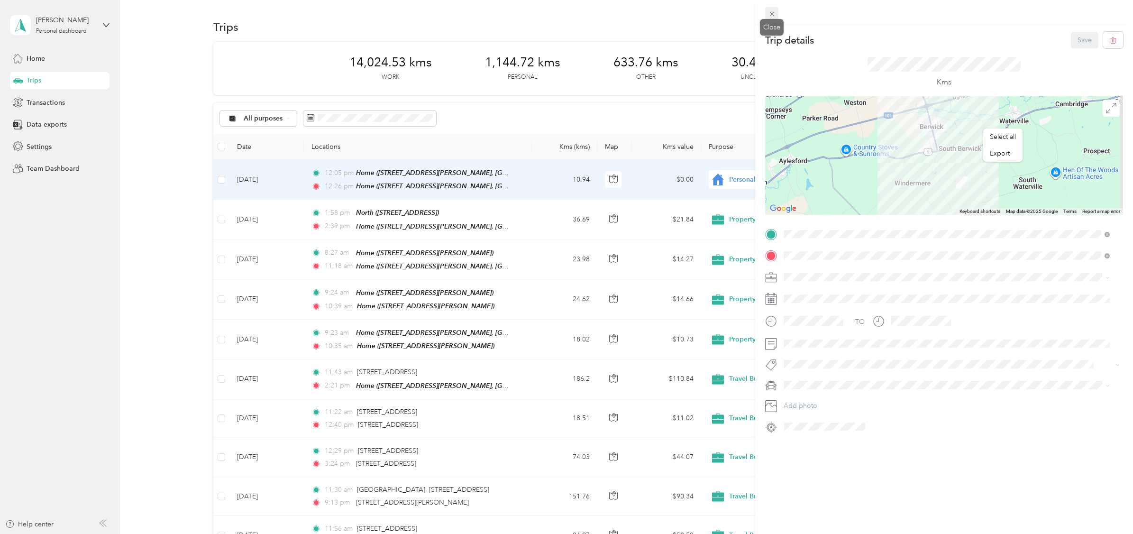
click at [775, 14] on icon at bounding box center [772, 14] width 8 height 8
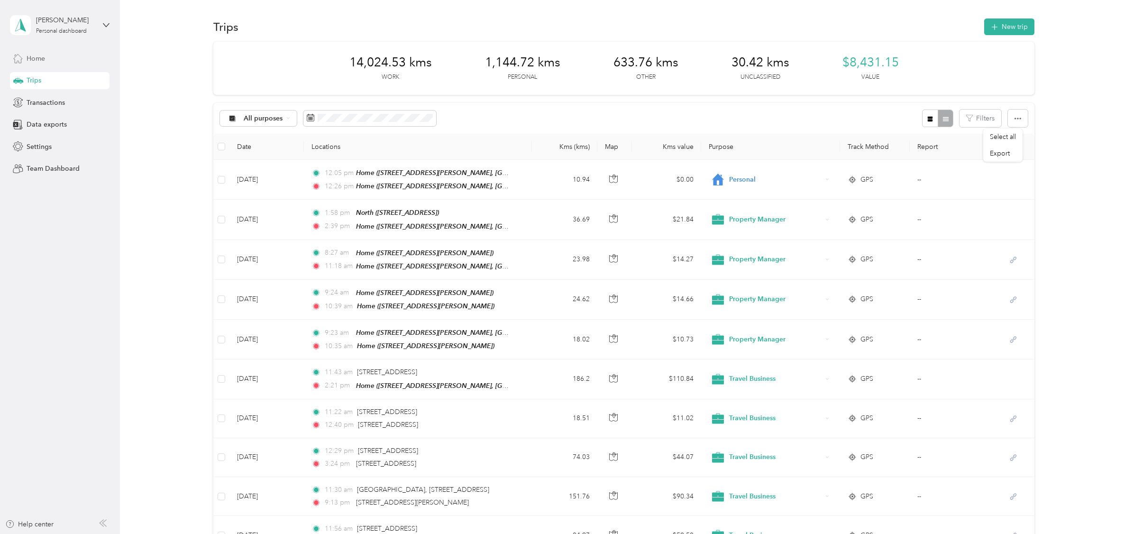
click at [37, 57] on span "Home" at bounding box center [36, 59] width 18 height 10
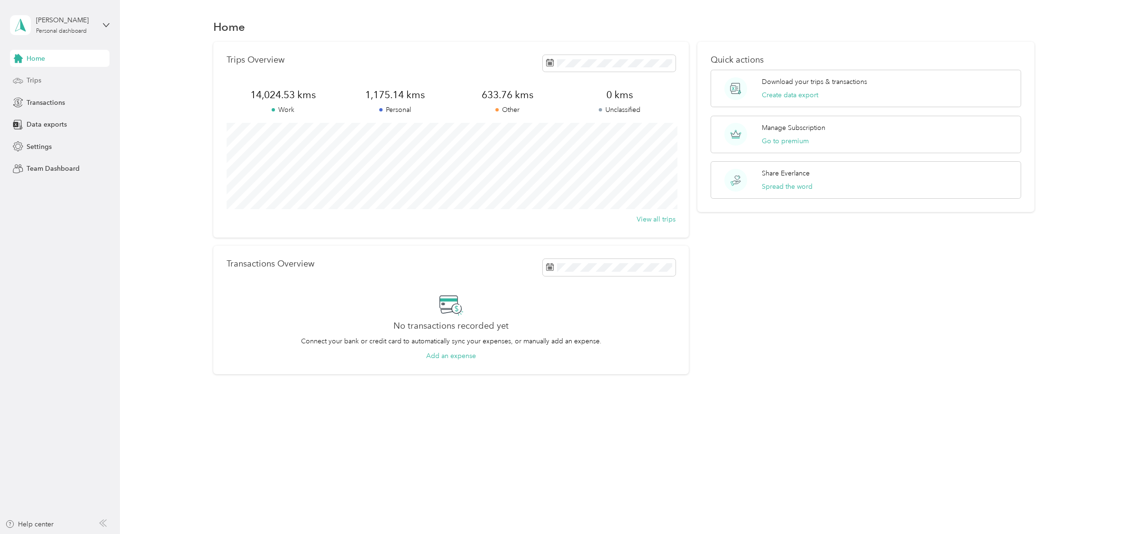
click at [31, 81] on span "Trips" at bounding box center [34, 80] width 15 height 10
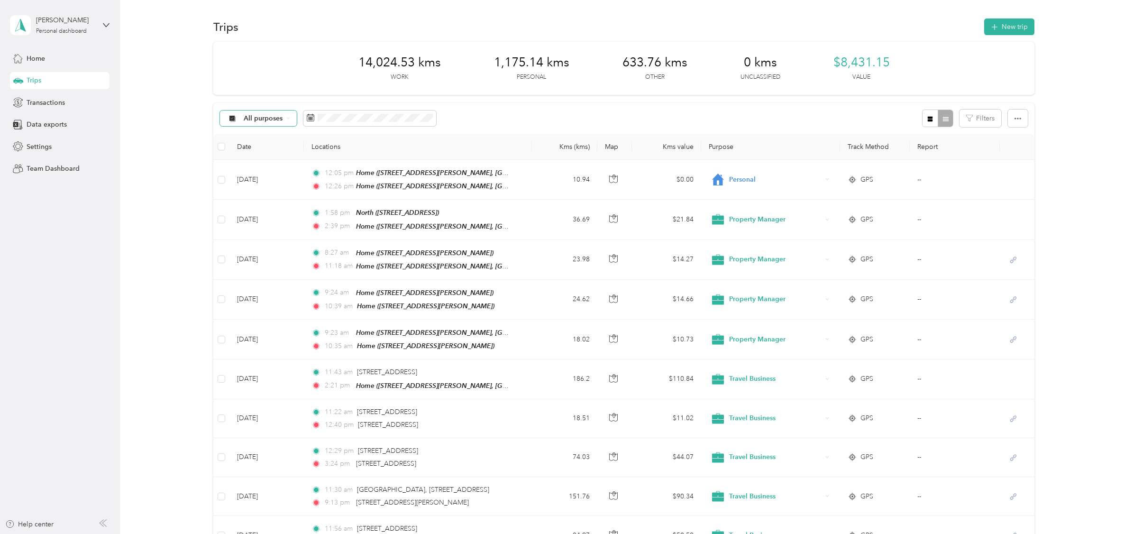
click at [287, 118] on icon at bounding box center [288, 118] width 2 height 1
click at [250, 258] on body "[PERSON_NAME] Personal dashboard Home Trips Transactions Data exports Settings …" at bounding box center [564, 267] width 1128 height 534
click at [287, 118] on icon at bounding box center [288, 118] width 4 height 4
click at [238, 170] on span "Travel Business" at bounding box center [262, 167] width 73 height 12
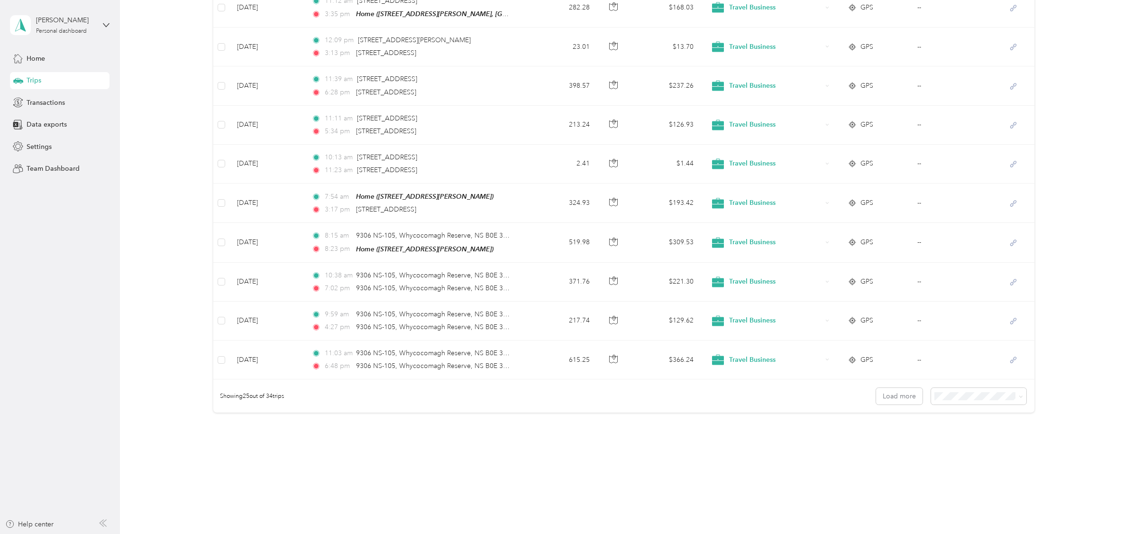
scroll to position [768, 0]
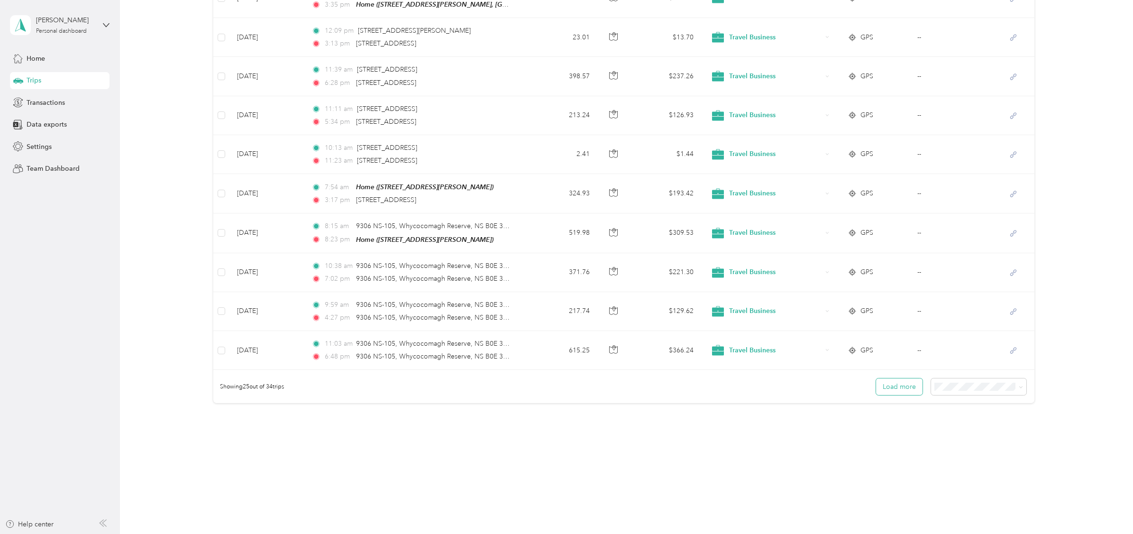
click at [905, 389] on button "Load more" at bounding box center [899, 386] width 46 height 17
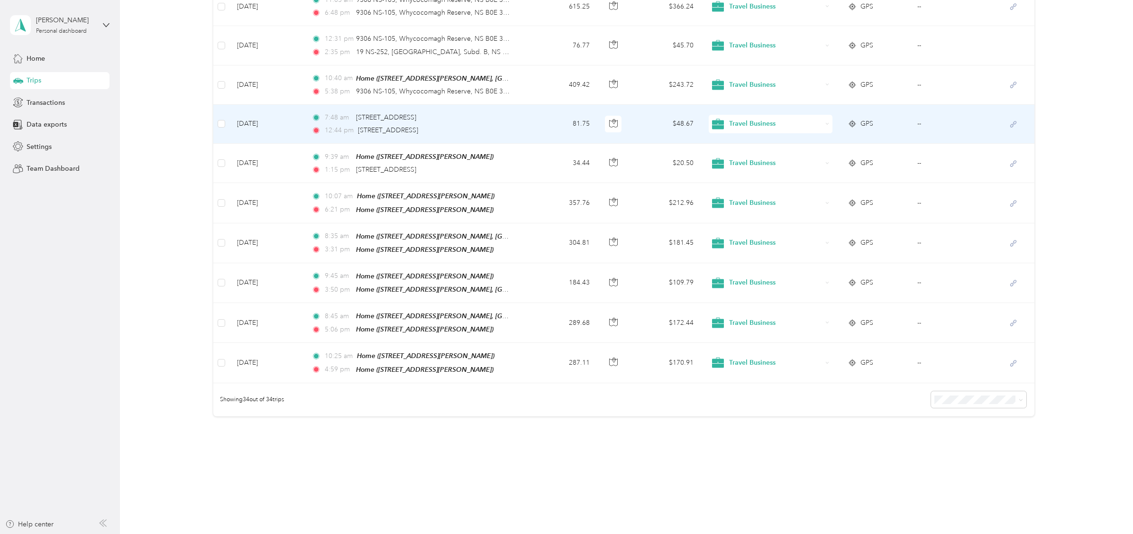
scroll to position [1120, 0]
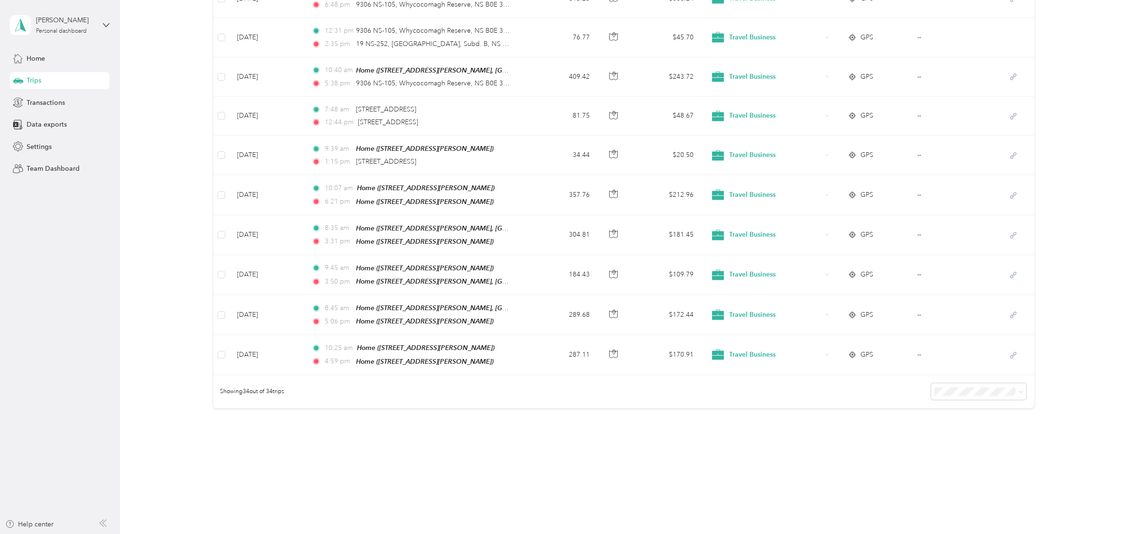
click at [586, 375] on div "Showing 34 out of 34 trips" at bounding box center [623, 391] width 821 height 33
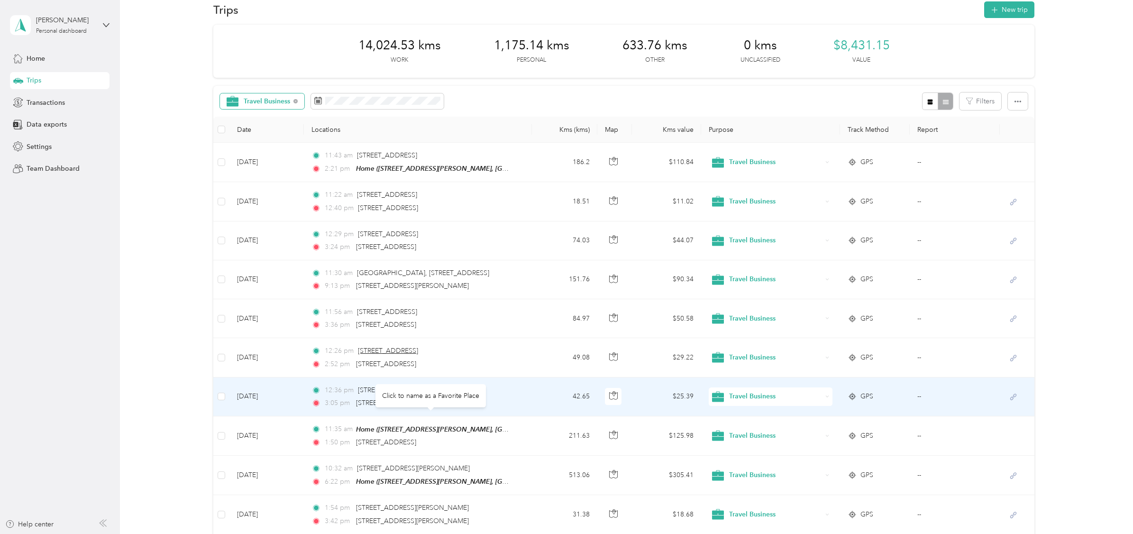
scroll to position [0, 0]
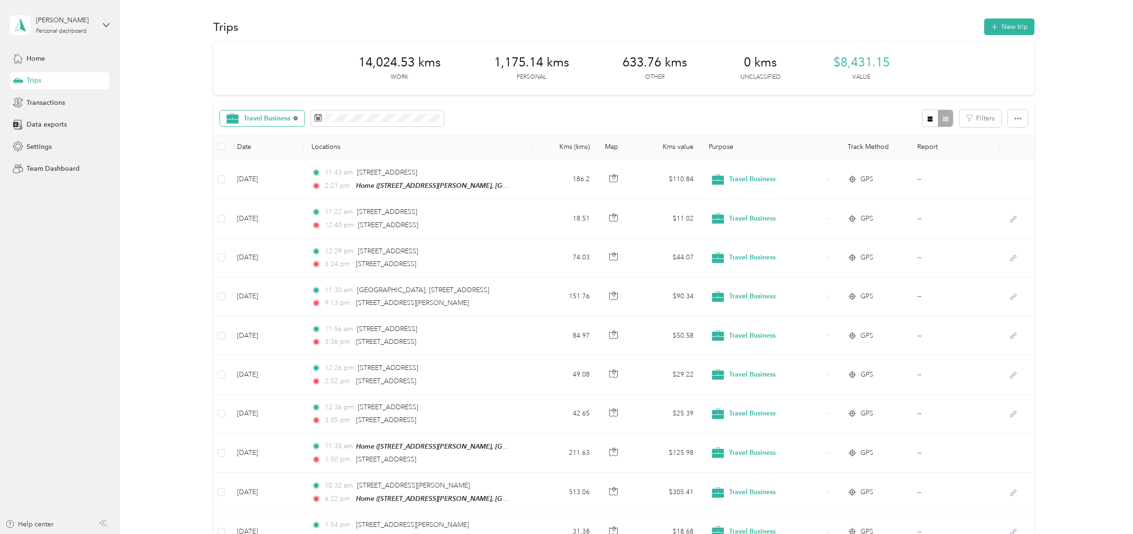
click at [295, 118] on g at bounding box center [296, 119] width 2 height 2
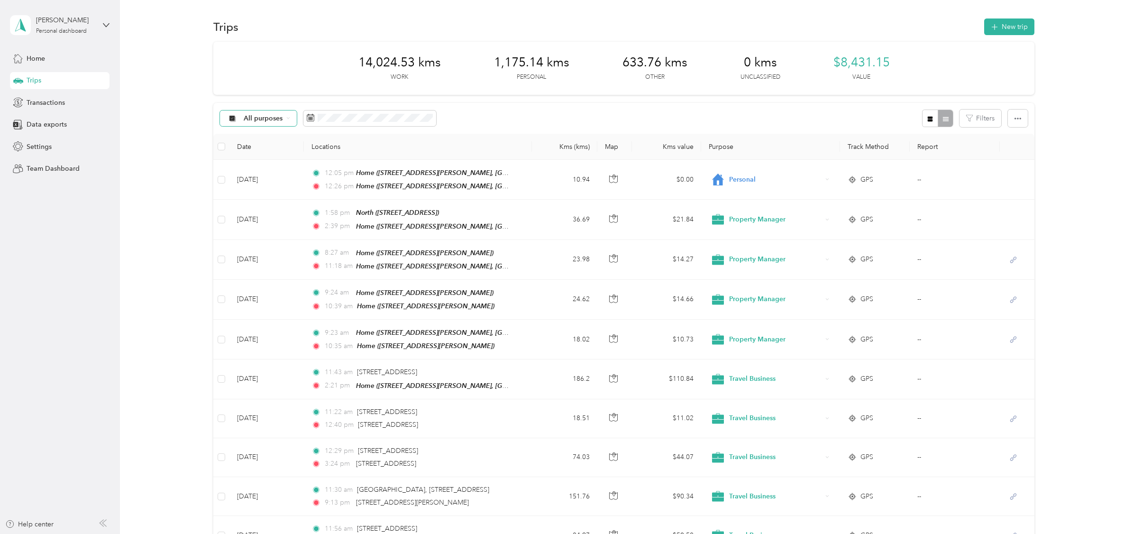
click at [233, 117] on icon at bounding box center [232, 118] width 6 height 6
click at [232, 201] on icon at bounding box center [232, 201] width 12 height 12
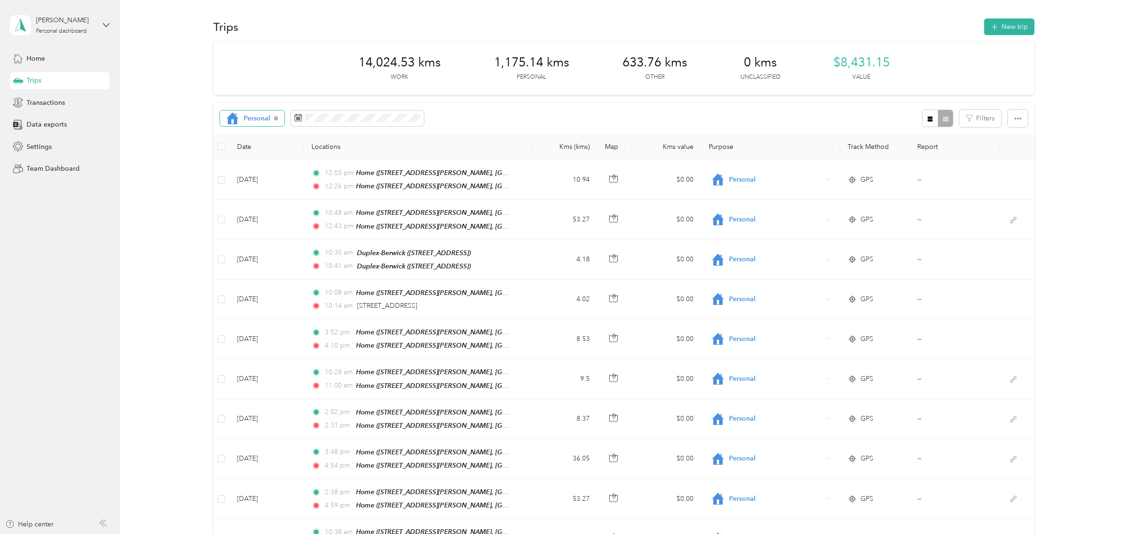
click at [272, 118] on div "Personal" at bounding box center [252, 118] width 64 height 16
click at [248, 187] on li "Work" at bounding box center [263, 183] width 87 height 18
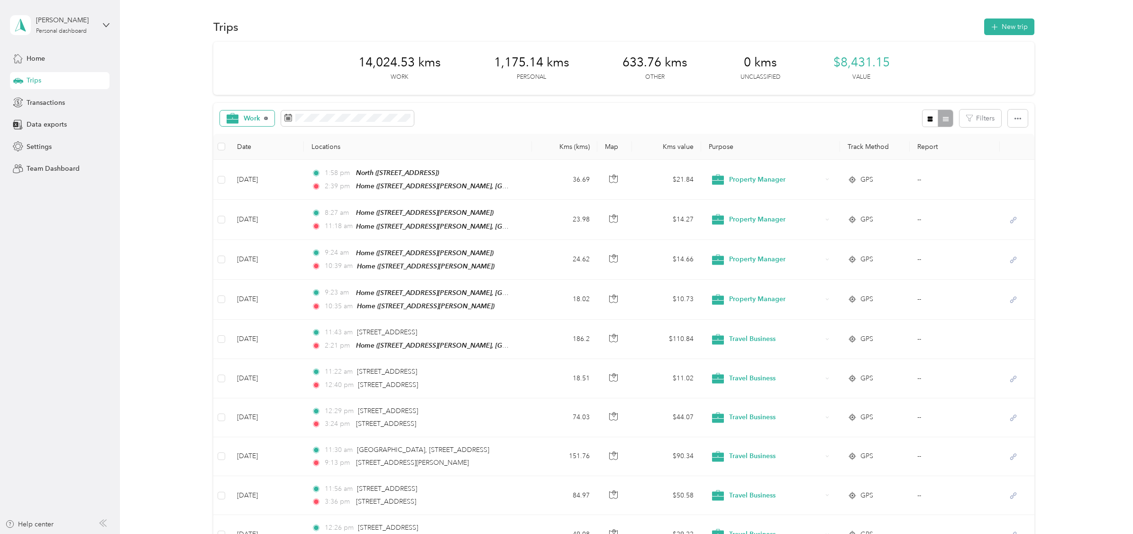
click at [266, 118] on icon at bounding box center [266, 119] width 4 height 4
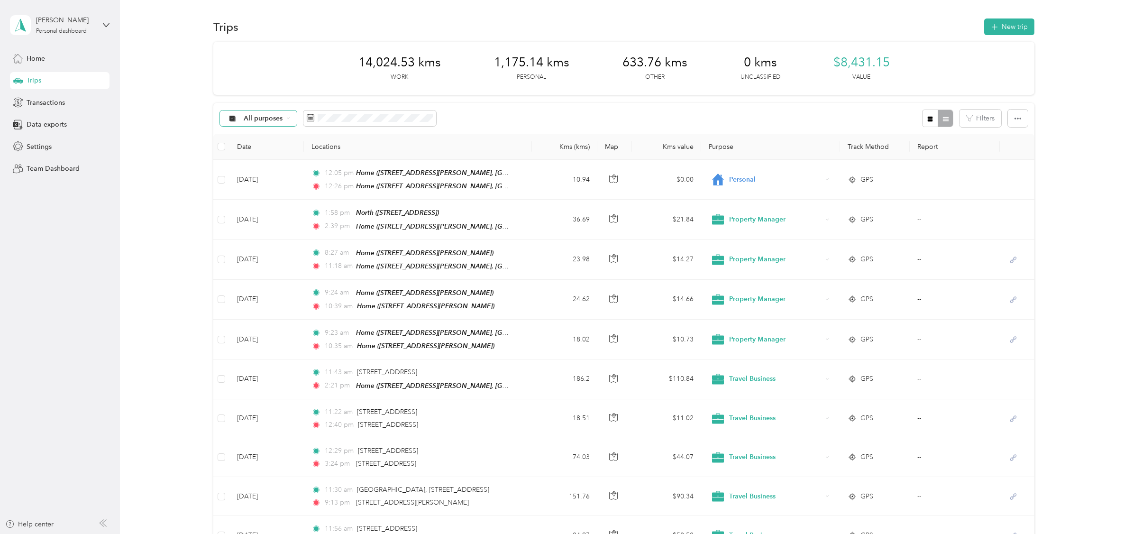
click at [287, 119] on icon at bounding box center [288, 118] width 2 height 1
click at [258, 221] on span "Travel Business" at bounding box center [271, 219] width 56 height 10
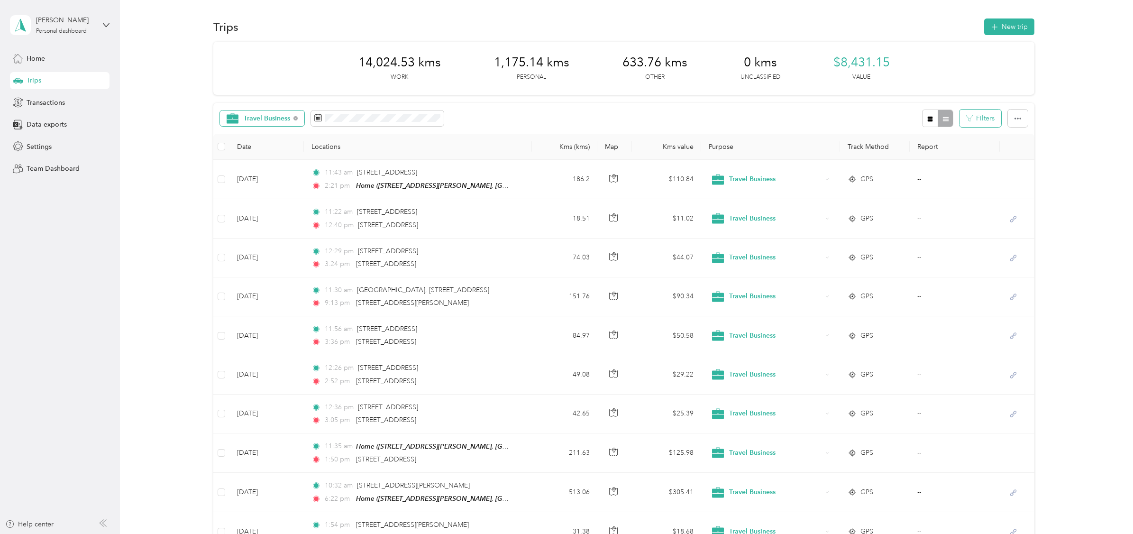
click at [980, 120] on button "Filters" at bounding box center [981, 119] width 42 height 18
click at [887, 104] on div "Travel Business Filters" at bounding box center [623, 118] width 821 height 31
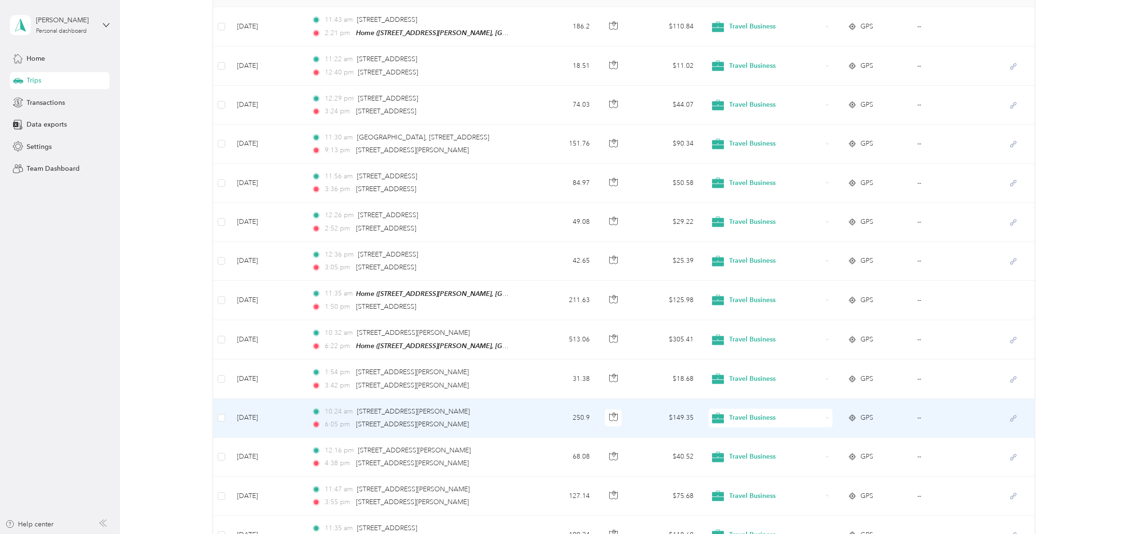
scroll to position [149, 0]
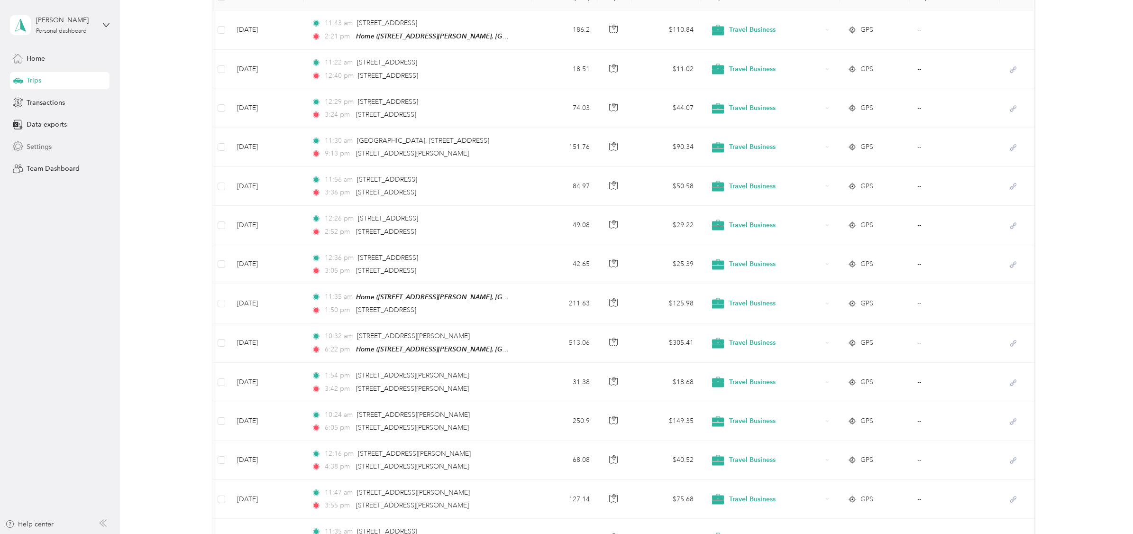
click at [36, 146] on span "Settings" at bounding box center [39, 147] width 25 height 10
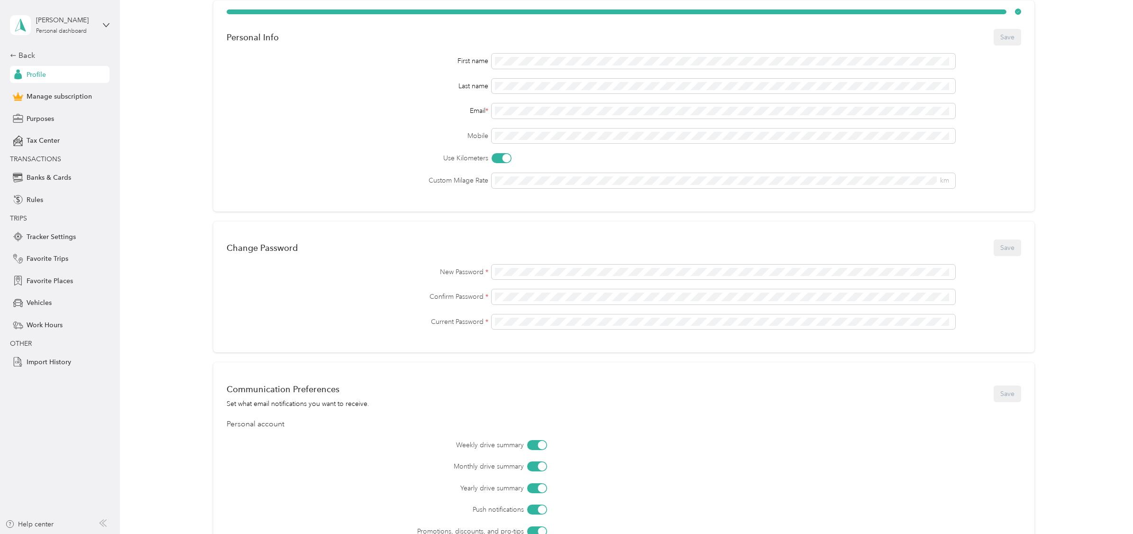
click at [513, 192] on div "Personal Info Save First name Last name Email * Mobile Use Kilometers Custom Mi…" at bounding box center [623, 105] width 821 height 211
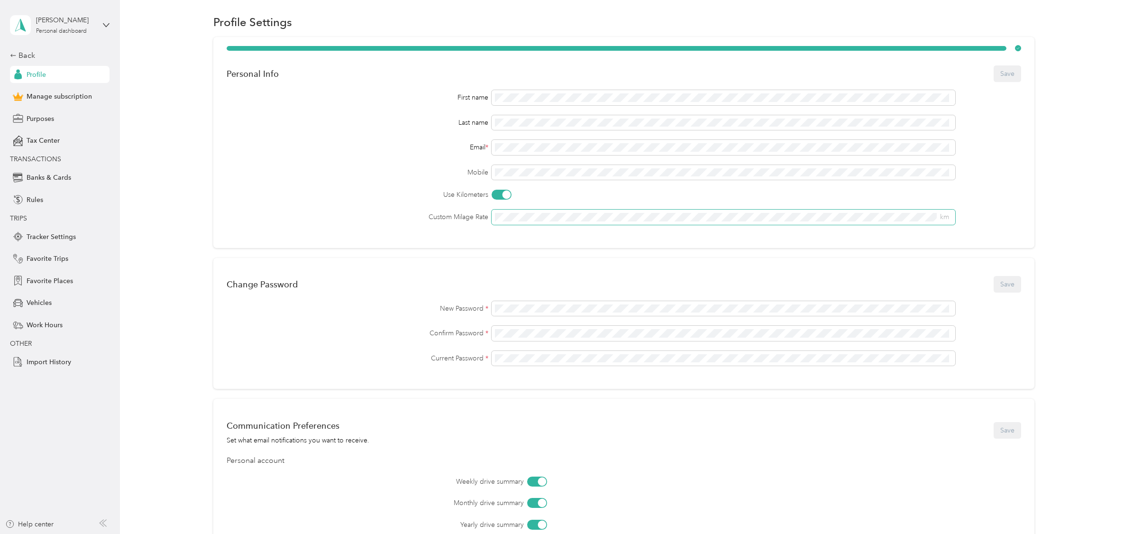
scroll to position [0, 0]
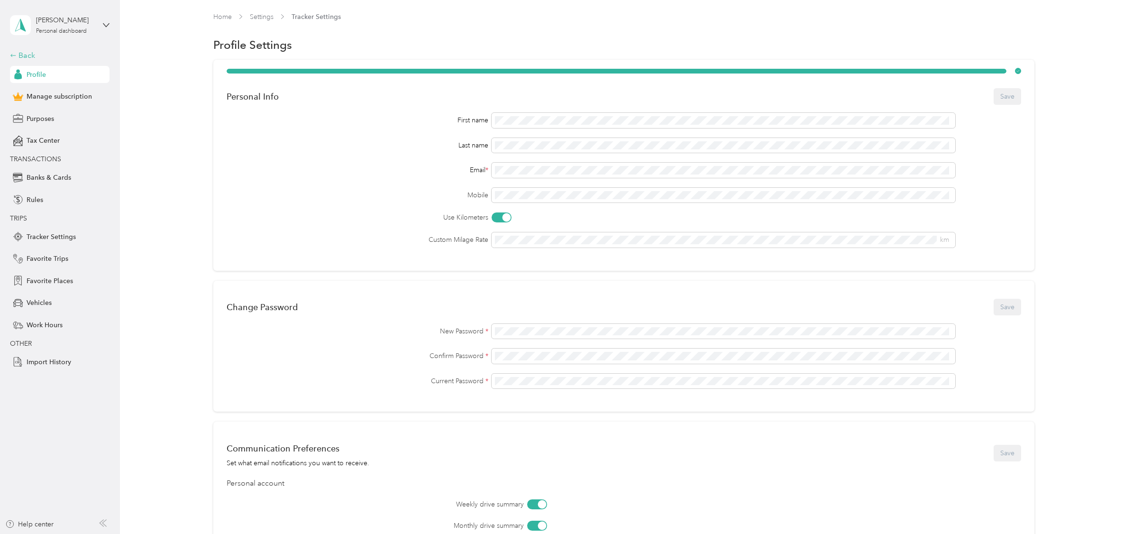
click at [25, 53] on div "Back" at bounding box center [57, 55] width 95 height 11
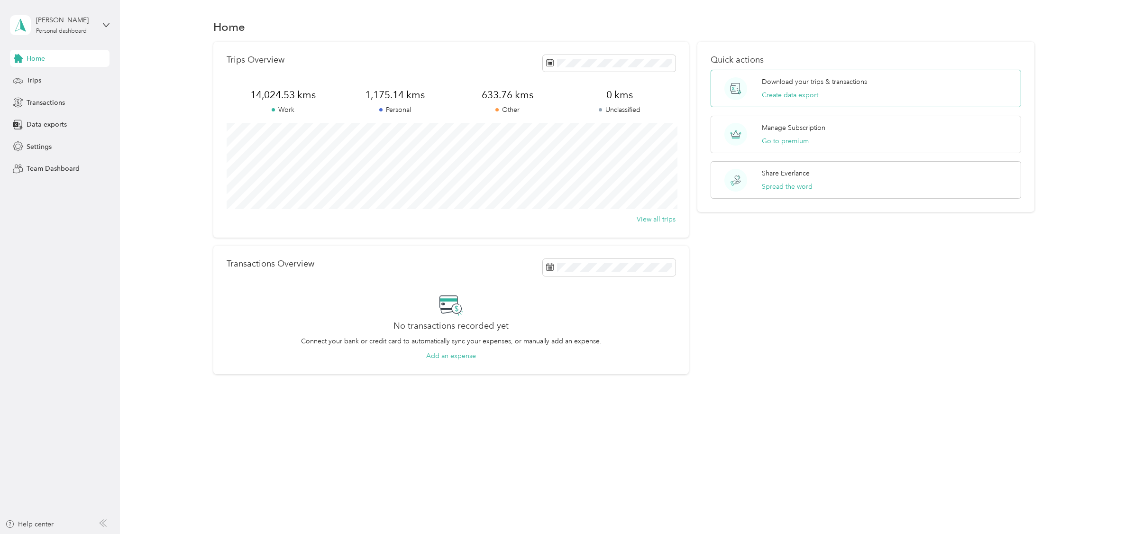
click at [747, 82] on circle at bounding box center [735, 88] width 23 height 23
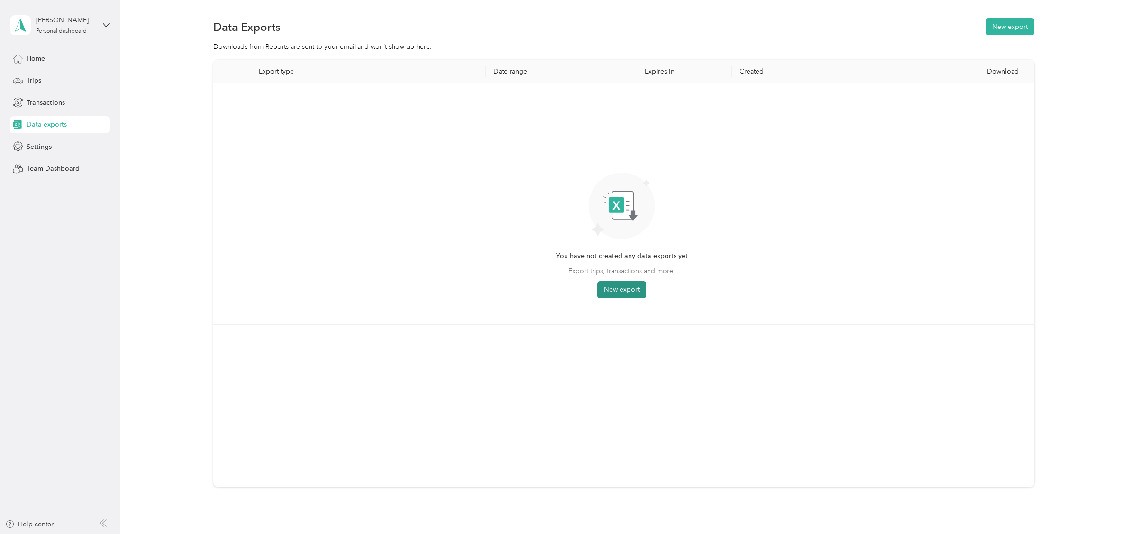
click at [610, 287] on button "New export" at bounding box center [621, 289] width 49 height 17
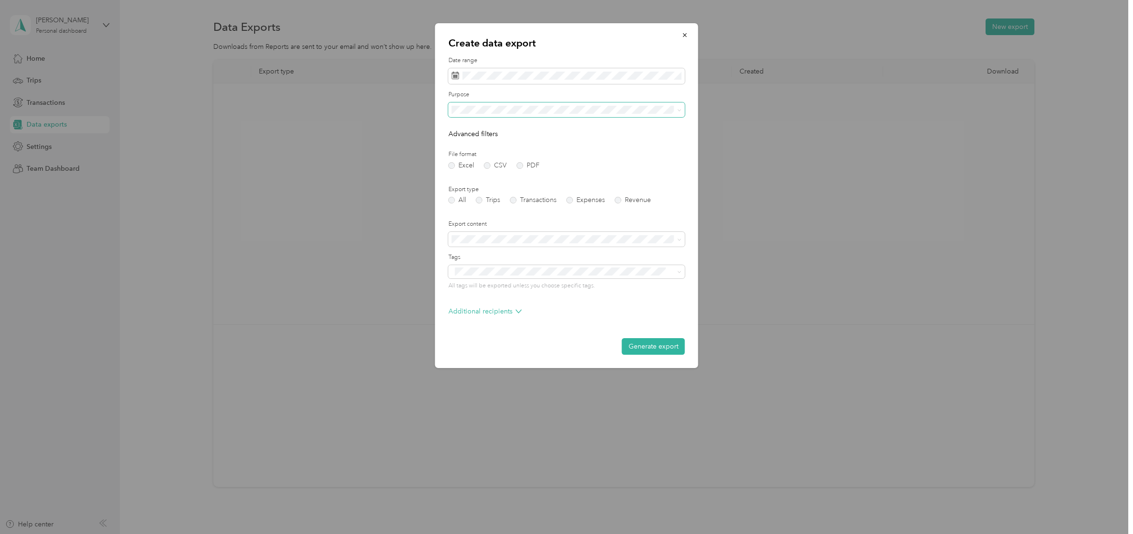
click at [678, 111] on icon at bounding box center [680, 110] width 4 height 4
click at [481, 193] on span "Property Manager" at bounding box center [482, 193] width 54 height 8
click at [455, 75] on icon at bounding box center [456, 76] width 8 height 8
click at [644, 345] on button "Generate export" at bounding box center [653, 346] width 63 height 17
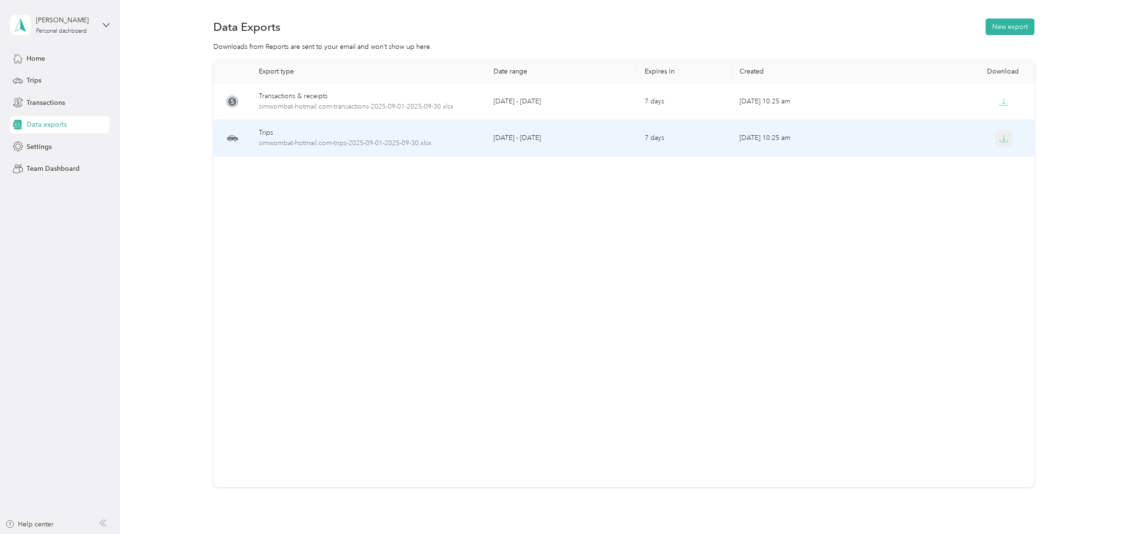
click at [999, 136] on icon "button" at bounding box center [1003, 138] width 9 height 9
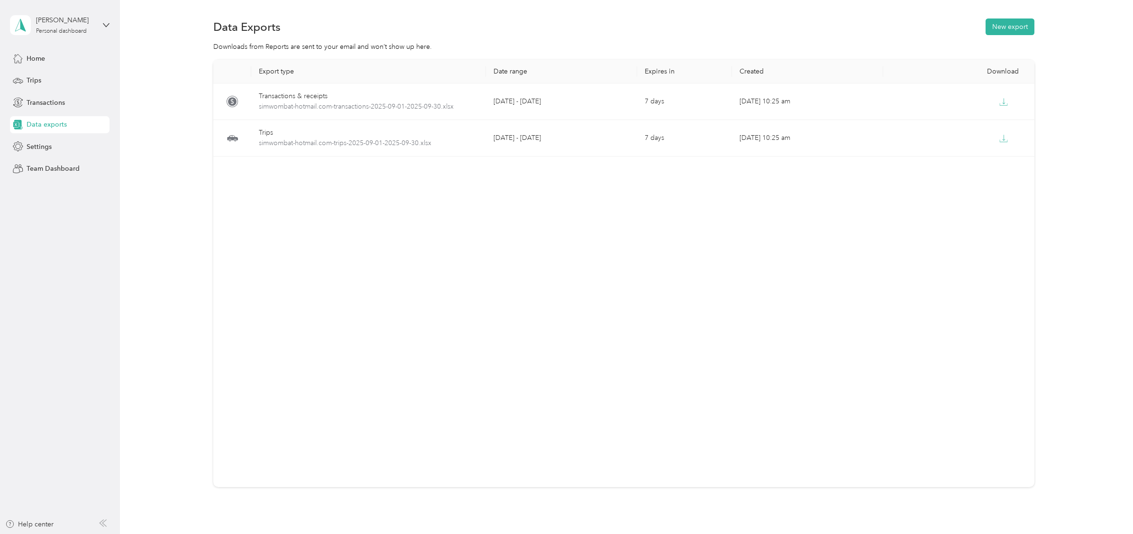
click at [16, 123] on icon at bounding box center [15, 124] width 5 height 5
click at [18, 57] on icon at bounding box center [18, 58] width 10 height 10
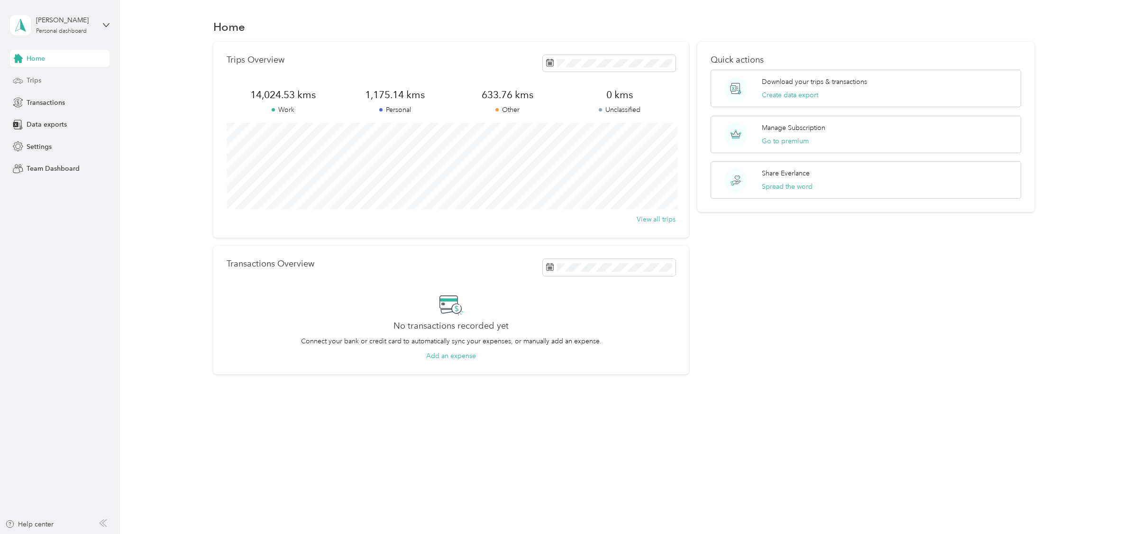
click at [20, 79] on icon at bounding box center [17, 80] width 9 height 4
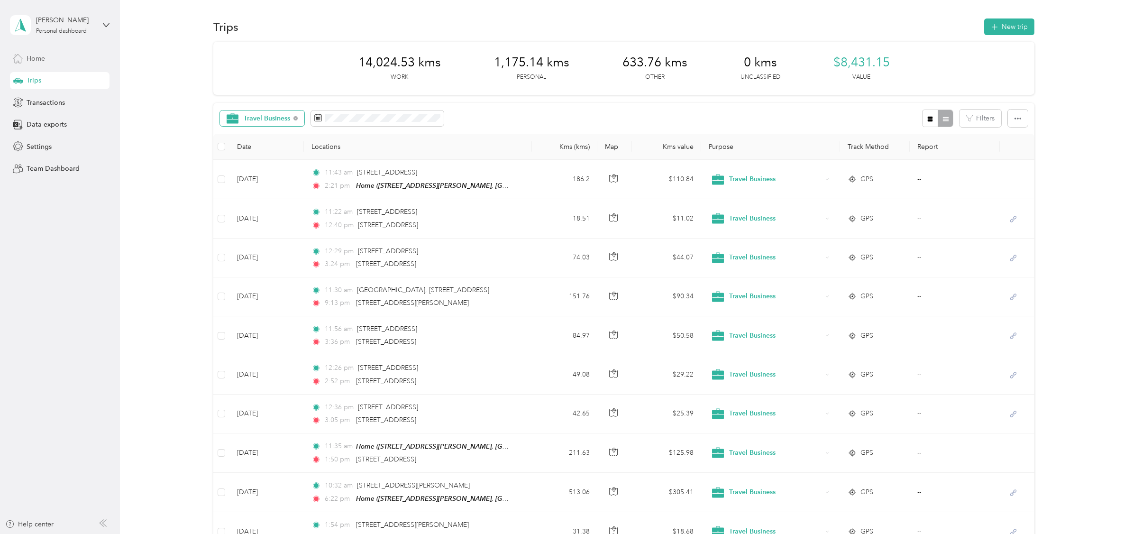
click at [277, 115] on span "Travel Business" at bounding box center [267, 118] width 47 height 7
click at [513, 120] on div "Travel Business Filters" at bounding box center [623, 118] width 821 height 31
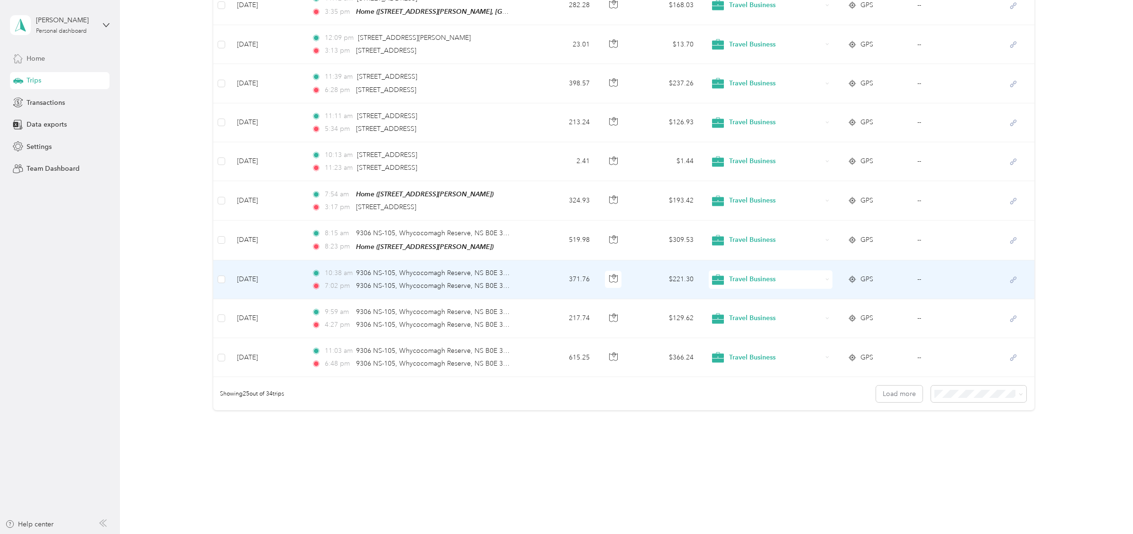
scroll to position [768, 0]
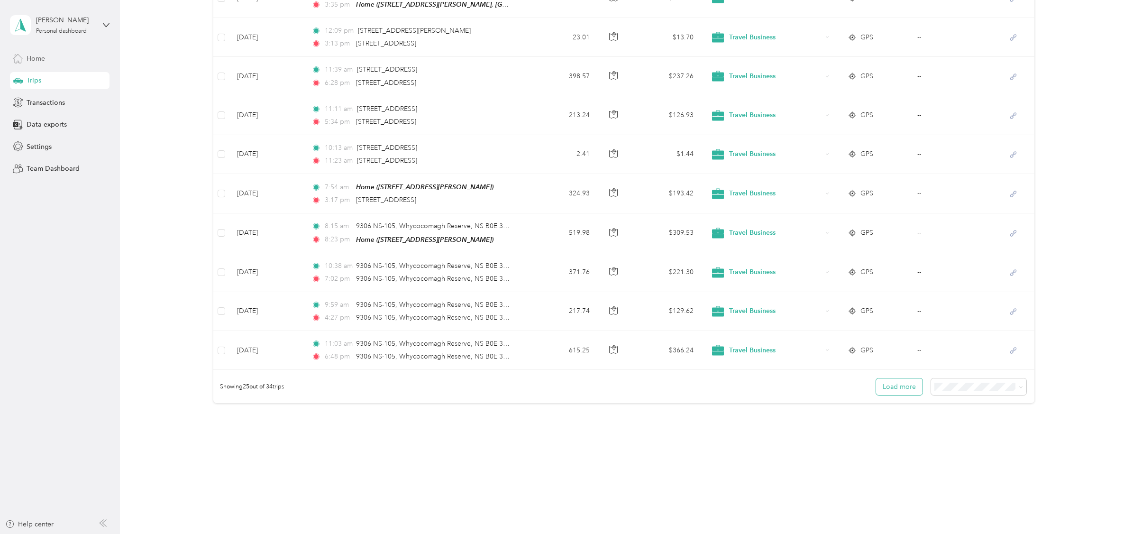
click at [896, 384] on button "Load more" at bounding box center [899, 386] width 46 height 17
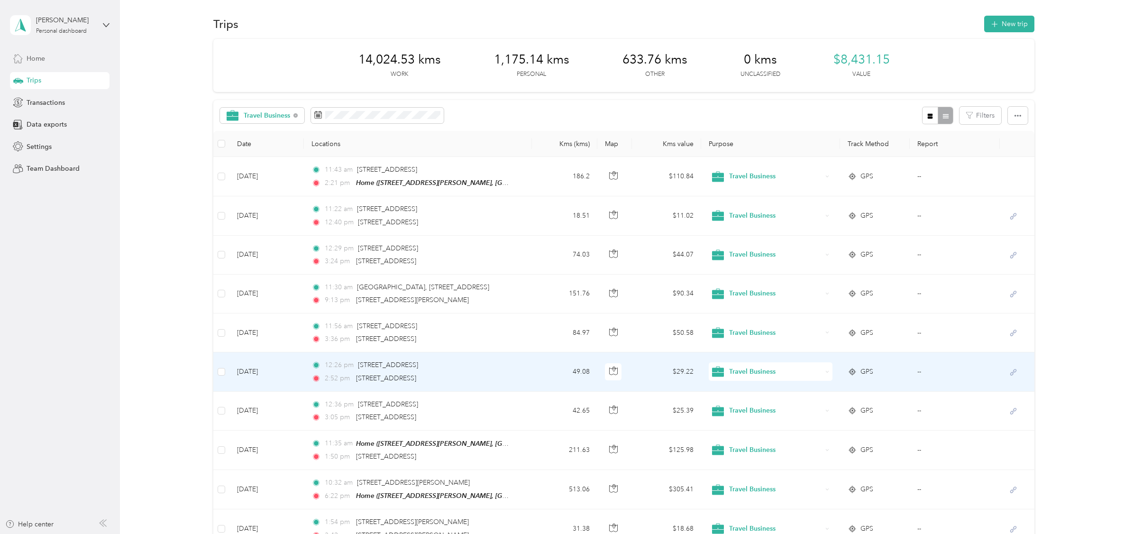
scroll to position [0, 0]
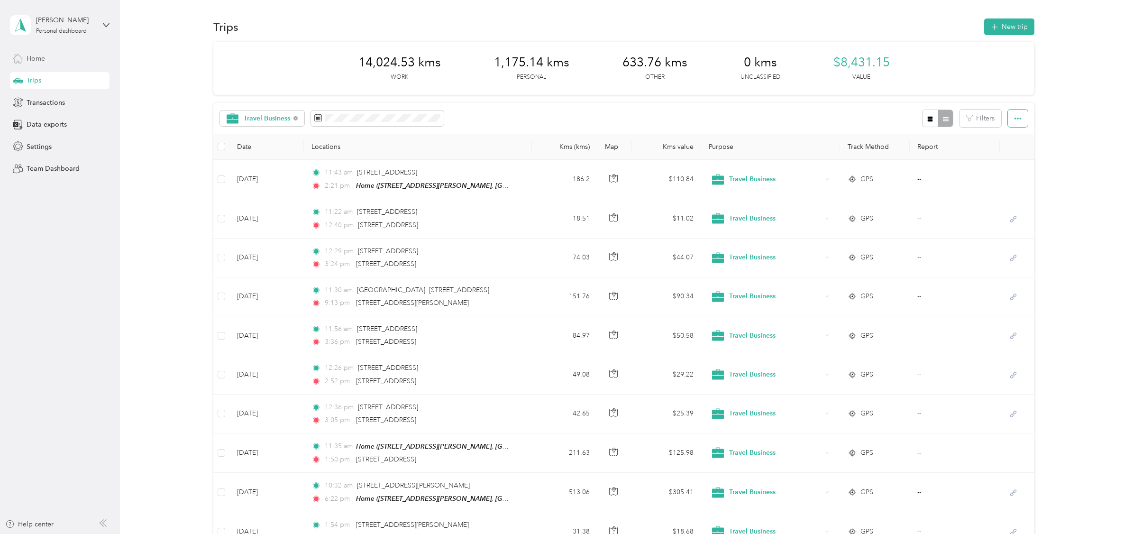
click at [1015, 118] on icon "button" at bounding box center [1018, 118] width 7 height 7
click at [996, 151] on span "Export" at bounding box center [1000, 153] width 20 height 8
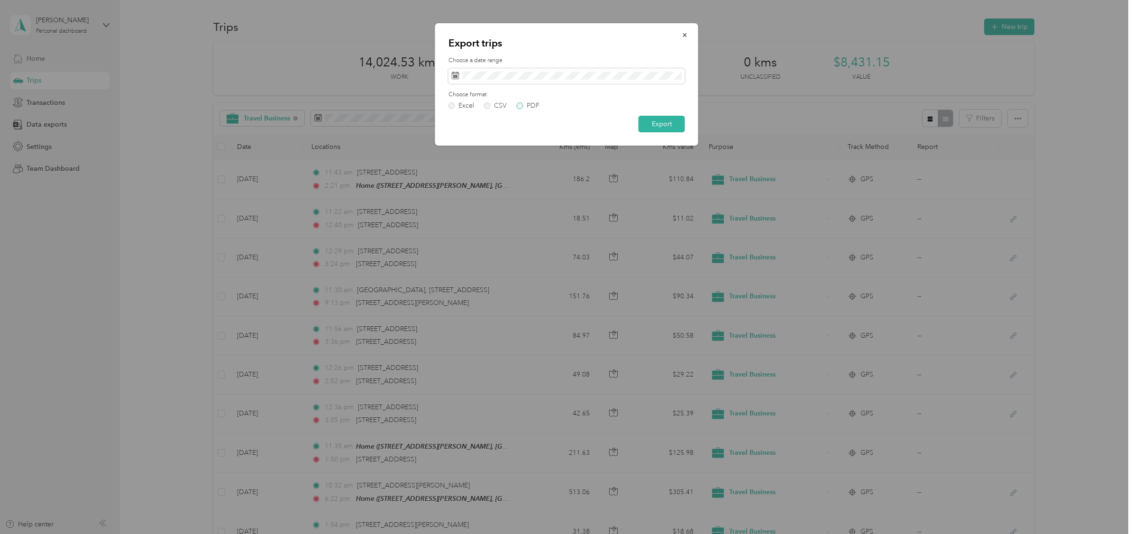
click at [521, 106] on label "PDF" at bounding box center [528, 105] width 23 height 7
click at [657, 124] on button "Export" at bounding box center [662, 124] width 46 height 17
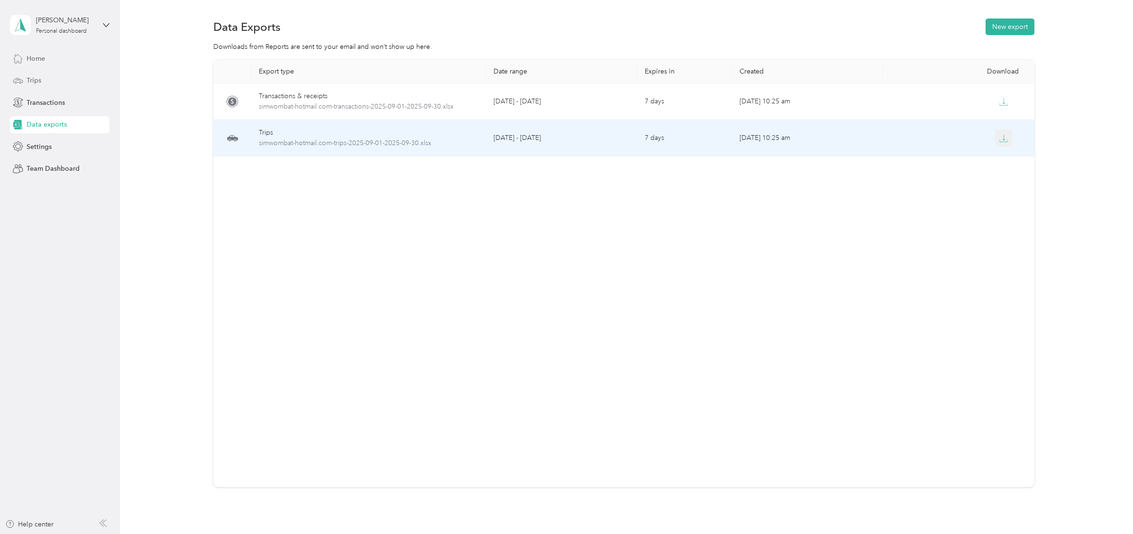
click at [1001, 137] on icon "button" at bounding box center [1003, 138] width 9 height 9
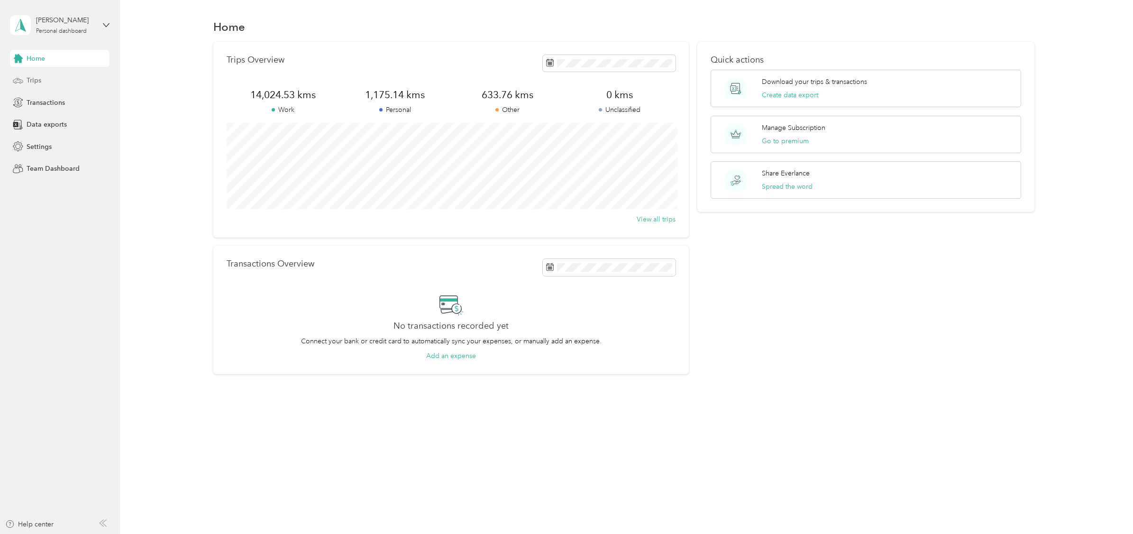
click at [24, 78] on div "Trips" at bounding box center [60, 80] width 100 height 17
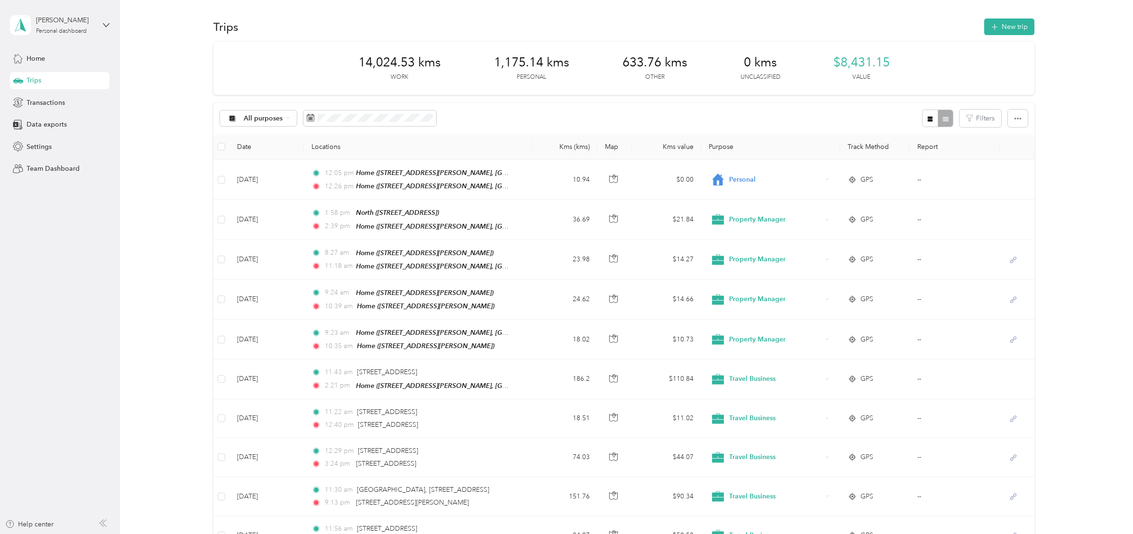
click at [716, 146] on th "Purpose" at bounding box center [770, 147] width 139 height 26
click at [966, 120] on icon "button" at bounding box center [969, 118] width 7 height 7
click at [967, 118] on icon "button" at bounding box center [969, 118] width 7 height 7
click at [1008, 118] on button "button" at bounding box center [1018, 119] width 20 height 18
click at [983, 118] on button "Filters" at bounding box center [981, 119] width 42 height 18
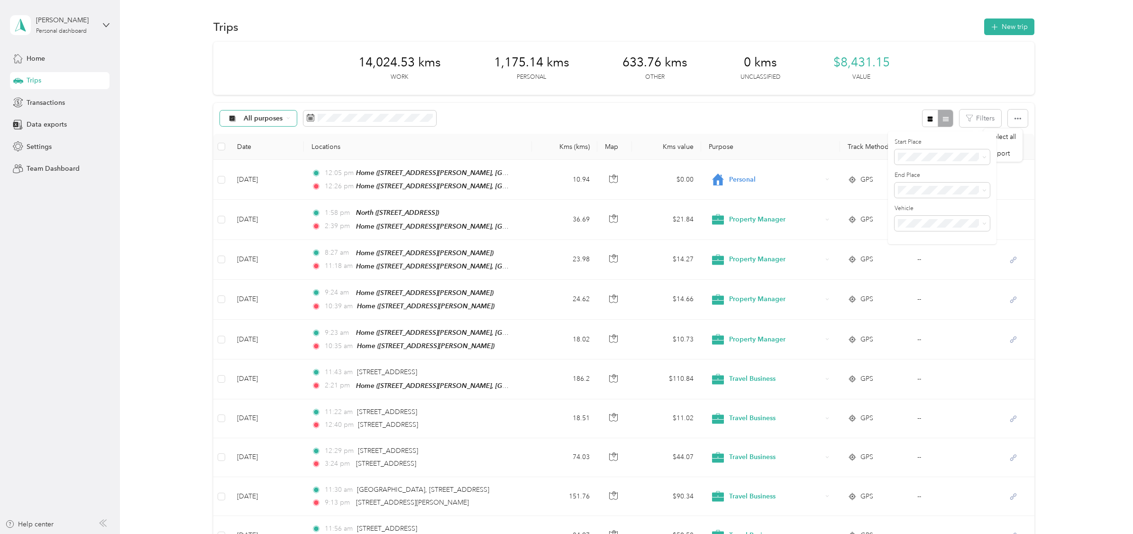
click at [288, 119] on icon at bounding box center [288, 118] width 4 height 4
click at [251, 180] on span "Work" at bounding box center [271, 184] width 56 height 10
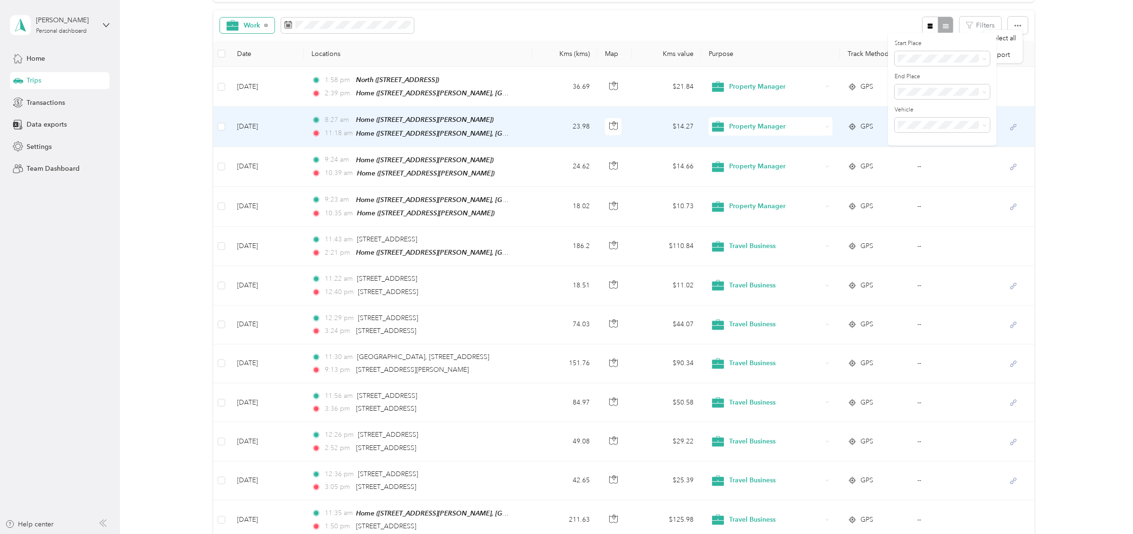
scroll to position [100, 0]
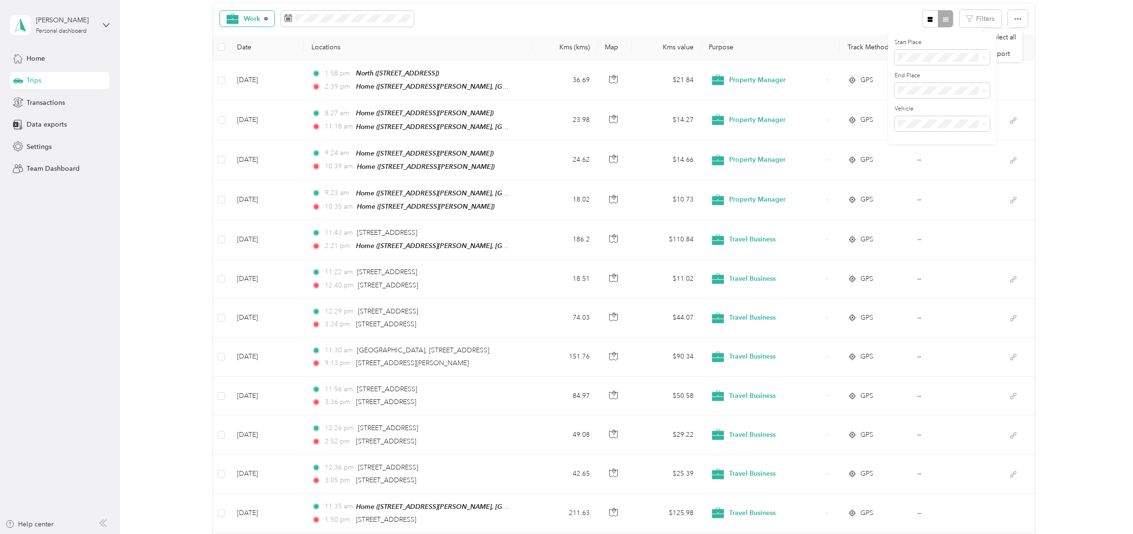
click at [266, 17] on icon at bounding box center [266, 19] width 4 height 4
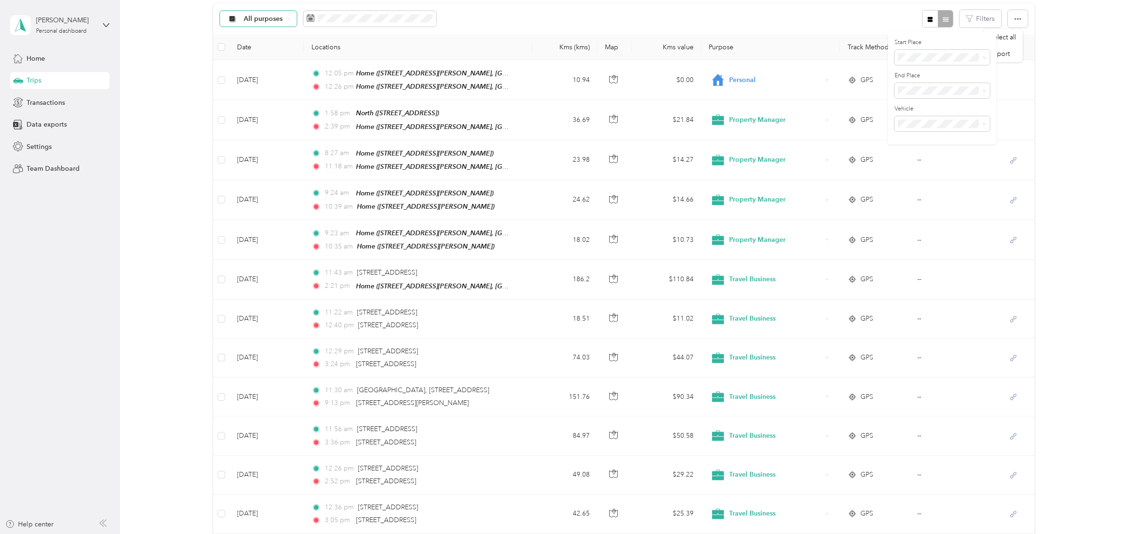
click at [286, 17] on div "All purposes" at bounding box center [258, 19] width 77 height 16
click at [241, 59] on span "Unclassified" at bounding box center [262, 57] width 73 height 24
